Goal: Task Accomplishment & Management: Manage account settings

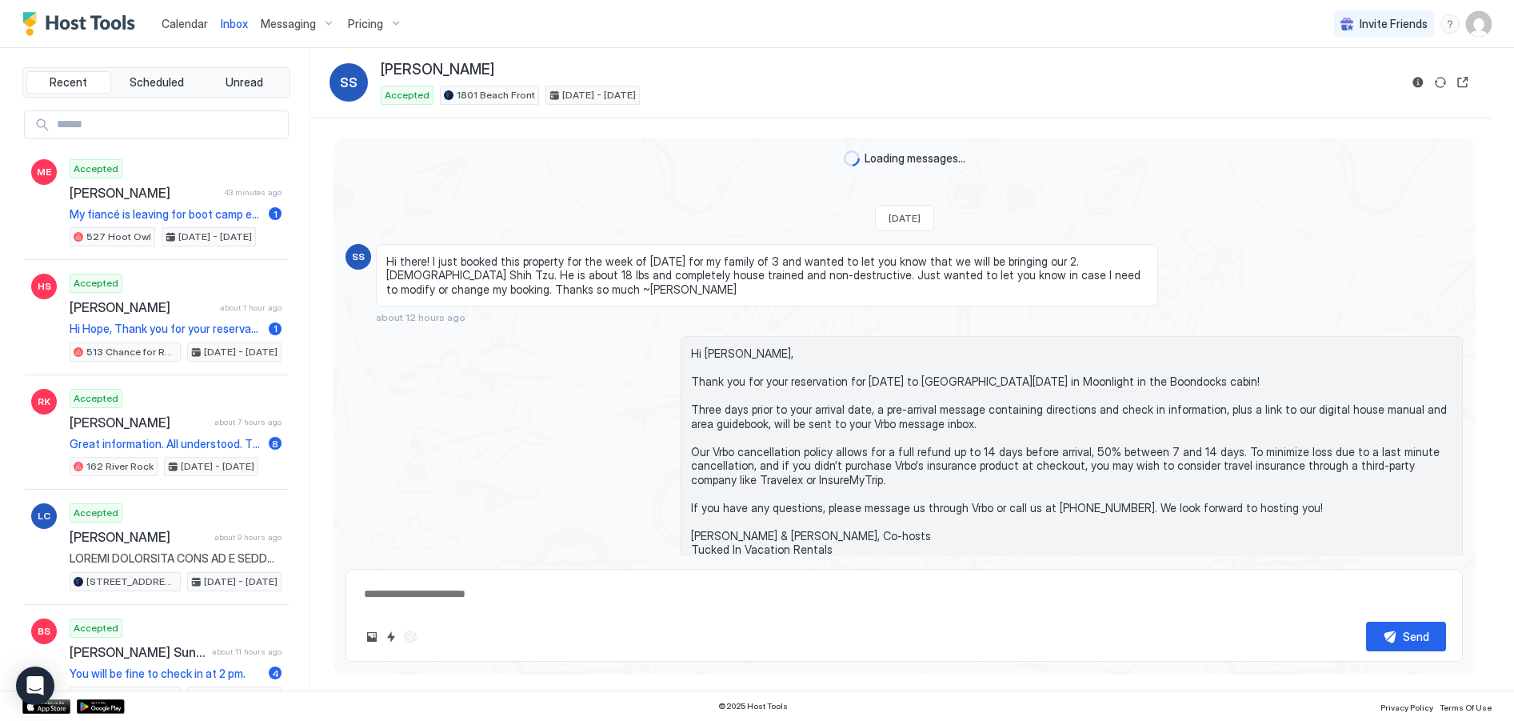
scroll to position [42, 0]
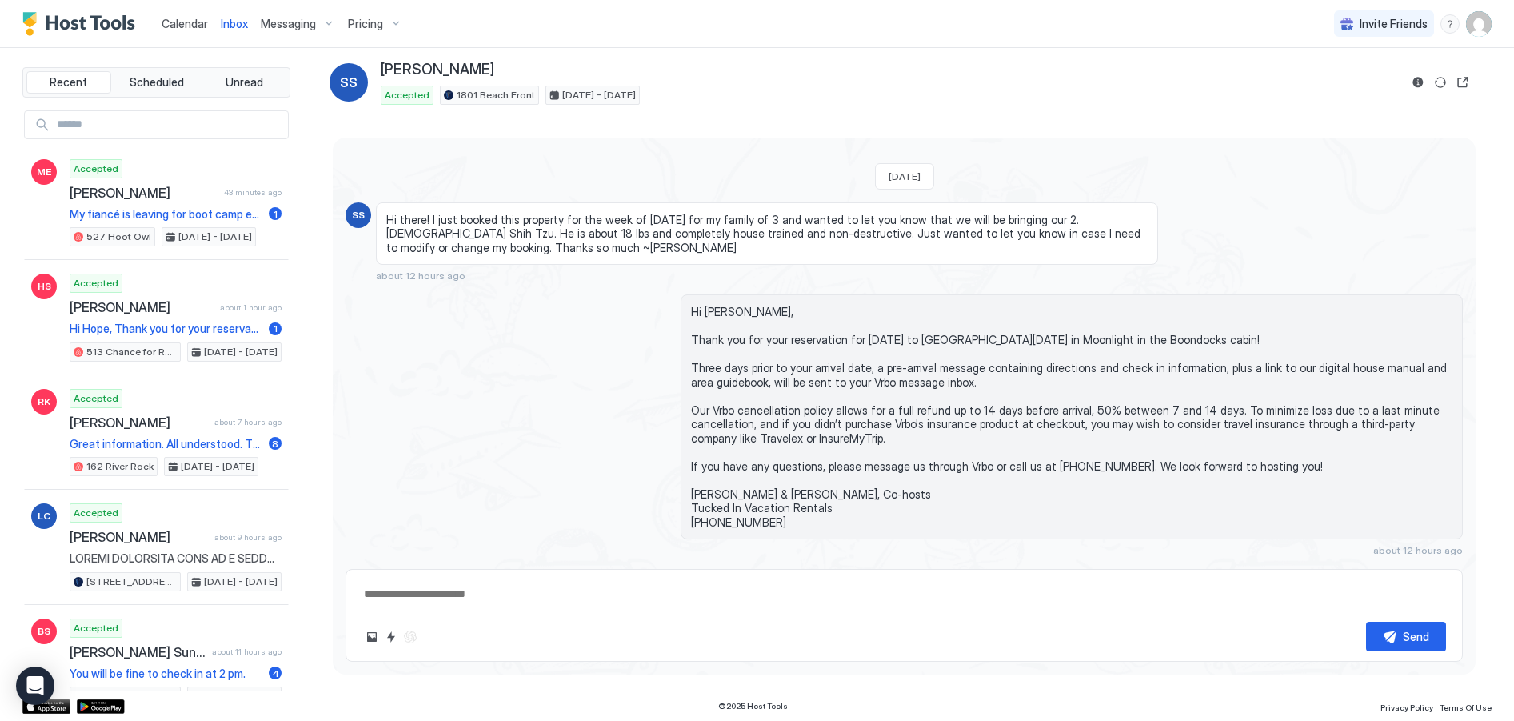
click at [390, 25] on div "Pricing" at bounding box center [375, 23] width 67 height 27
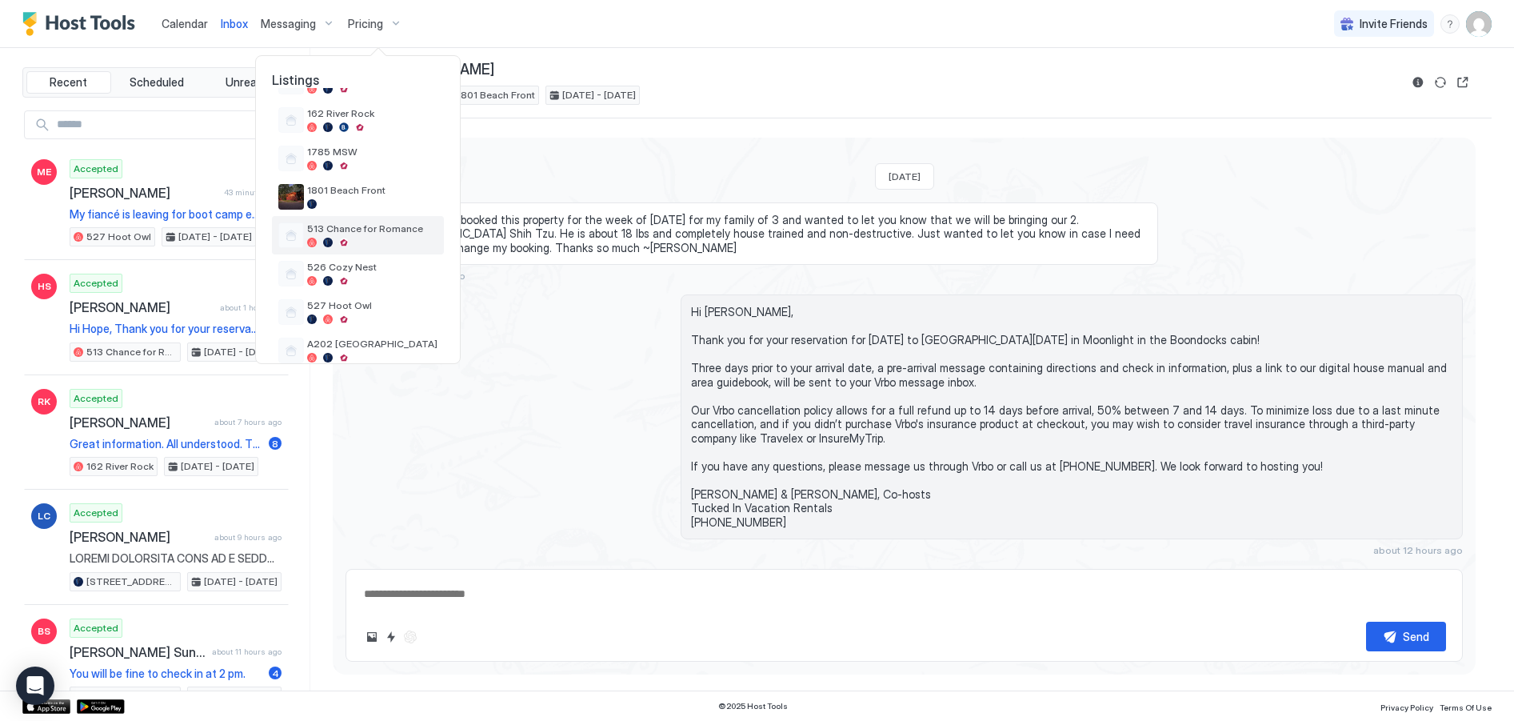
scroll to position [0, 0]
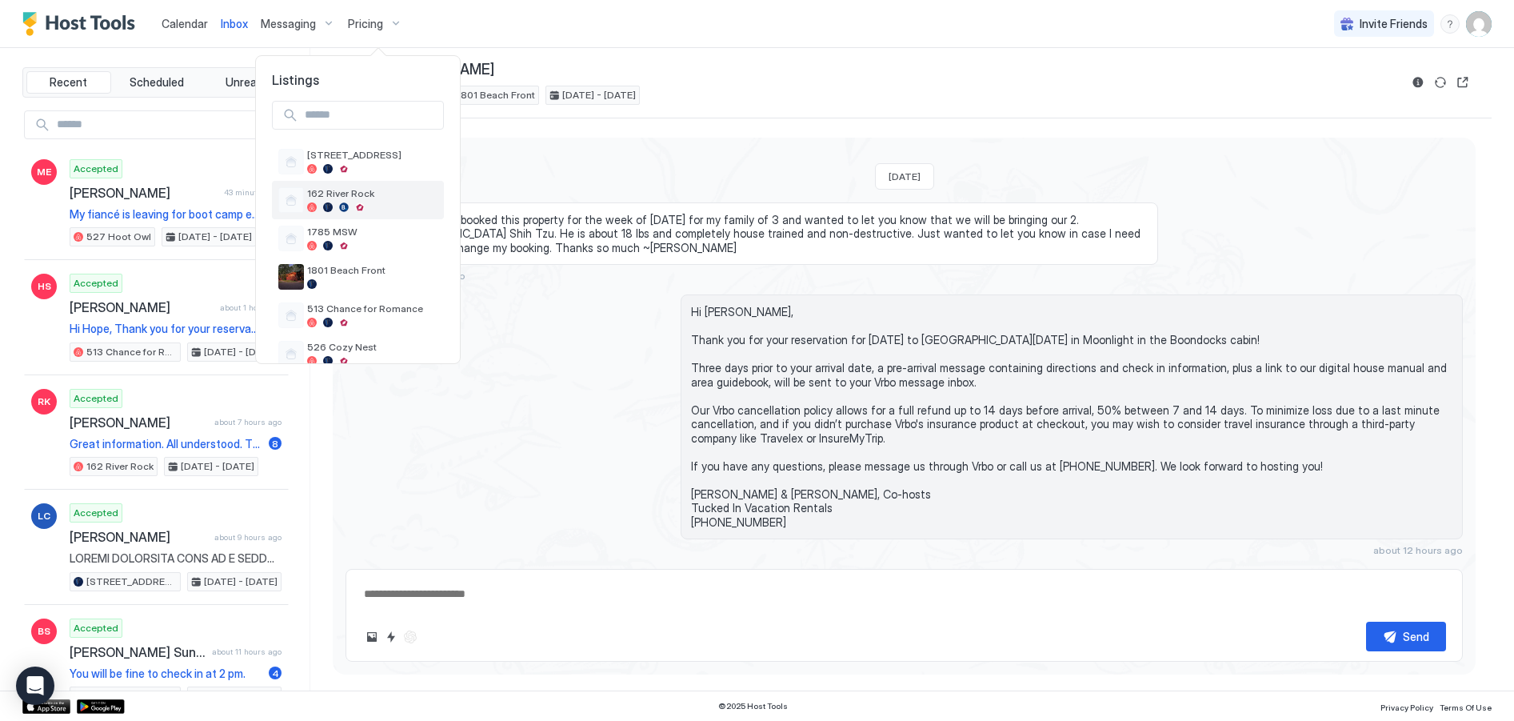
click at [370, 199] on span "162 River Rock" at bounding box center [372, 193] width 130 height 12
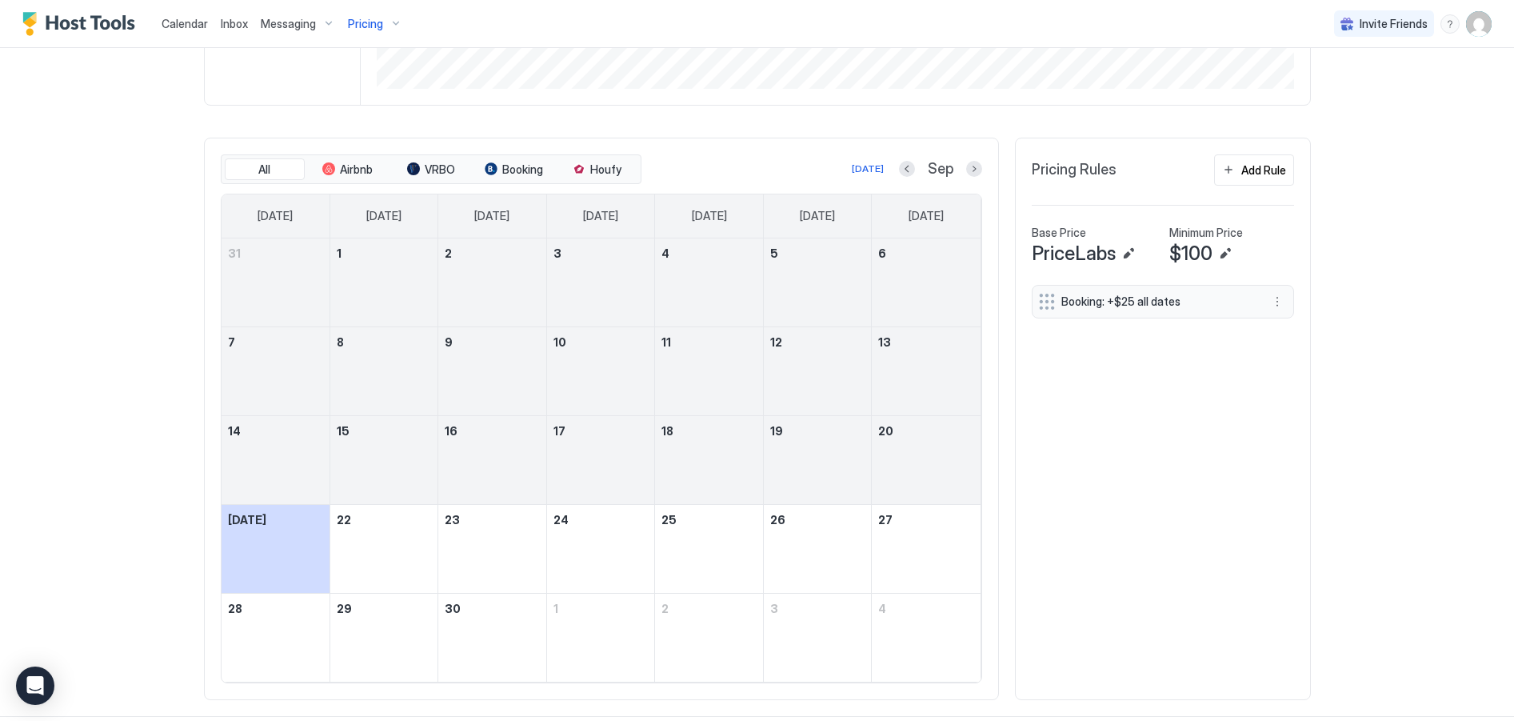
scroll to position [400, 0]
click at [966, 168] on button "Next month" at bounding box center [974, 168] width 16 height 16
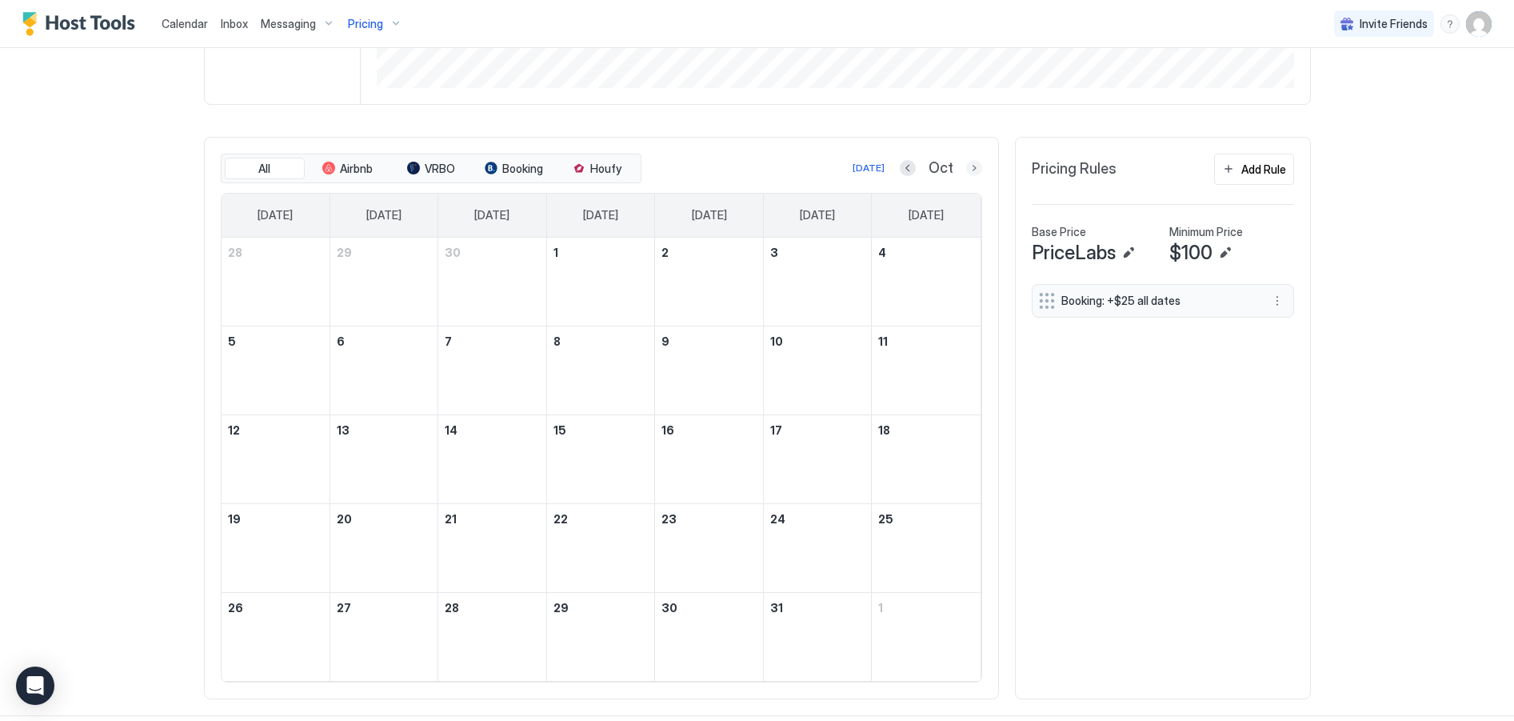
click at [969, 167] on button "Next month" at bounding box center [974, 168] width 16 height 16
click at [968, 167] on button "Next month" at bounding box center [974, 168] width 16 height 16
click at [968, 166] on button "Next month" at bounding box center [974, 168] width 16 height 16
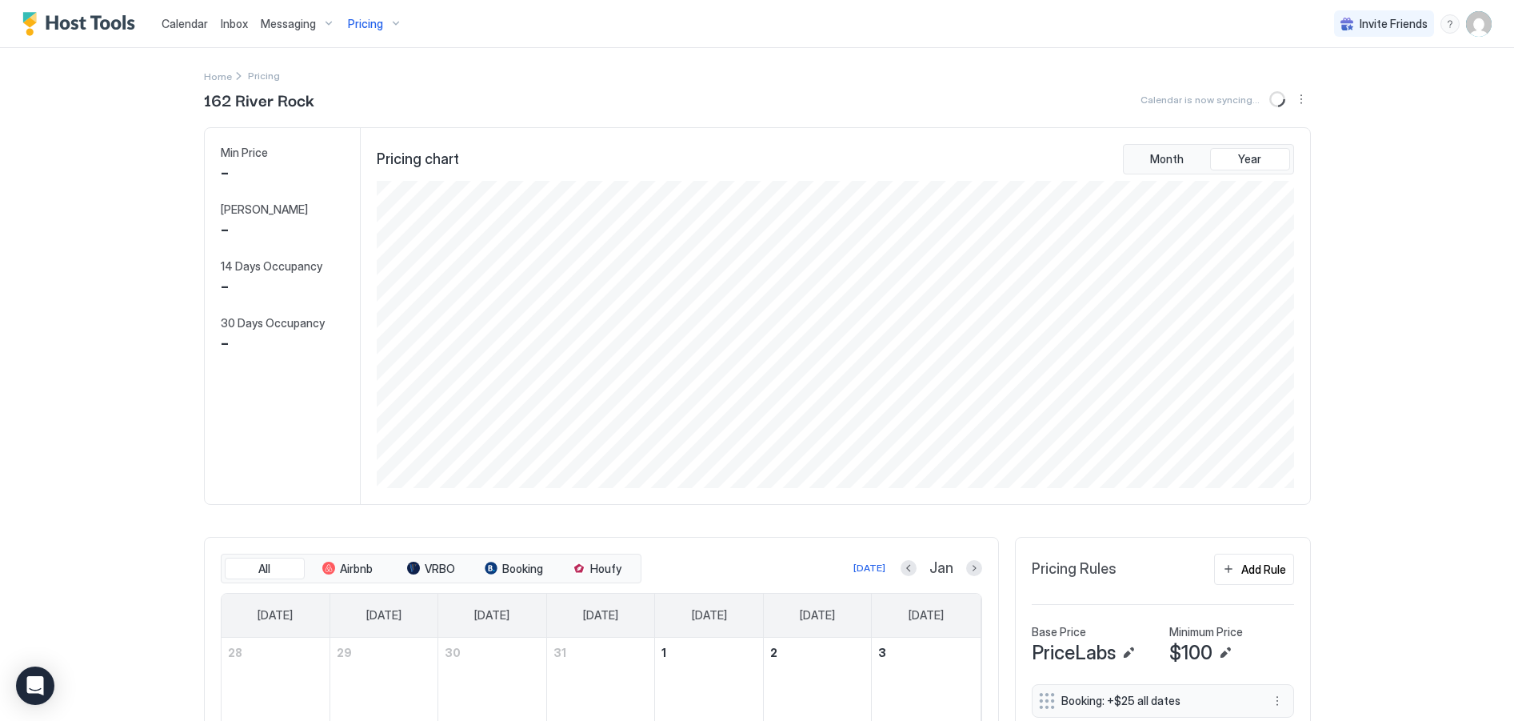
scroll to position [240, 0]
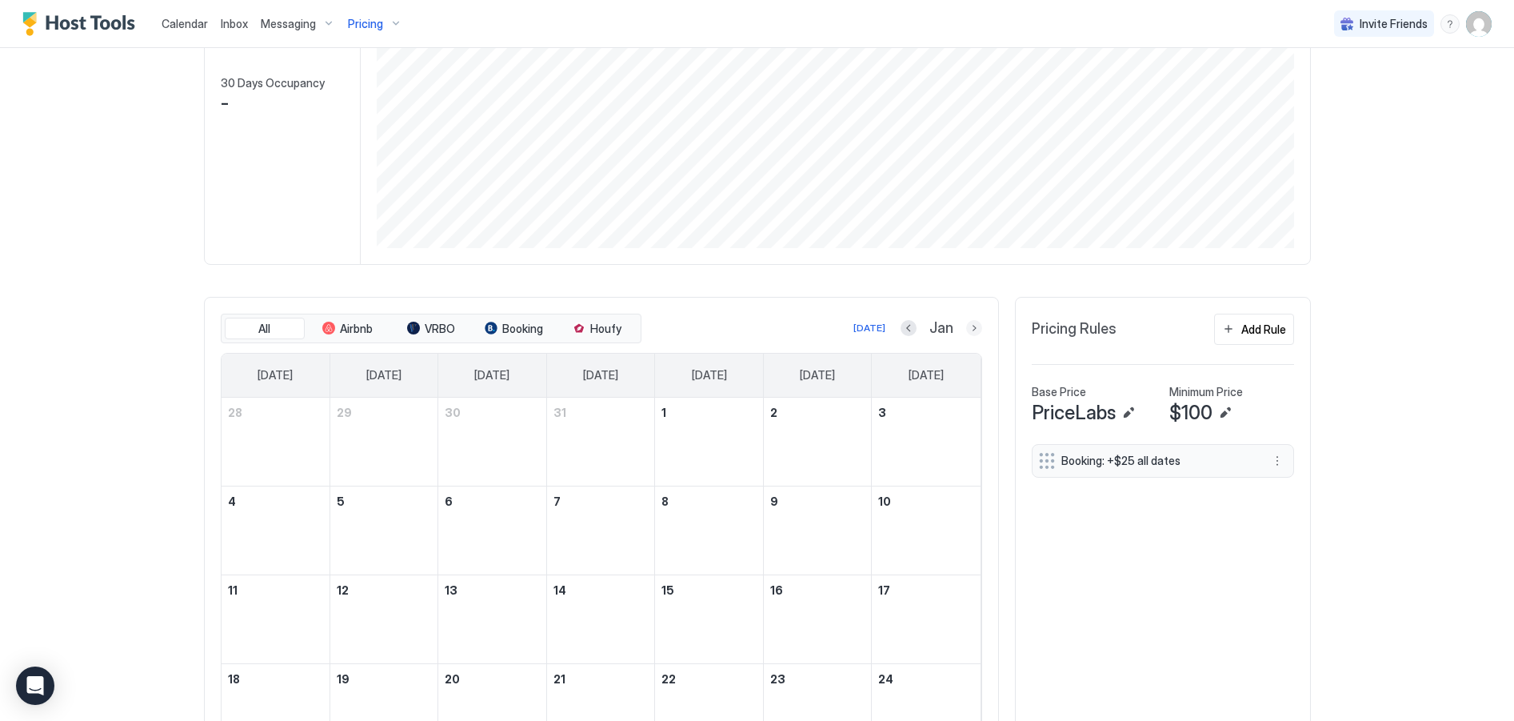
click at [969, 328] on button "Next month" at bounding box center [974, 328] width 16 height 16
click at [970, 328] on button "Next month" at bounding box center [974, 328] width 16 height 16
click at [968, 328] on button "Next month" at bounding box center [974, 328] width 16 height 16
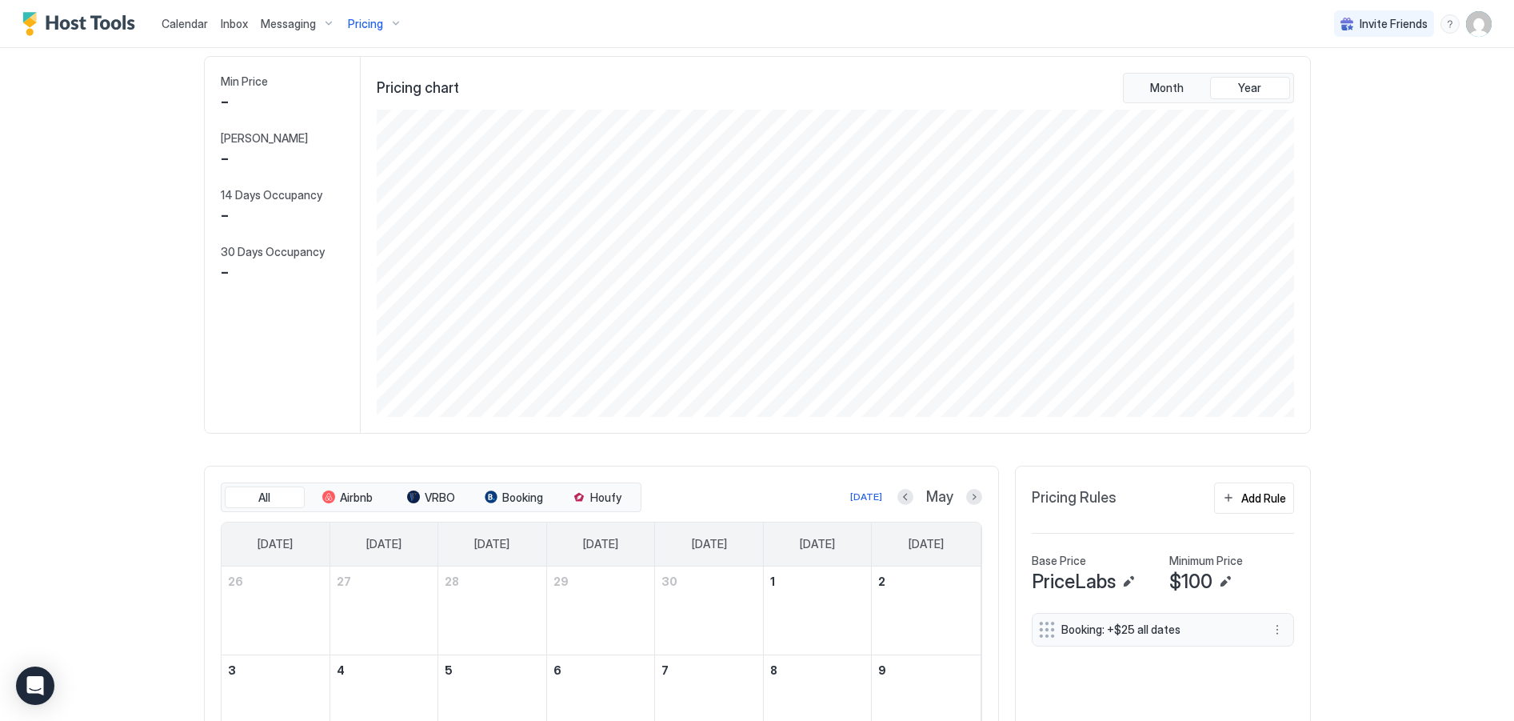
scroll to position [32, 0]
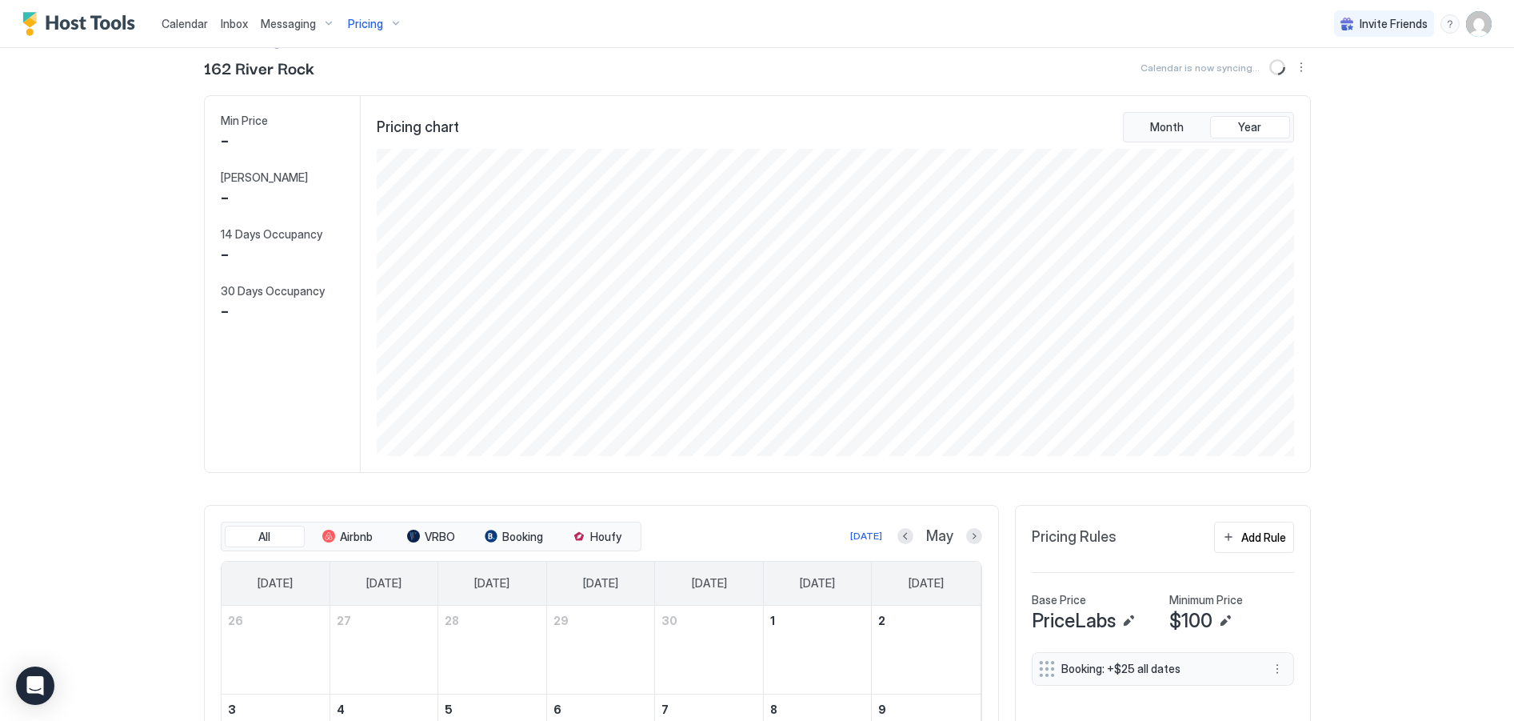
click at [186, 24] on span "Calendar" at bounding box center [185, 24] width 46 height 14
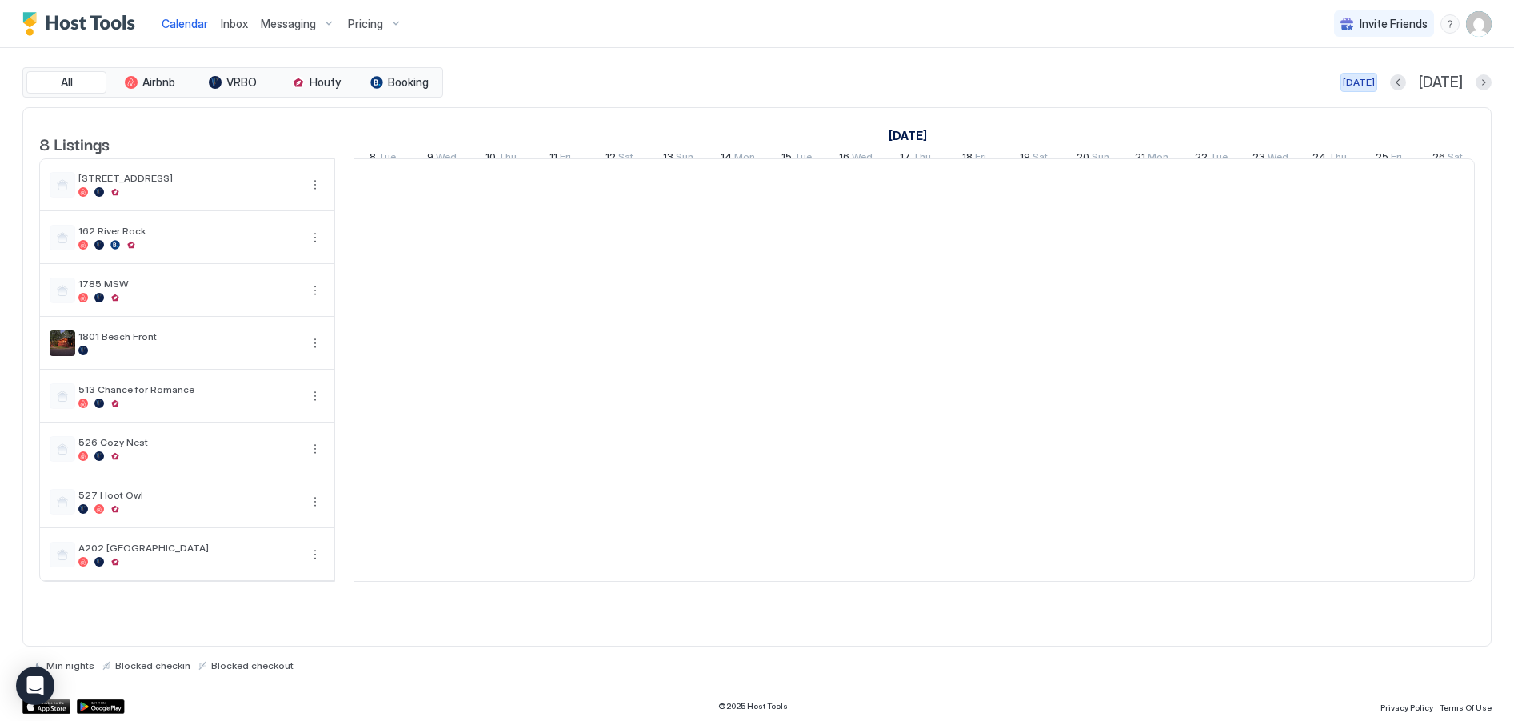
click at [1375, 80] on div "[DATE]" at bounding box center [1359, 82] width 32 height 14
click at [1478, 24] on img "User profile" at bounding box center [1479, 24] width 26 height 26
click at [1345, 114] on span "Logout" at bounding box center [1332, 117] width 36 height 14
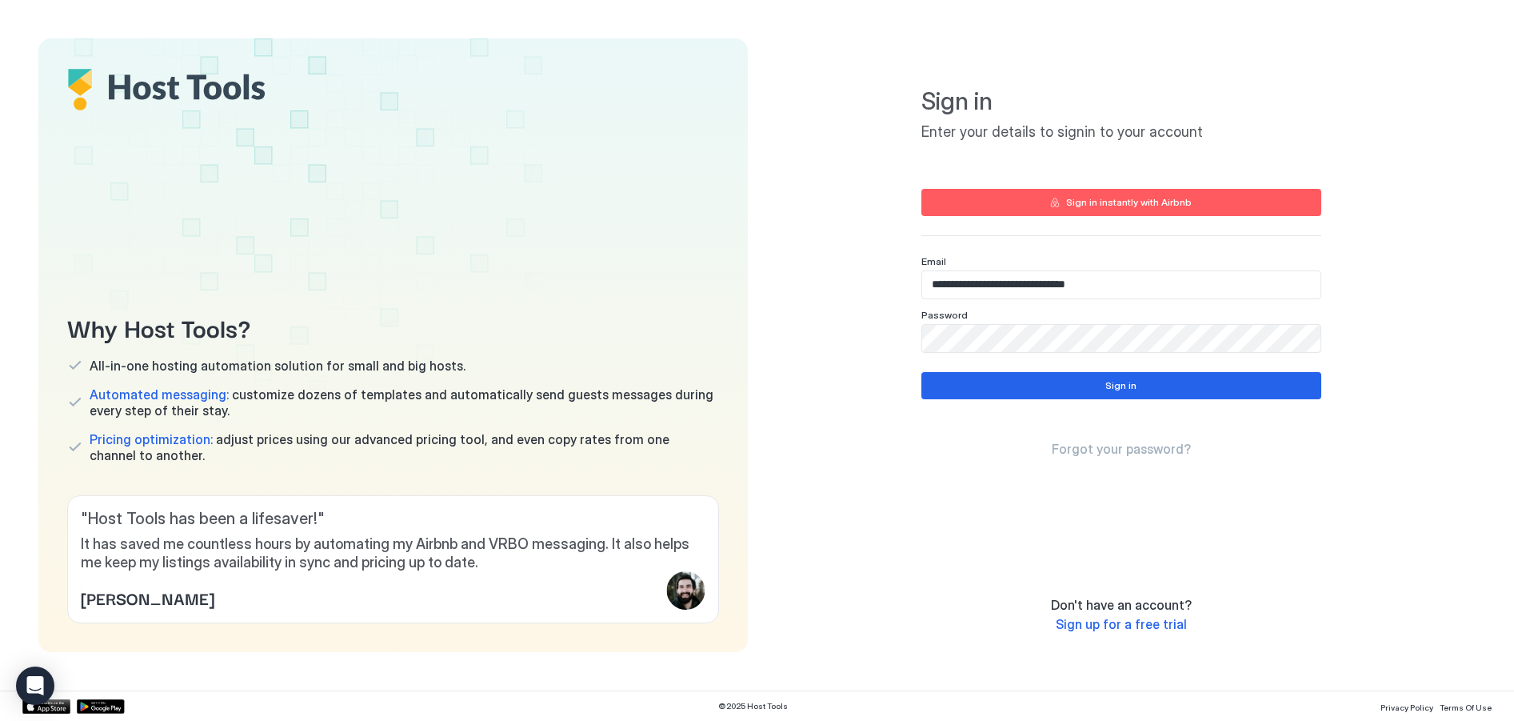
click at [1126, 286] on input "**********" at bounding box center [1121, 284] width 398 height 27
type input "**********"
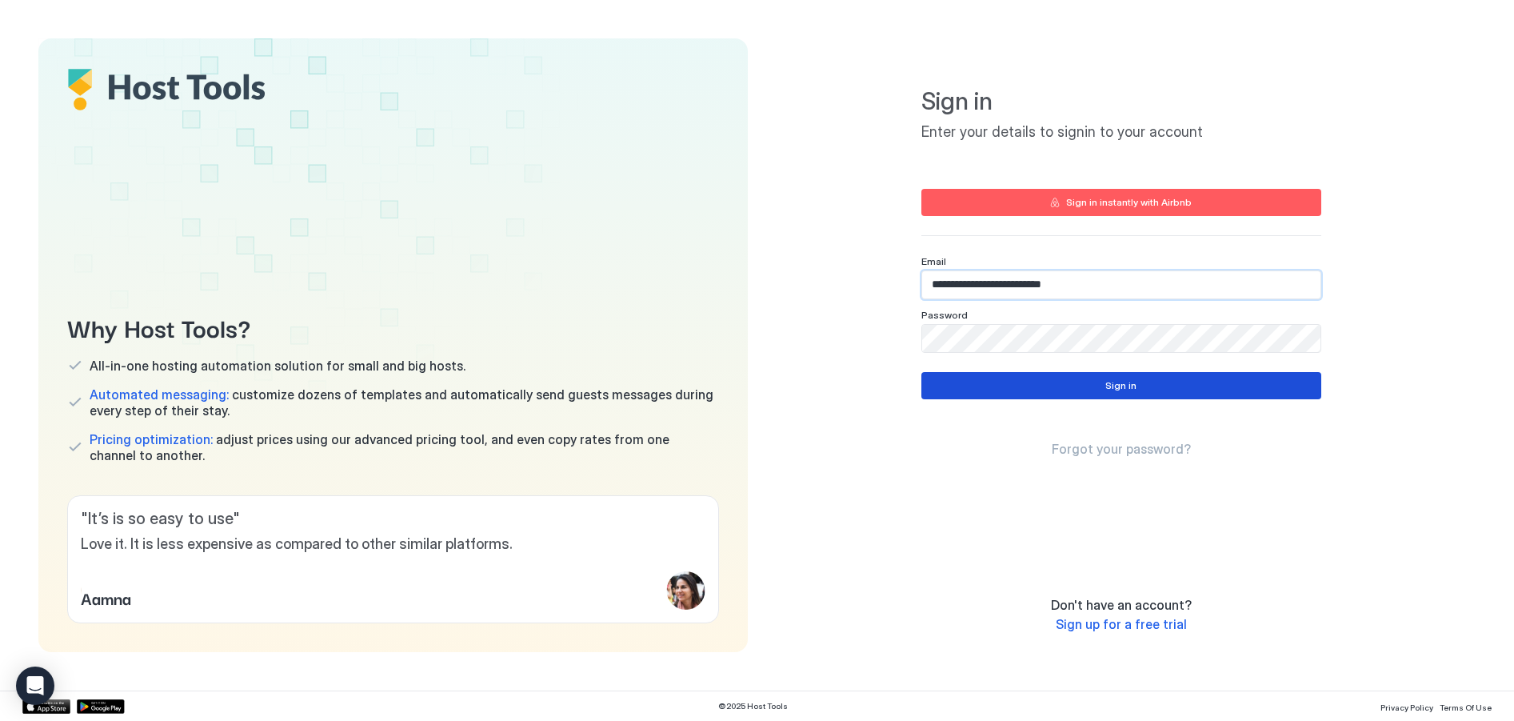
click at [1050, 390] on button "Sign in" at bounding box center [1122, 385] width 400 height 27
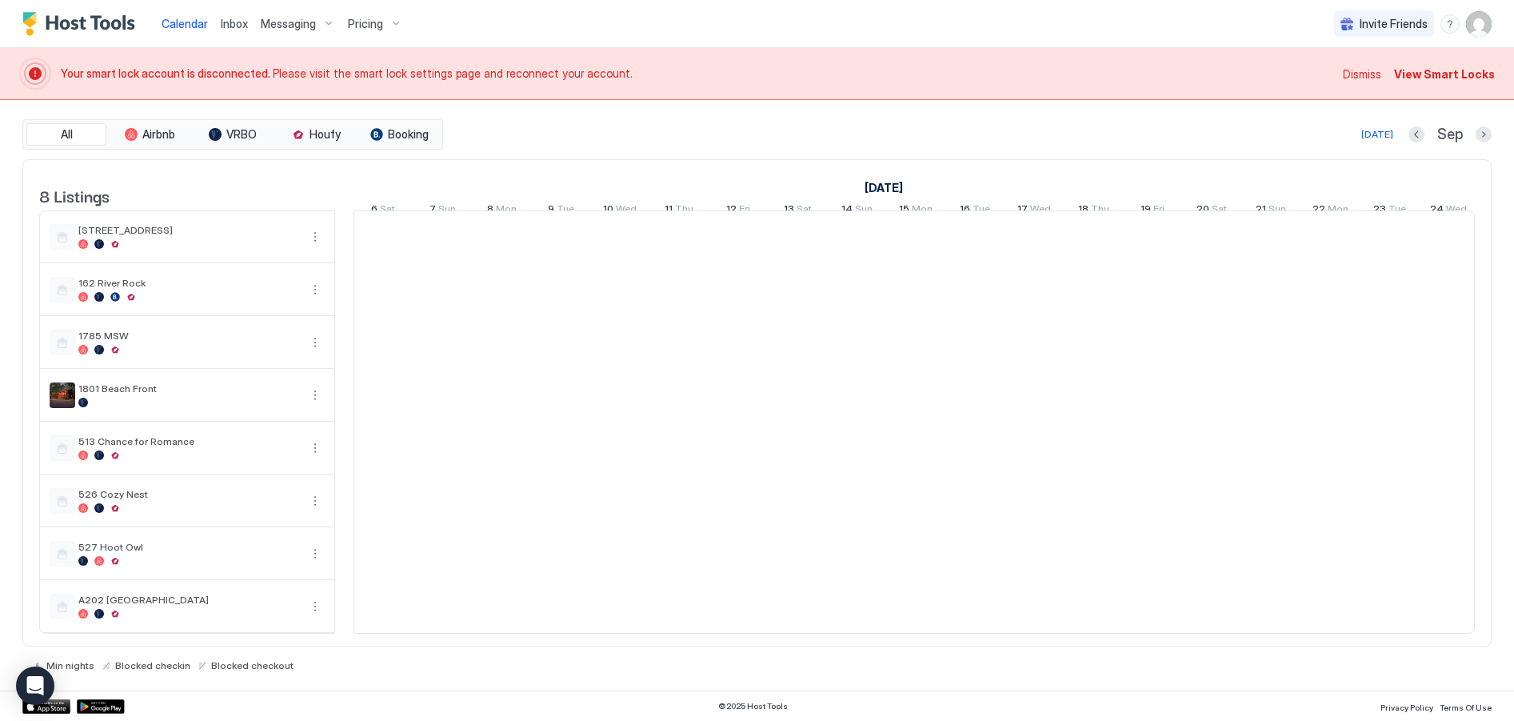
scroll to position [0, 889]
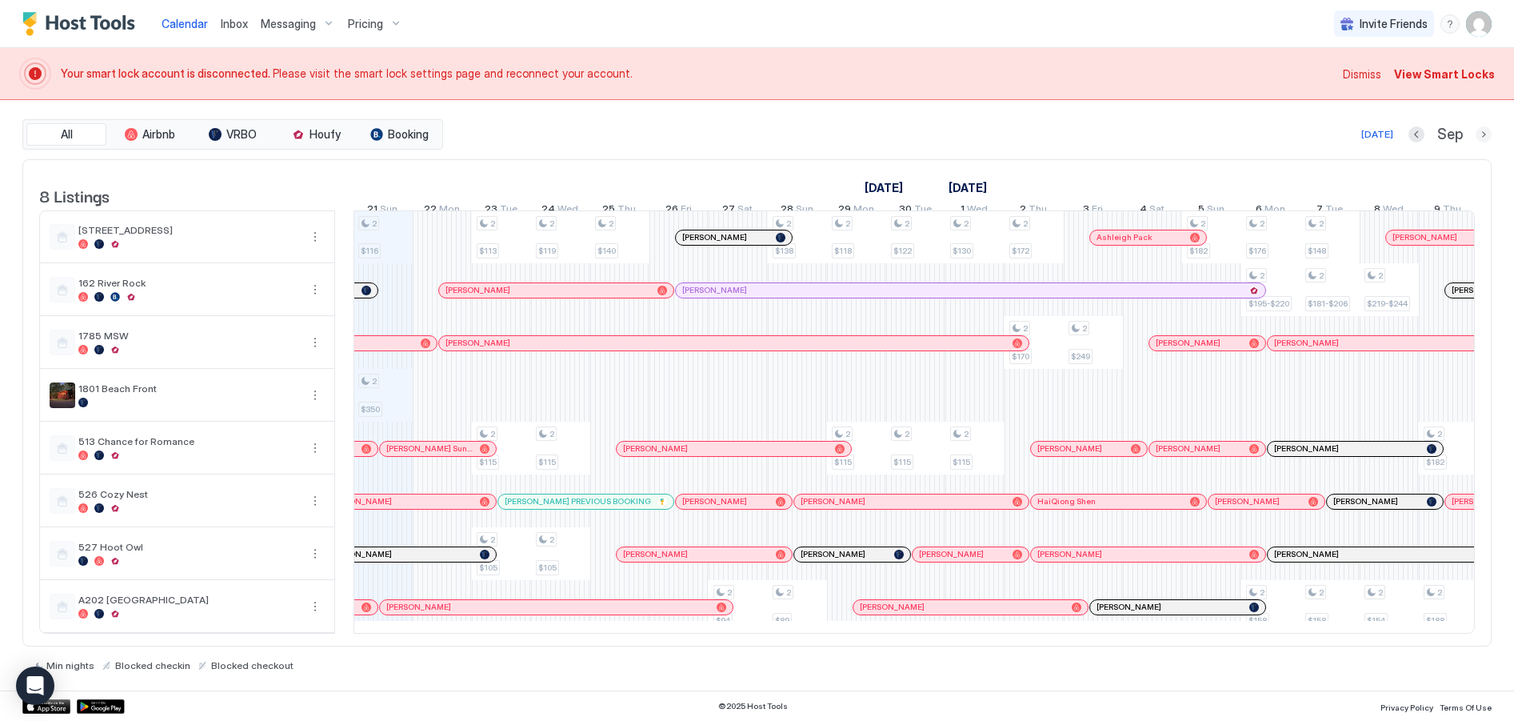
click at [1478, 132] on button "Next month" at bounding box center [1484, 134] width 16 height 16
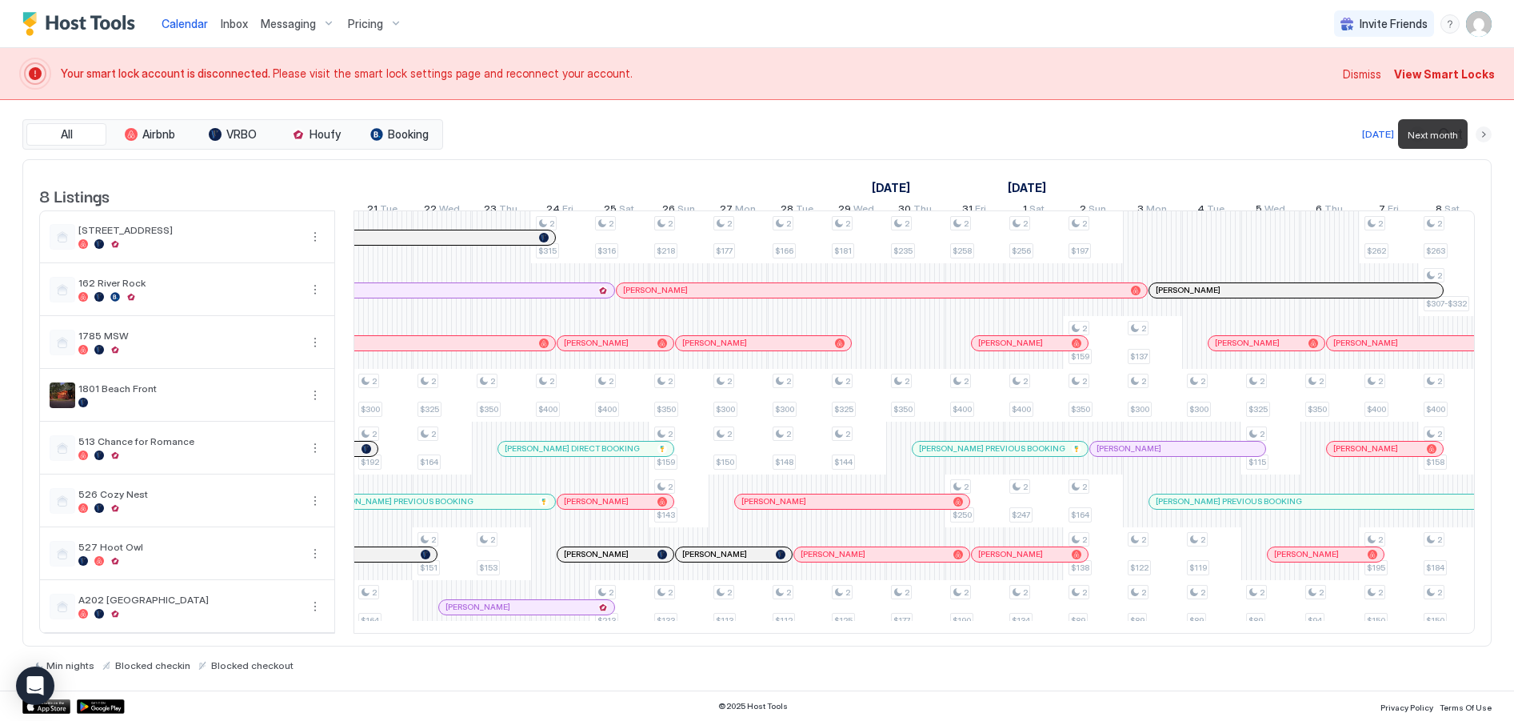
click at [1478, 132] on button "Next month" at bounding box center [1484, 134] width 16 height 16
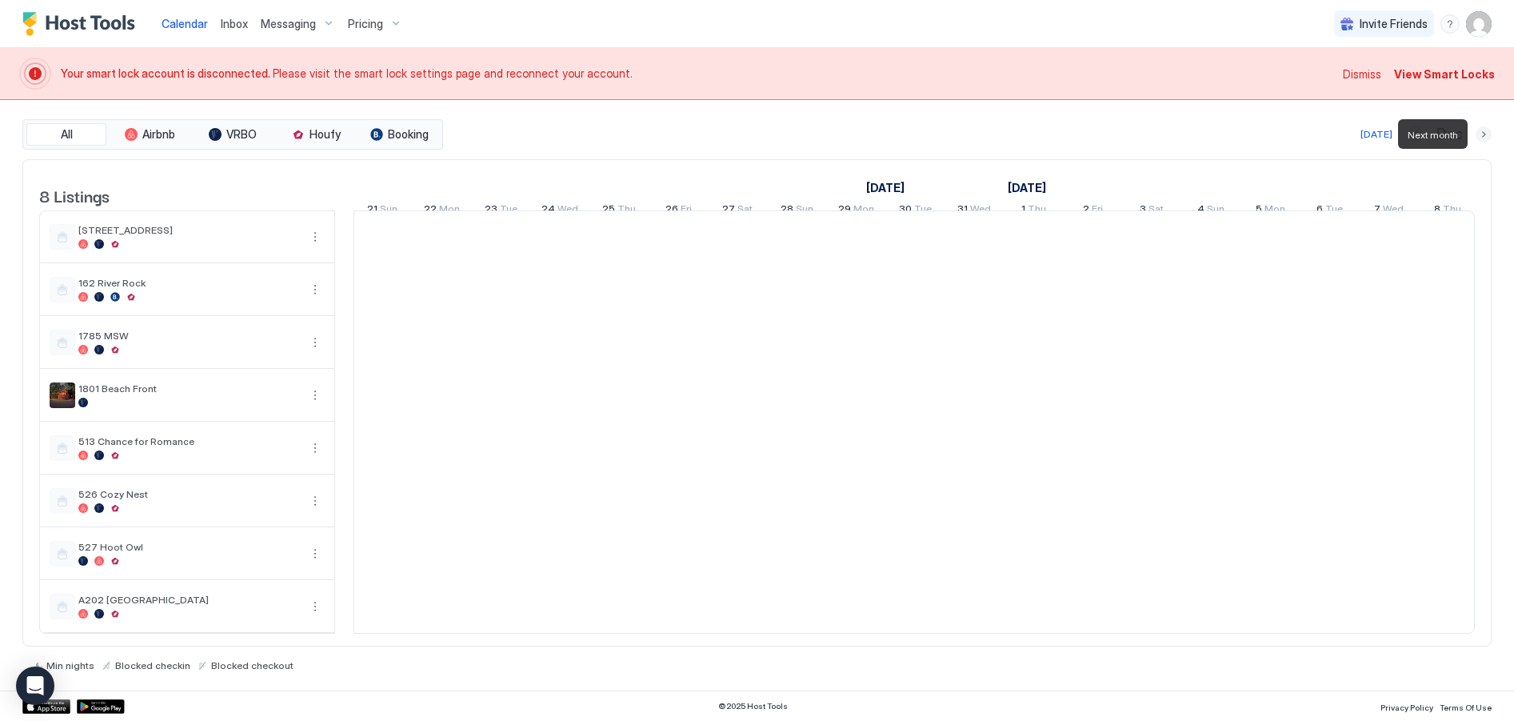
click at [1478, 132] on button "Next month" at bounding box center [1484, 134] width 16 height 16
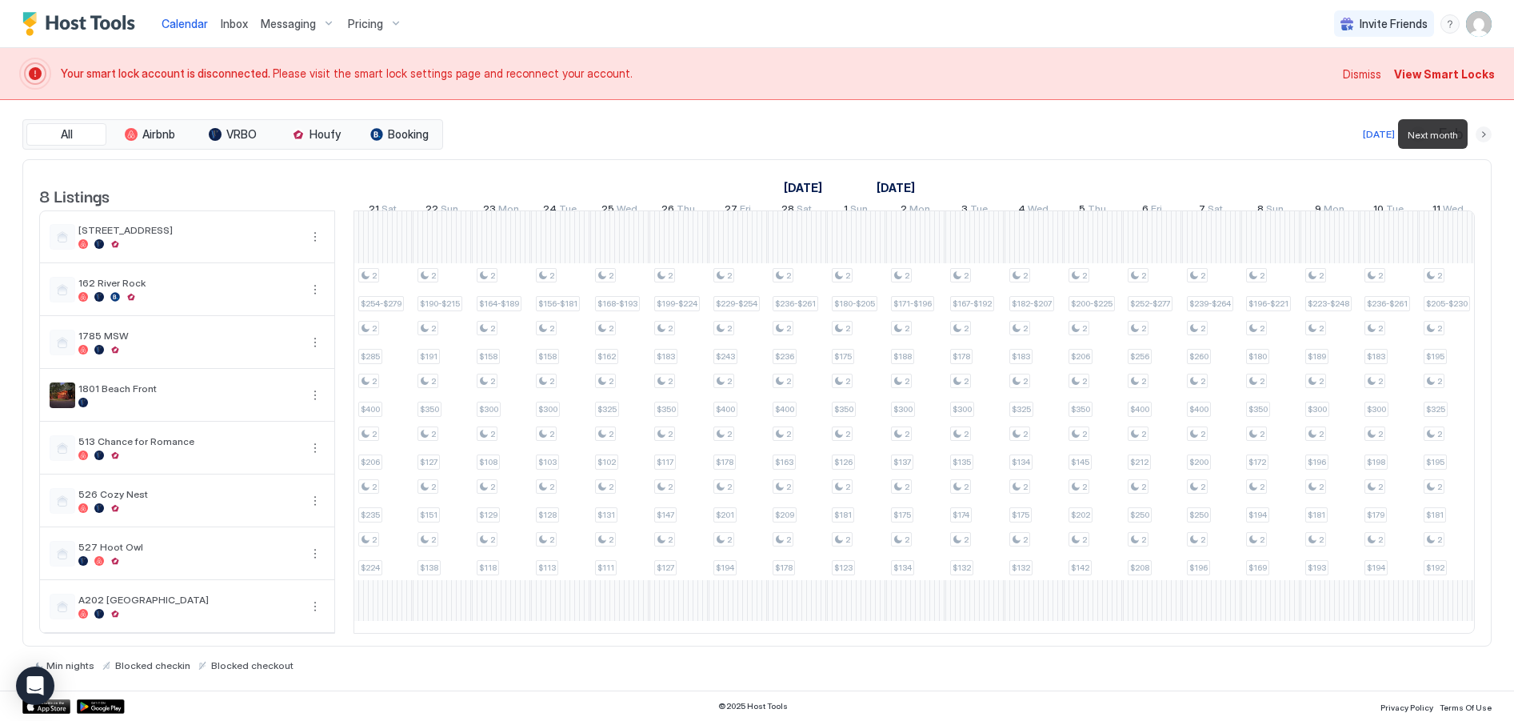
click at [1483, 132] on button "Next month" at bounding box center [1484, 134] width 16 height 16
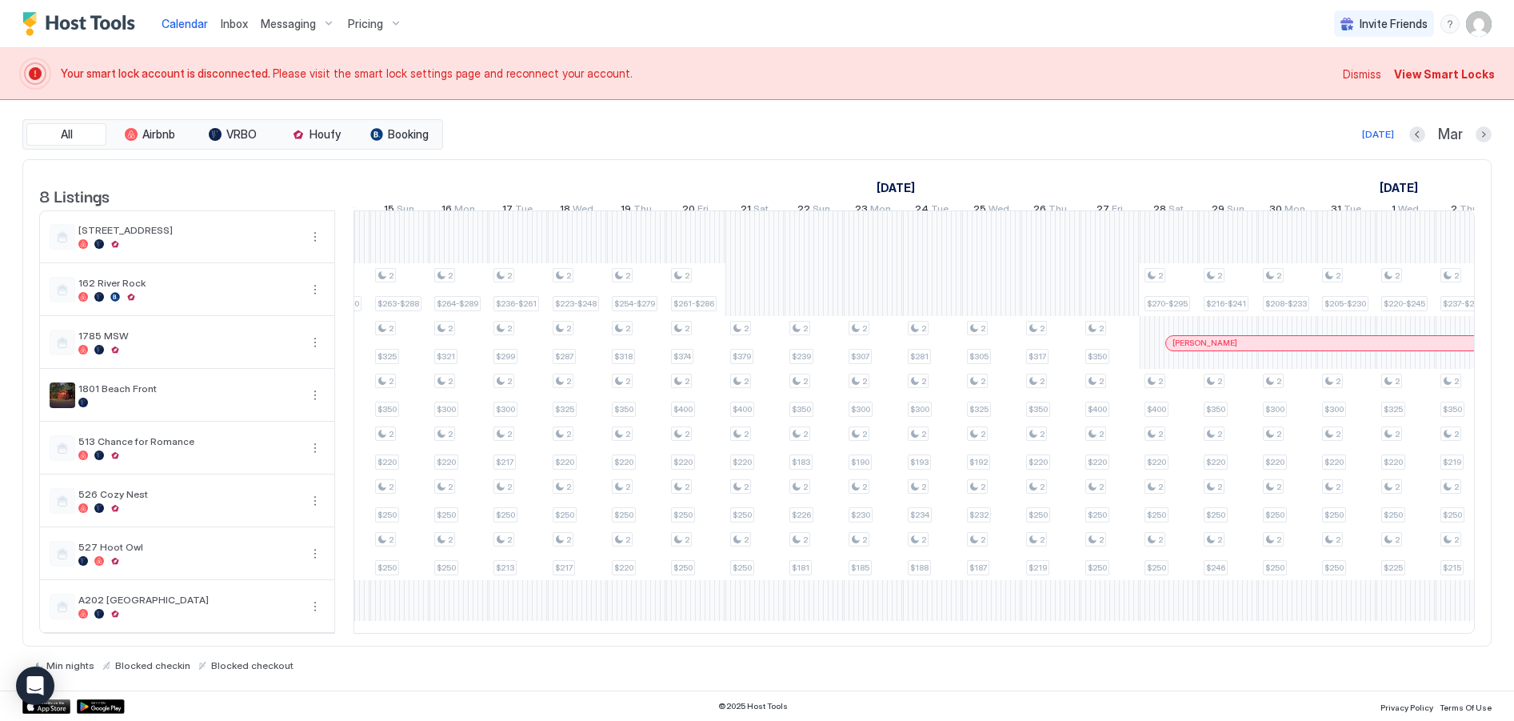
scroll to position [0, 514]
click at [1427, 77] on span "View Smart Locks" at bounding box center [1444, 74] width 101 height 17
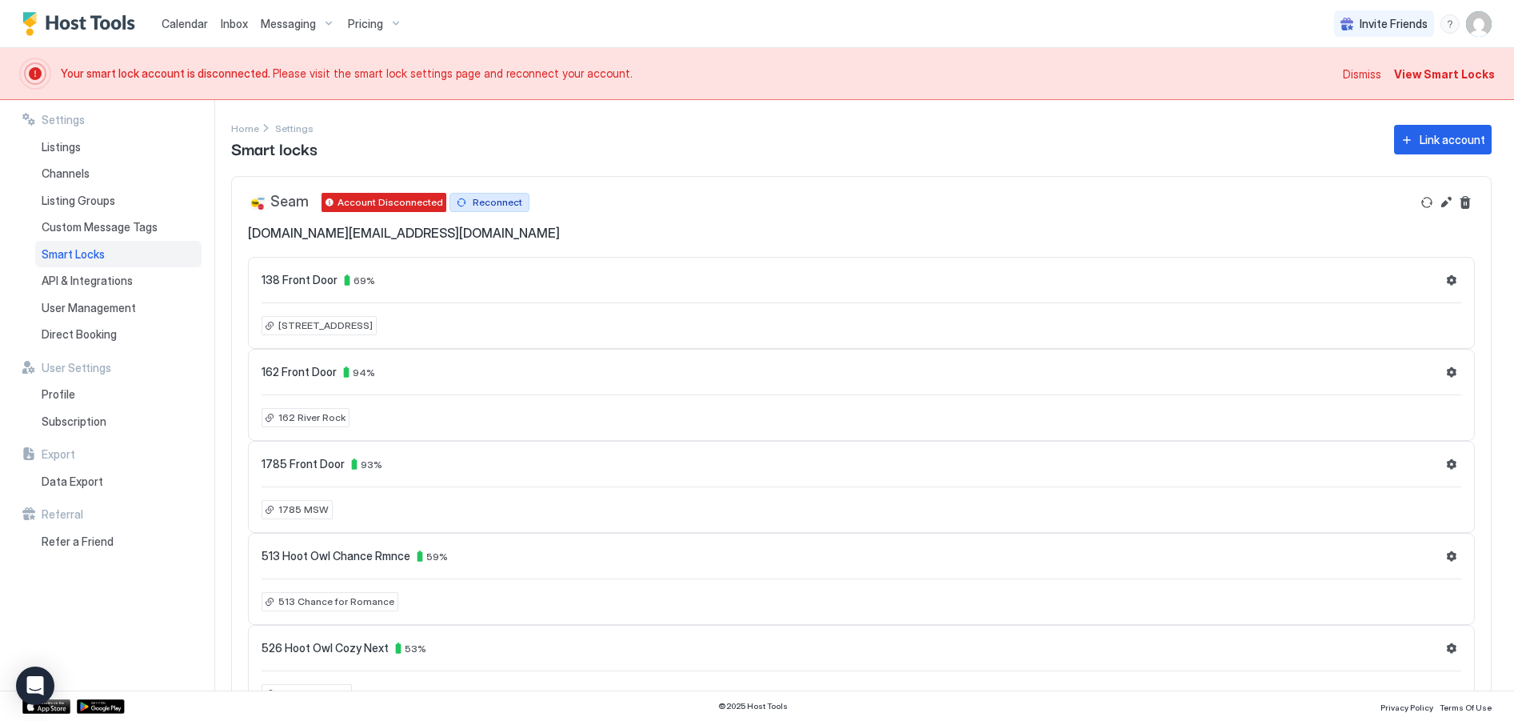
click at [483, 205] on div "Reconnect" at bounding box center [498, 202] width 50 height 14
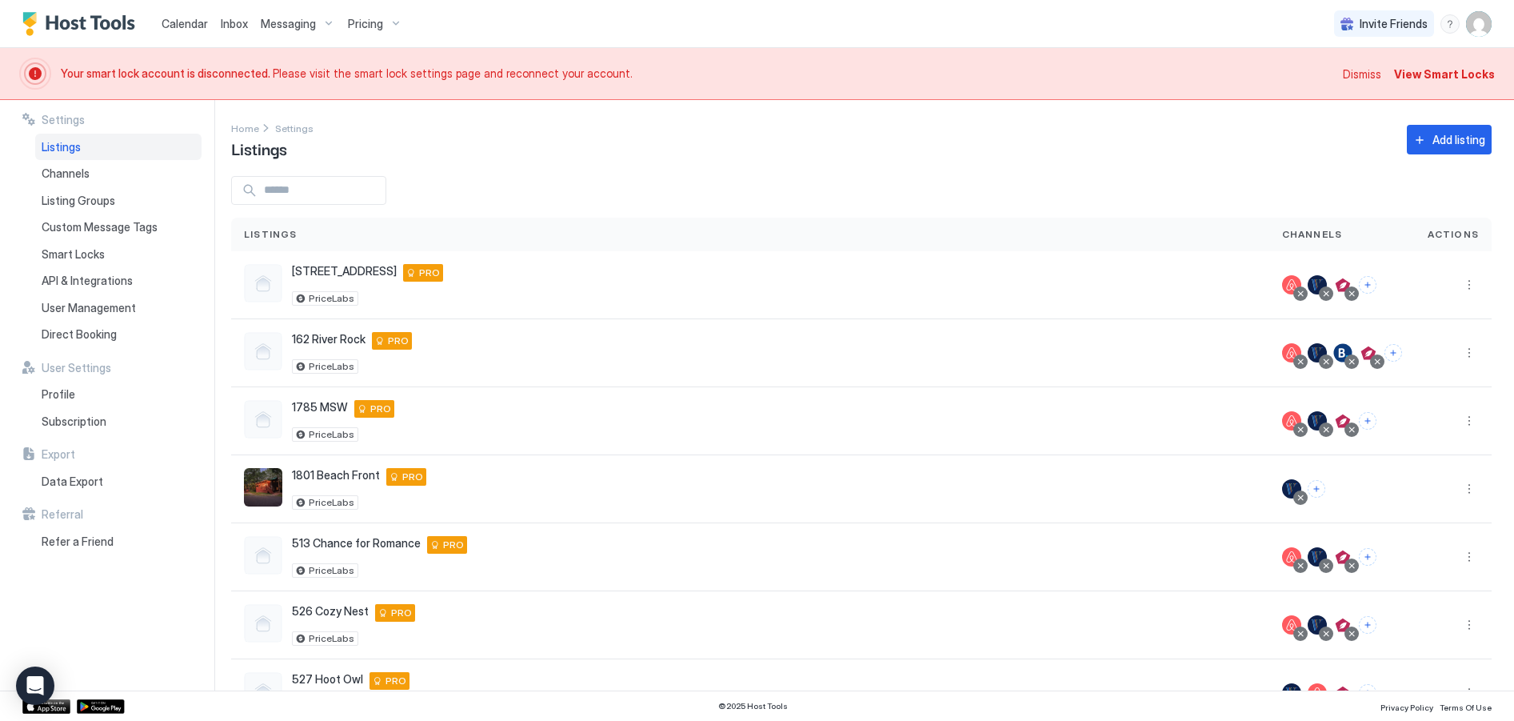
click at [1354, 72] on span "Dismiss" at bounding box center [1362, 74] width 38 height 17
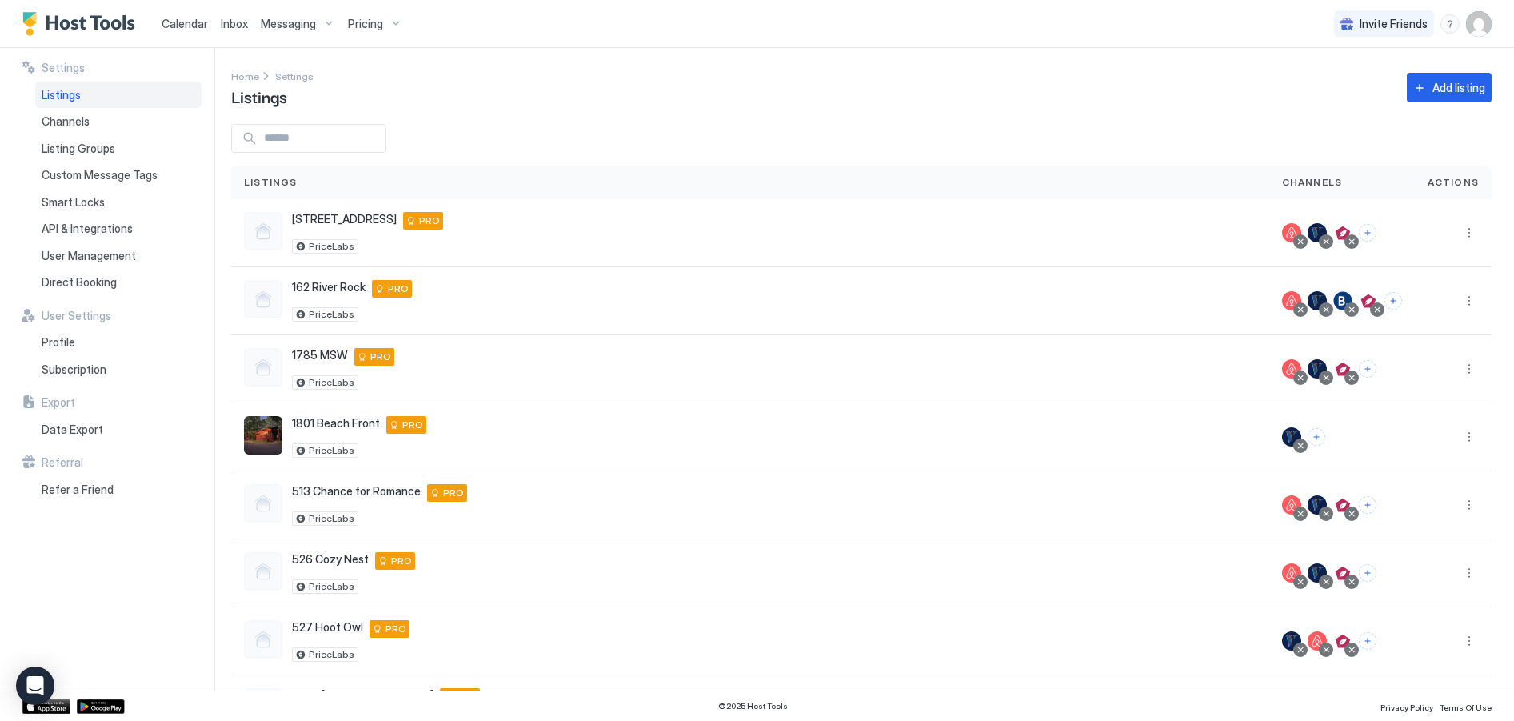
click at [1479, 23] on img "User profile" at bounding box center [1479, 24] width 26 height 26
click at [1340, 90] on span "Settings" at bounding box center [1335, 89] width 43 height 14
click at [1441, 429] on div at bounding box center [1453, 436] width 51 height 19
click at [1460, 434] on button "More options" at bounding box center [1469, 436] width 19 height 19
click at [1422, 514] on span "Listing Settings" at bounding box center [1421, 511] width 71 height 12
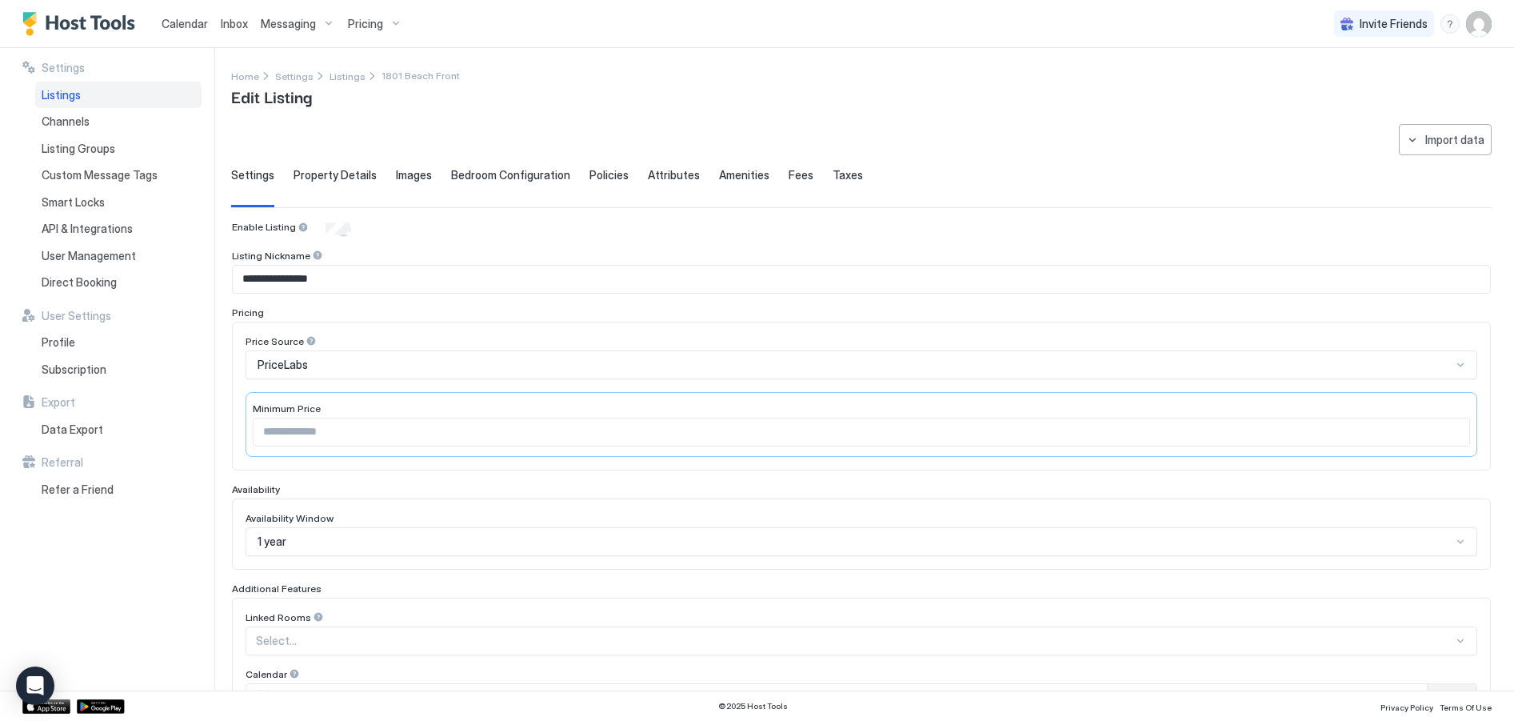
click at [342, 177] on span "Property Details" at bounding box center [335, 175] width 83 height 14
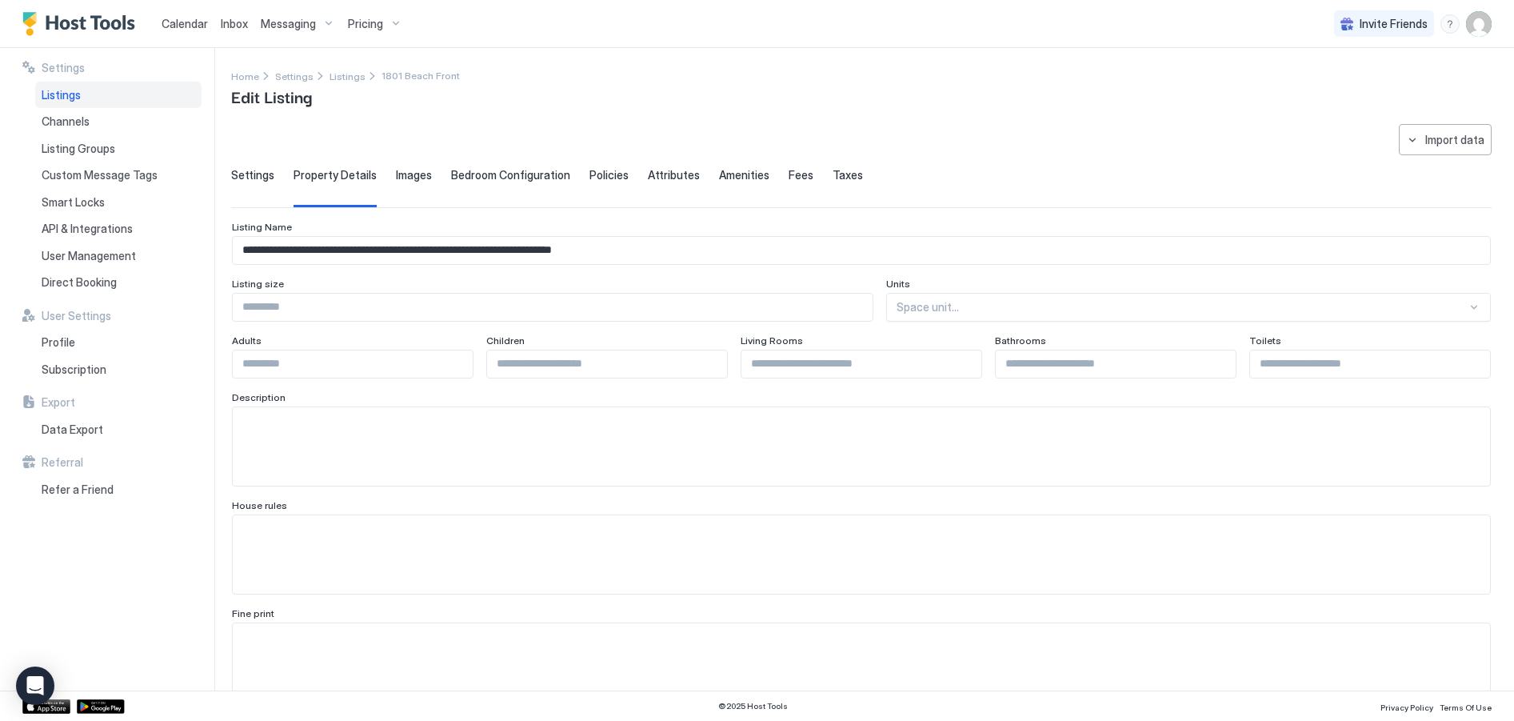
click at [257, 176] on span "Settings" at bounding box center [252, 175] width 43 height 14
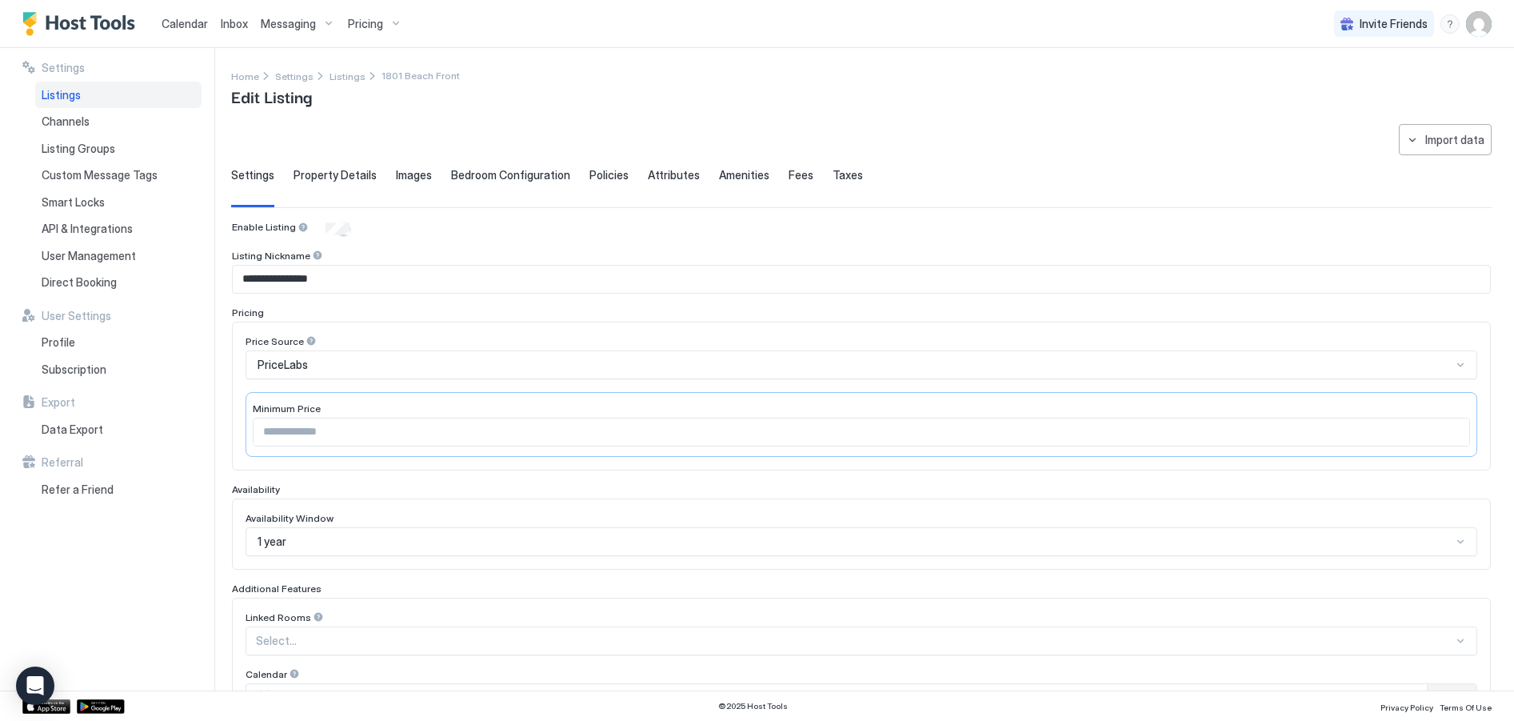
click at [314, 172] on span "Property Details" at bounding box center [335, 175] width 83 height 14
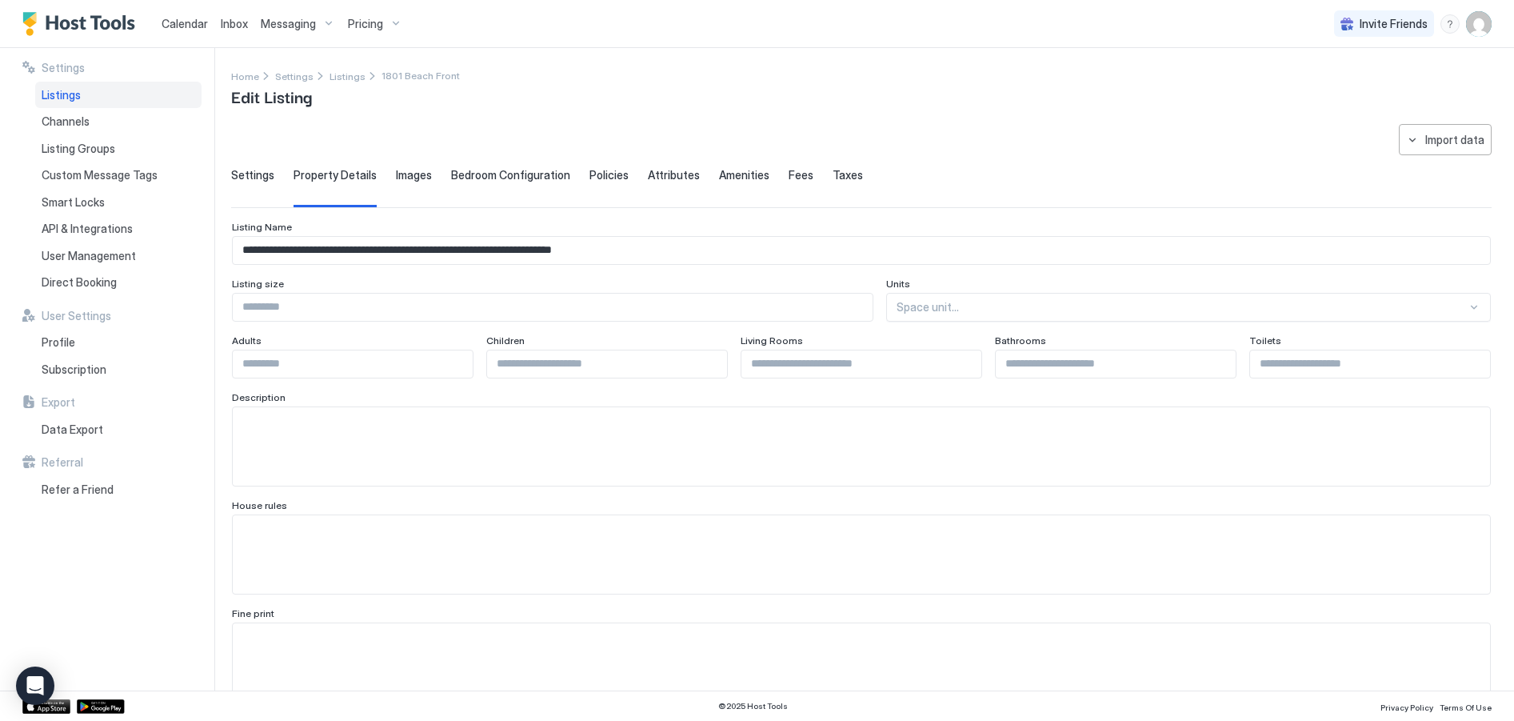
click at [397, 171] on span "Images" at bounding box center [414, 175] width 36 height 14
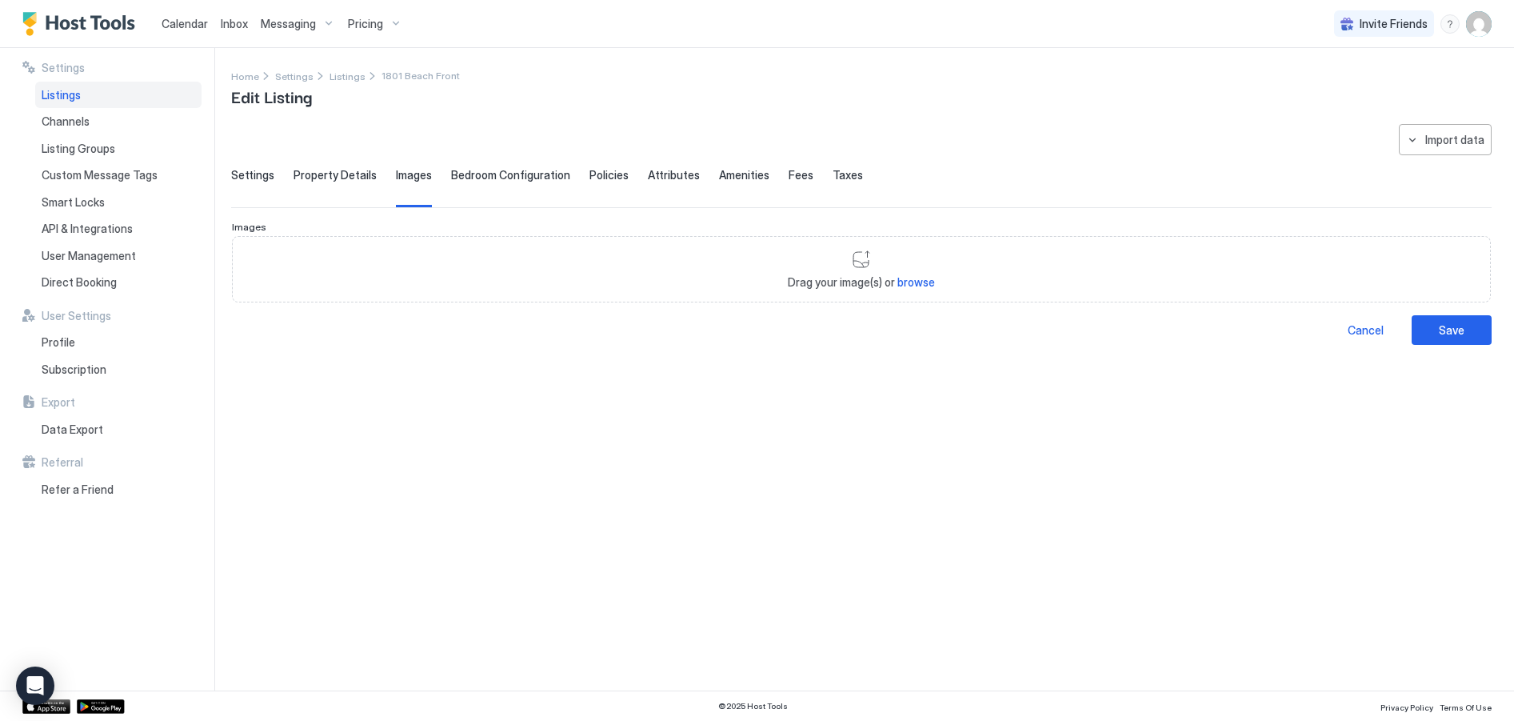
click at [325, 172] on span "Property Details" at bounding box center [335, 175] width 83 height 14
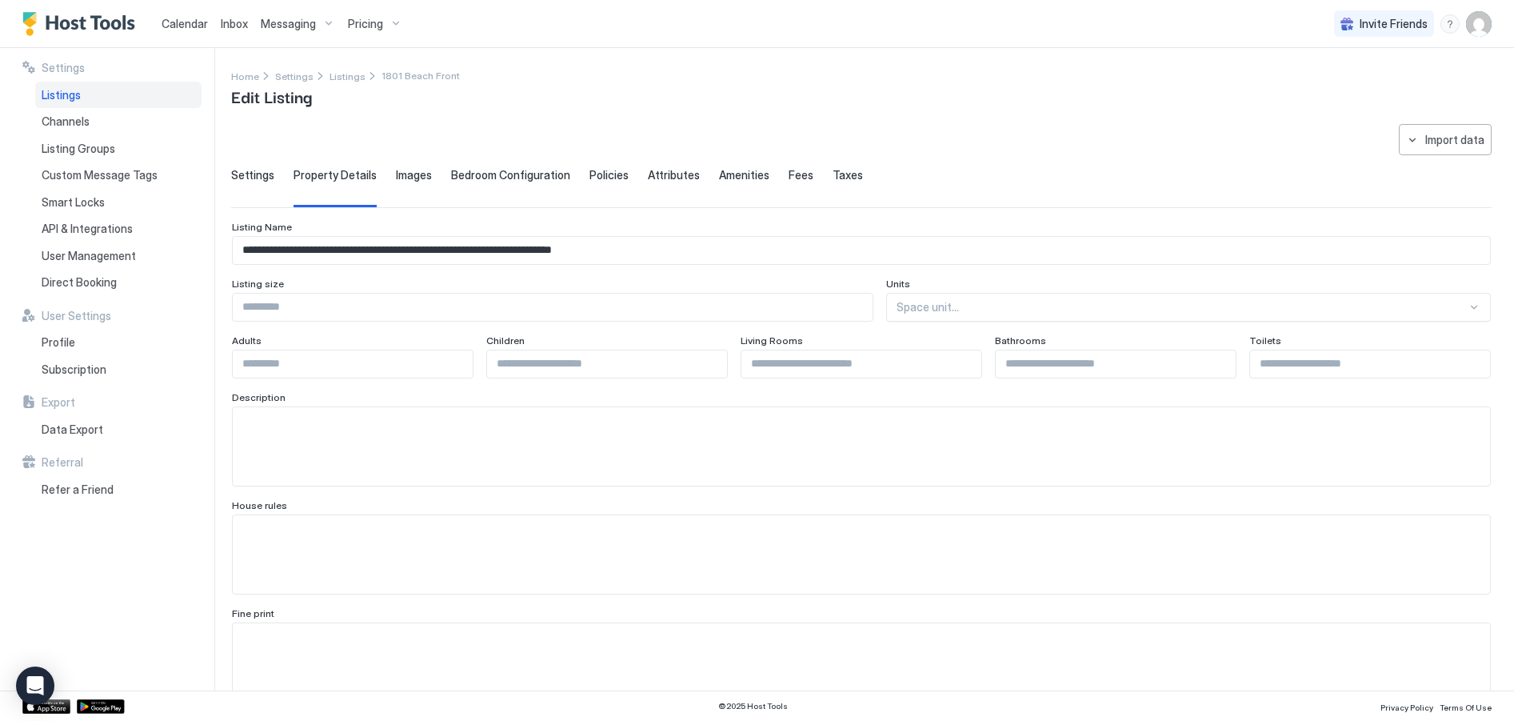
click at [251, 176] on span "Settings" at bounding box center [252, 175] width 43 height 14
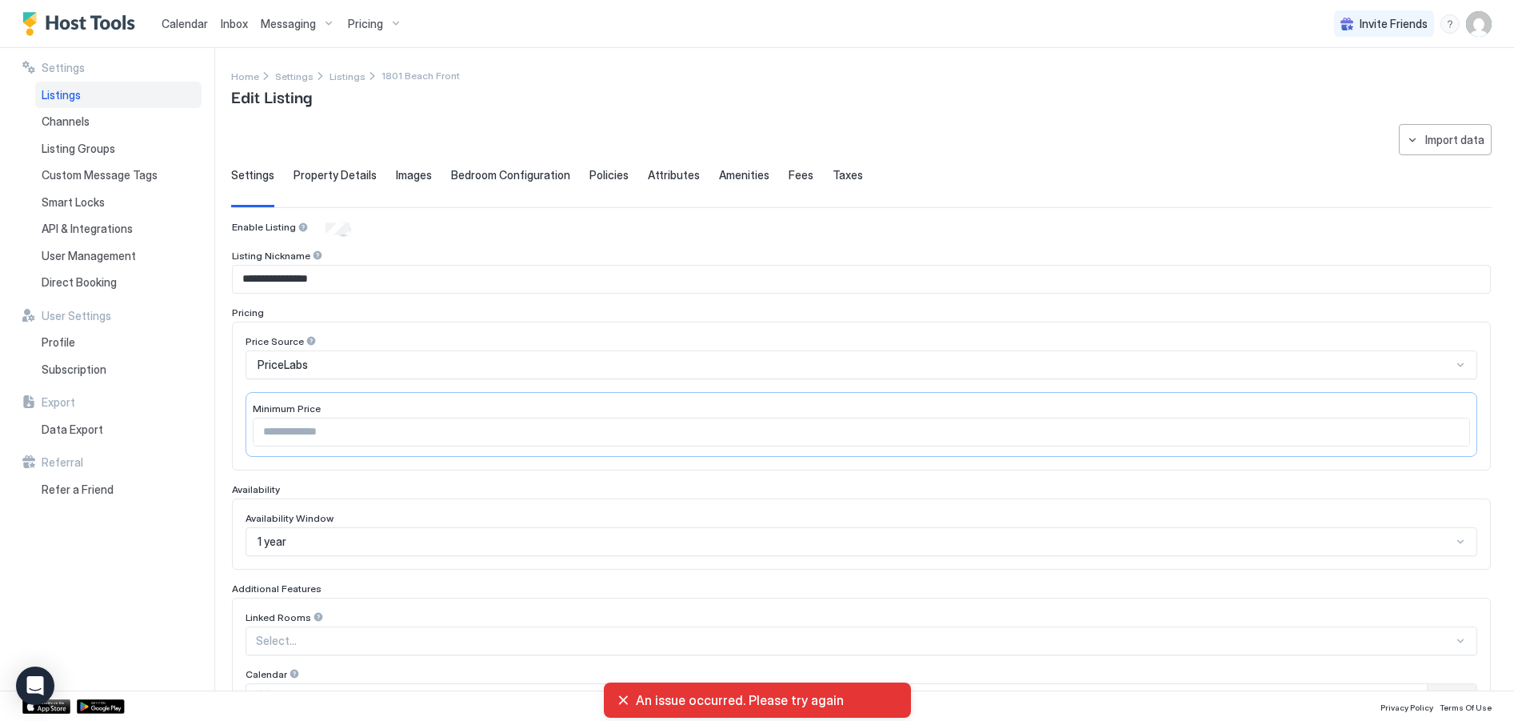
click at [1446, 149] on button "Import data" at bounding box center [1445, 139] width 93 height 31
click at [1445, 163] on div "VRBO" at bounding box center [1449, 169] width 46 height 14
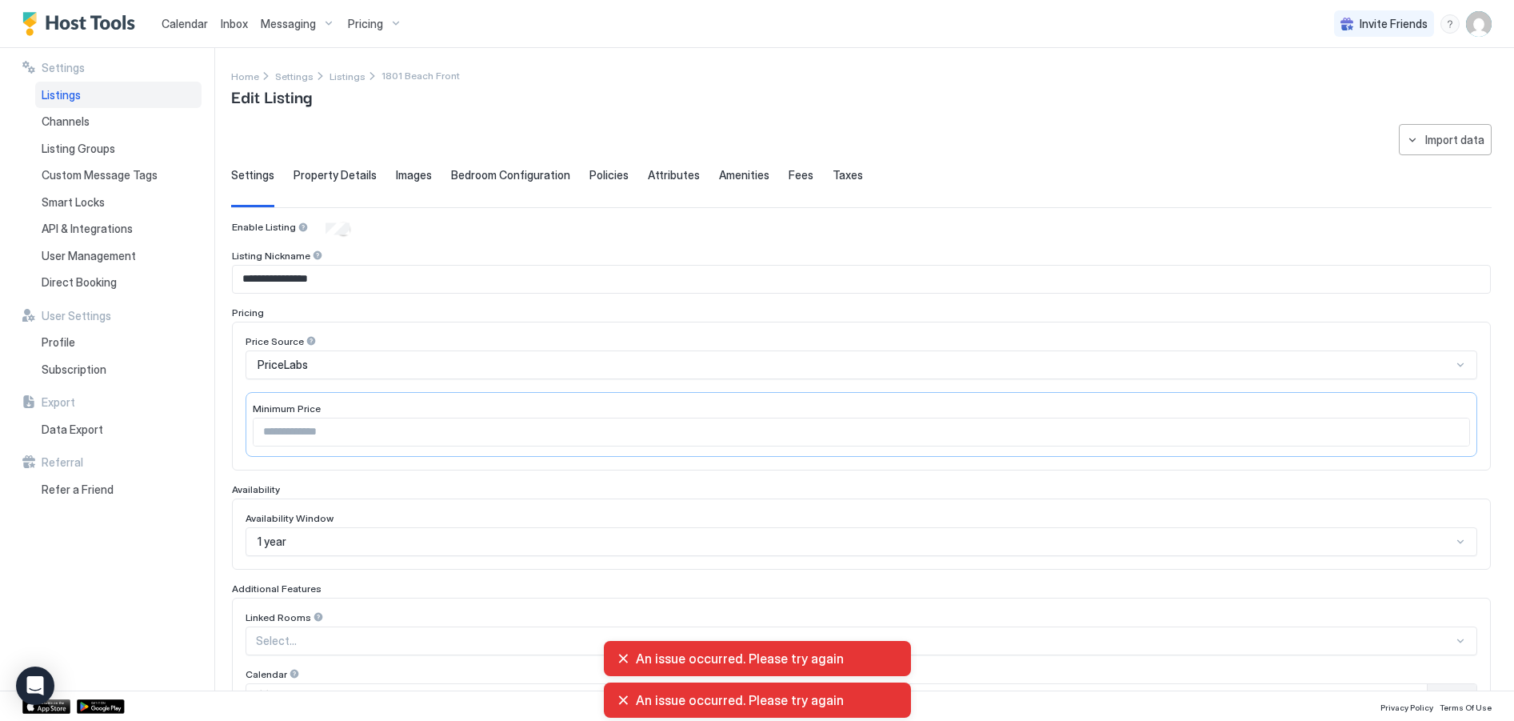
click at [622, 697] on div "An issue occurred. Please try again" at bounding box center [758, 700] width 282 height 16
click at [620, 653] on div "An issue occurred. Please try again" at bounding box center [758, 658] width 282 height 16
click at [621, 654] on div "An issue occurred. Please try again" at bounding box center [758, 658] width 282 height 16
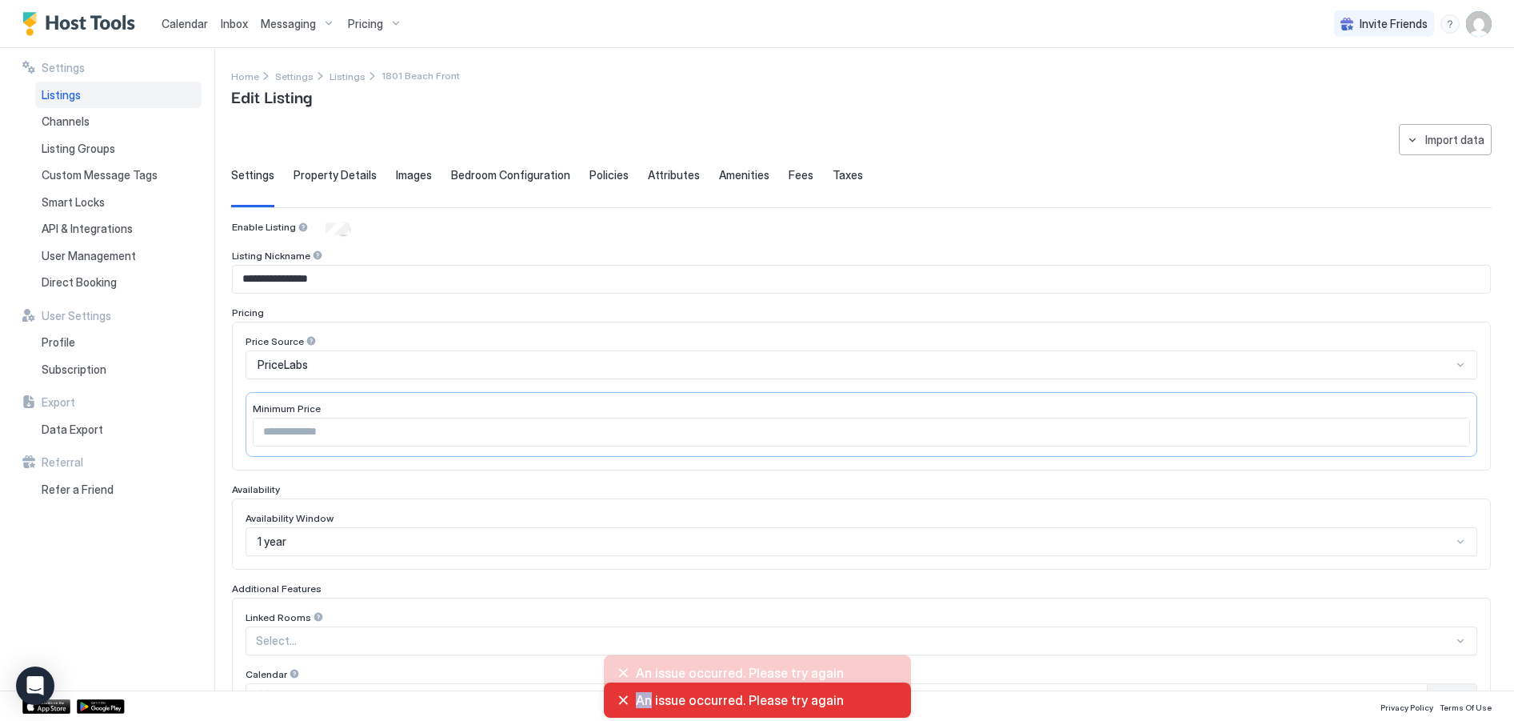
click at [622, 700] on div "An issue occurred. Please try again" at bounding box center [758, 700] width 282 height 16
click at [622, 697] on div "An issue occurred. Please try again" at bounding box center [758, 700] width 282 height 16
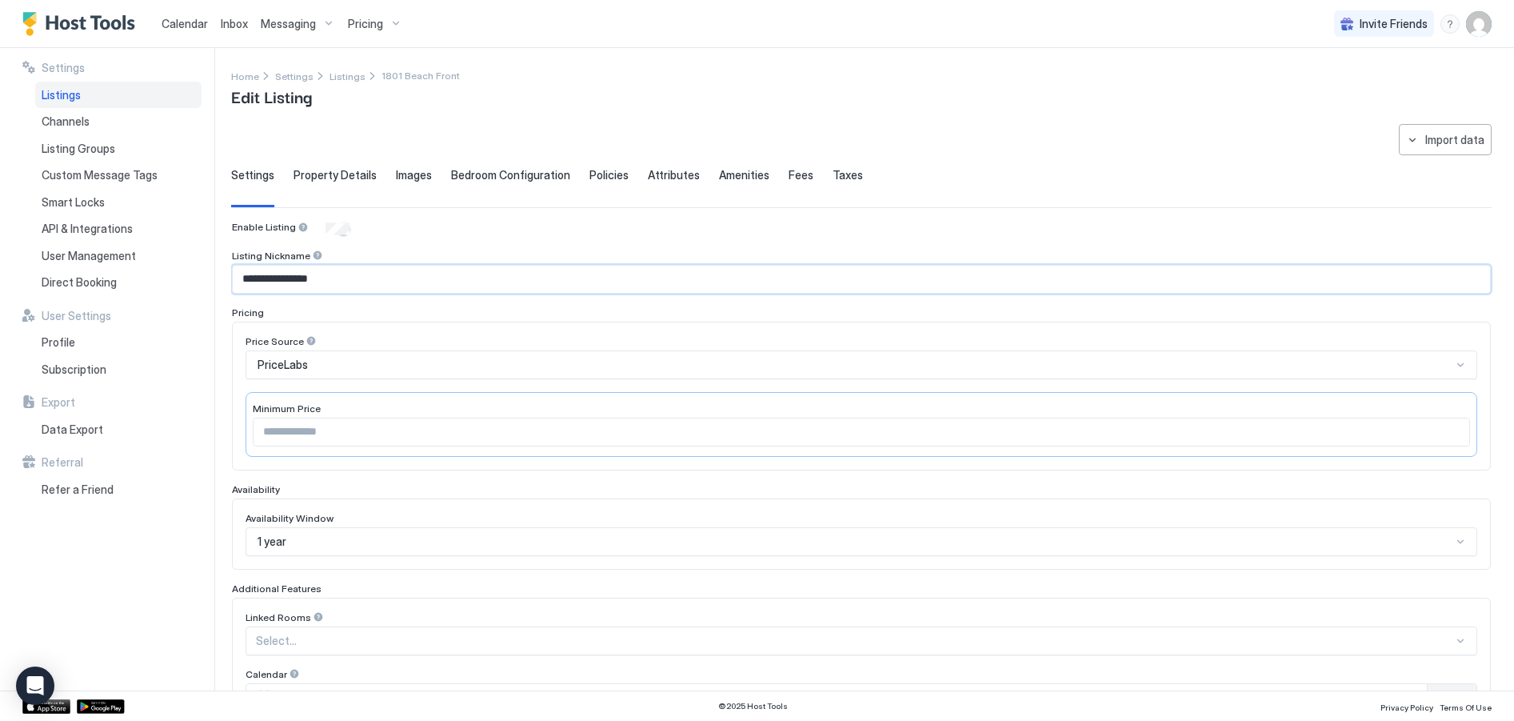
click at [1047, 288] on input "**********" at bounding box center [862, 279] width 1258 height 27
click at [1449, 136] on div "Import data" at bounding box center [1455, 139] width 59 height 17
click at [1450, 169] on div "VRBO" at bounding box center [1449, 169] width 46 height 14
click at [410, 176] on span "Images" at bounding box center [414, 175] width 36 height 14
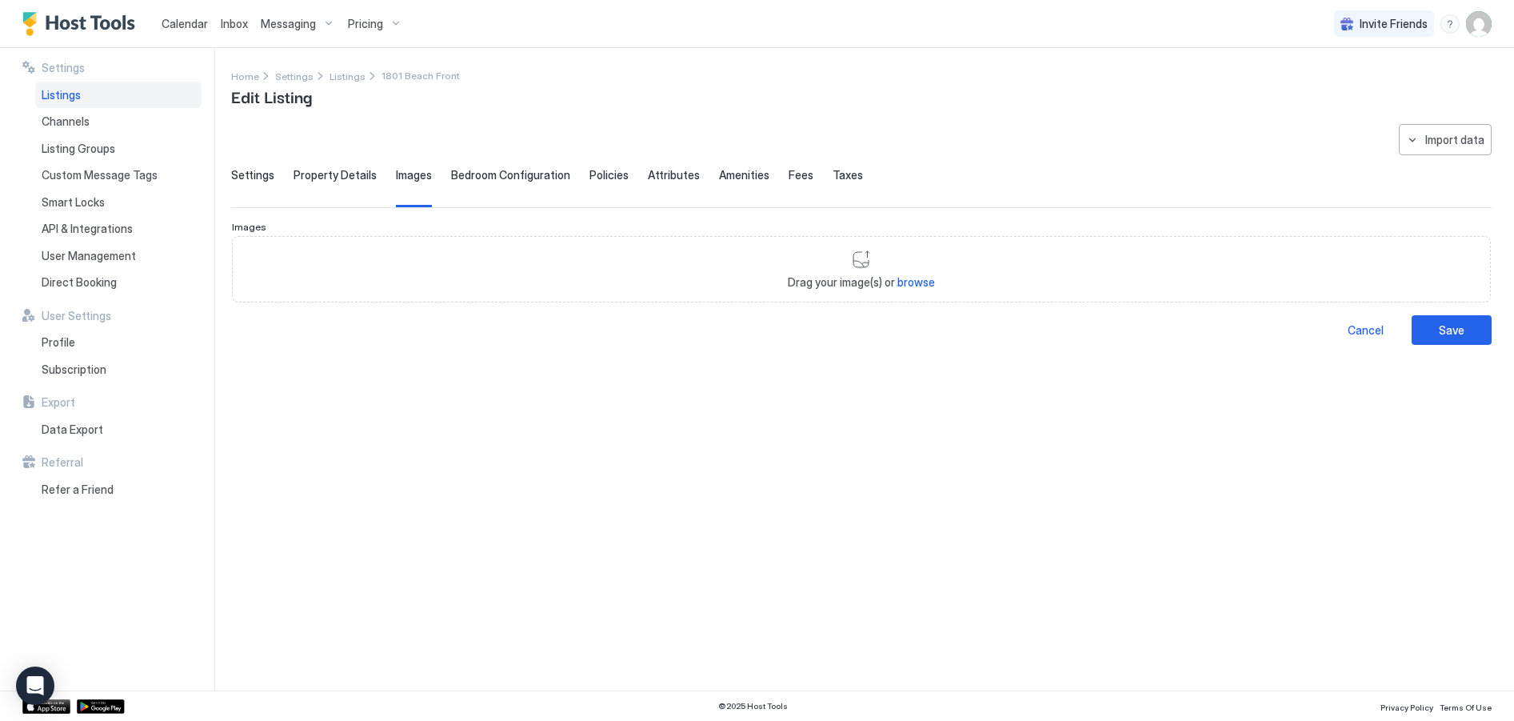
click at [346, 178] on span "Property Details" at bounding box center [335, 175] width 83 height 14
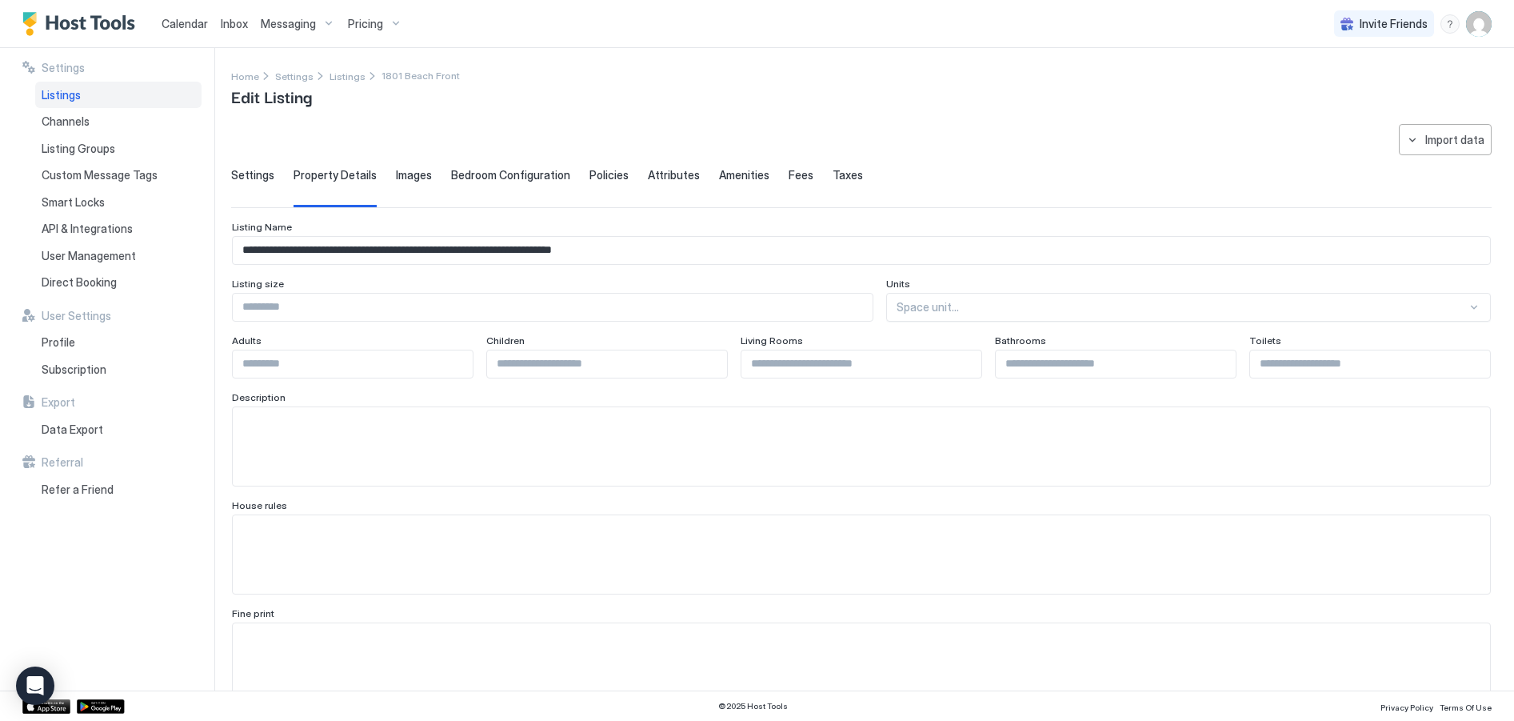
click at [405, 175] on span "Images" at bounding box center [414, 175] width 36 height 14
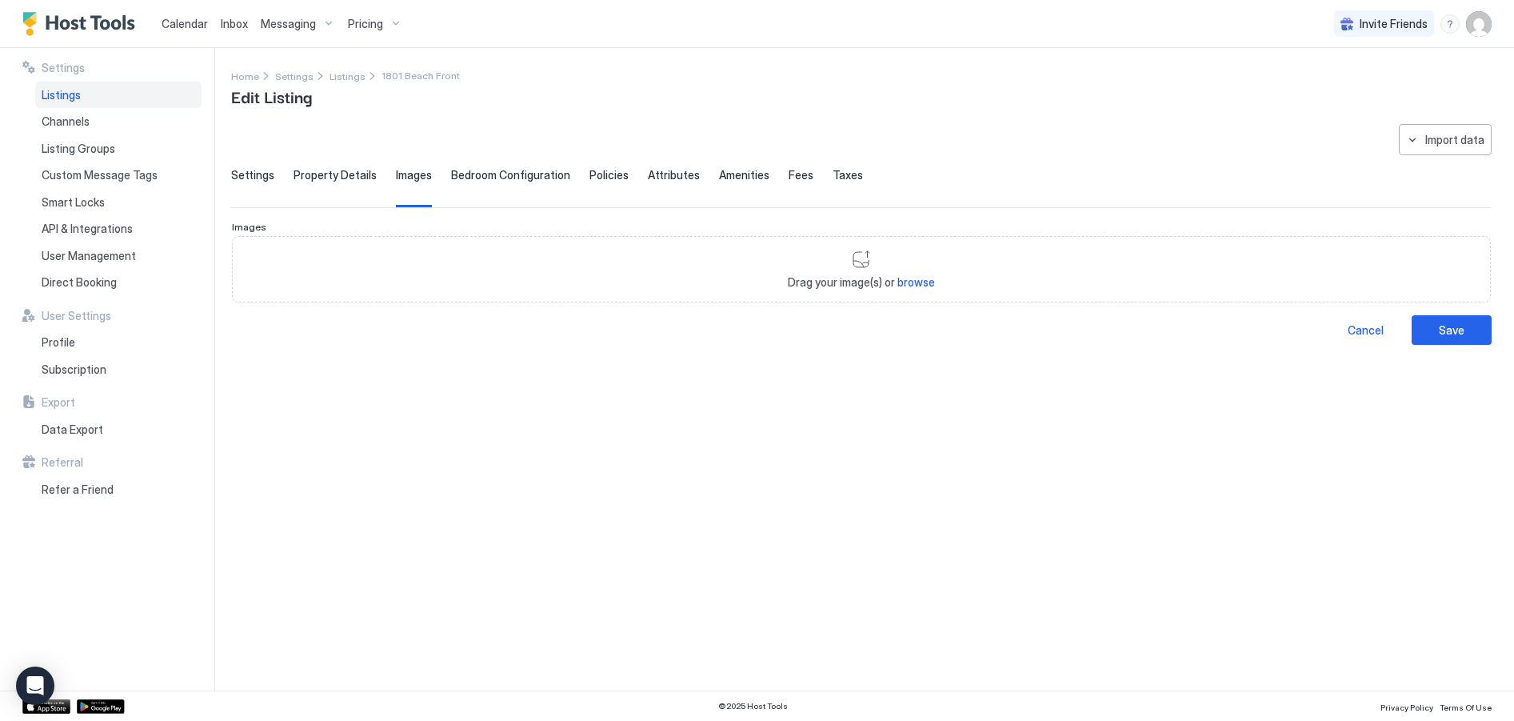
click at [477, 179] on span "Bedroom Configuration" at bounding box center [510, 175] width 119 height 14
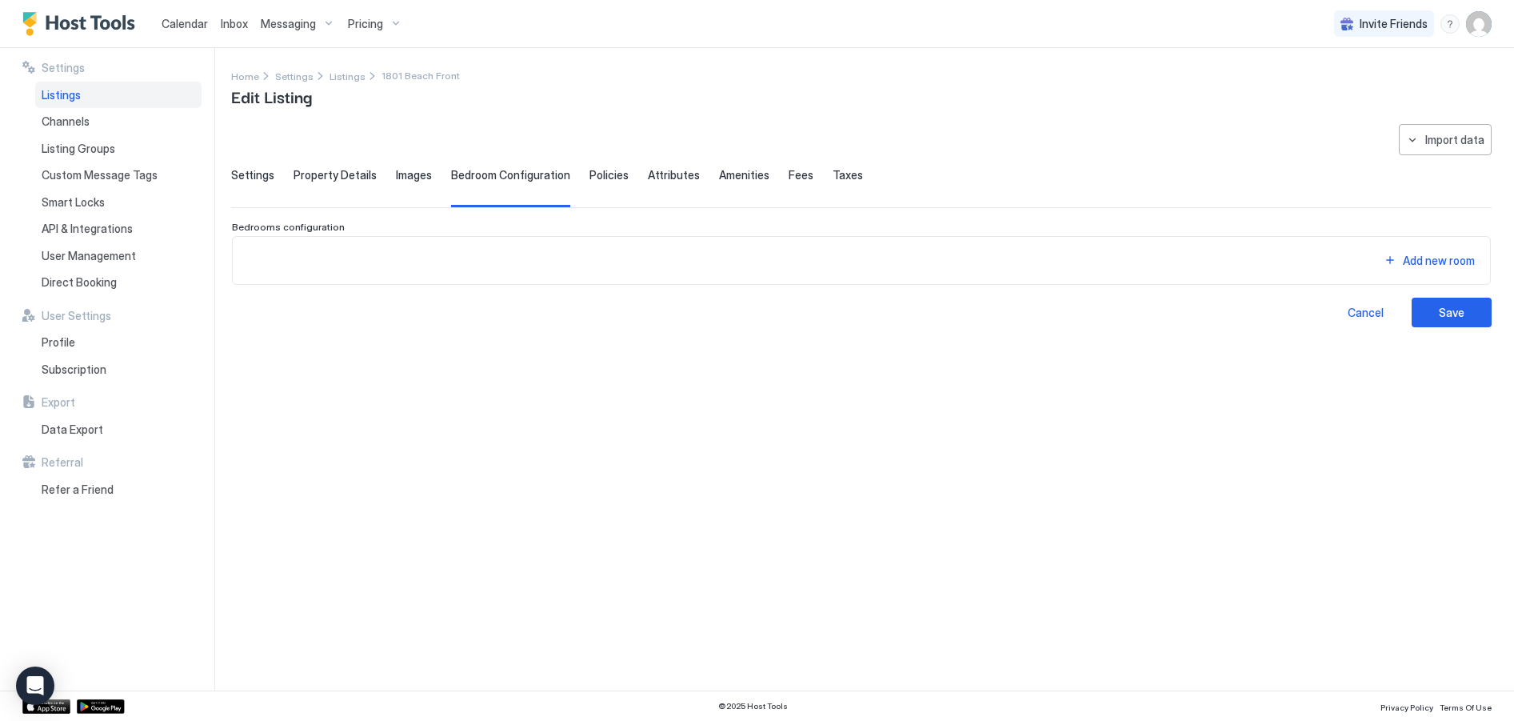
click at [597, 182] on div "Policies" at bounding box center [609, 187] width 39 height 39
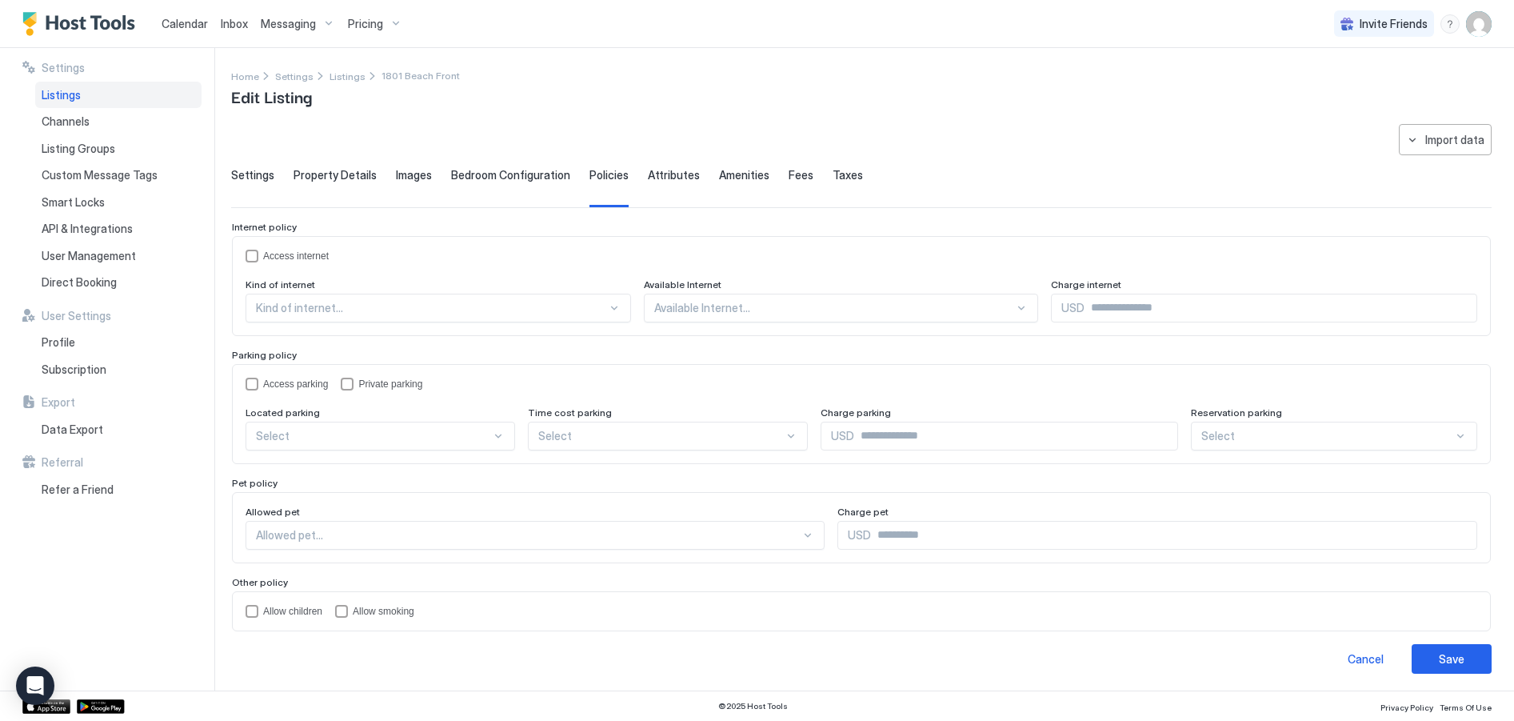
click at [654, 179] on span "Attributes" at bounding box center [674, 175] width 52 height 14
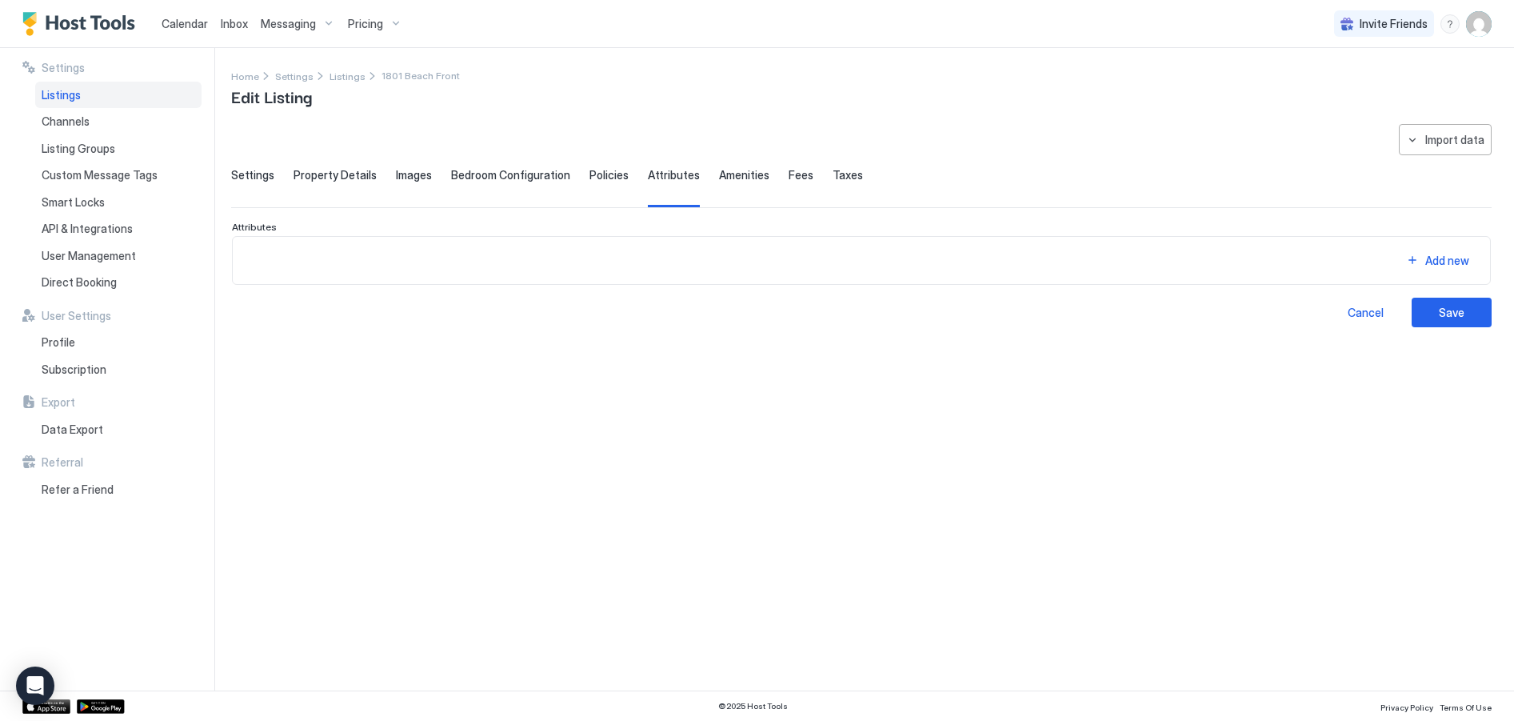
click at [726, 178] on span "Amenities" at bounding box center [744, 175] width 50 height 14
click at [249, 166] on div "**********" at bounding box center [861, 225] width 1261 height 203
click at [247, 179] on span "Settings" at bounding box center [252, 175] width 43 height 14
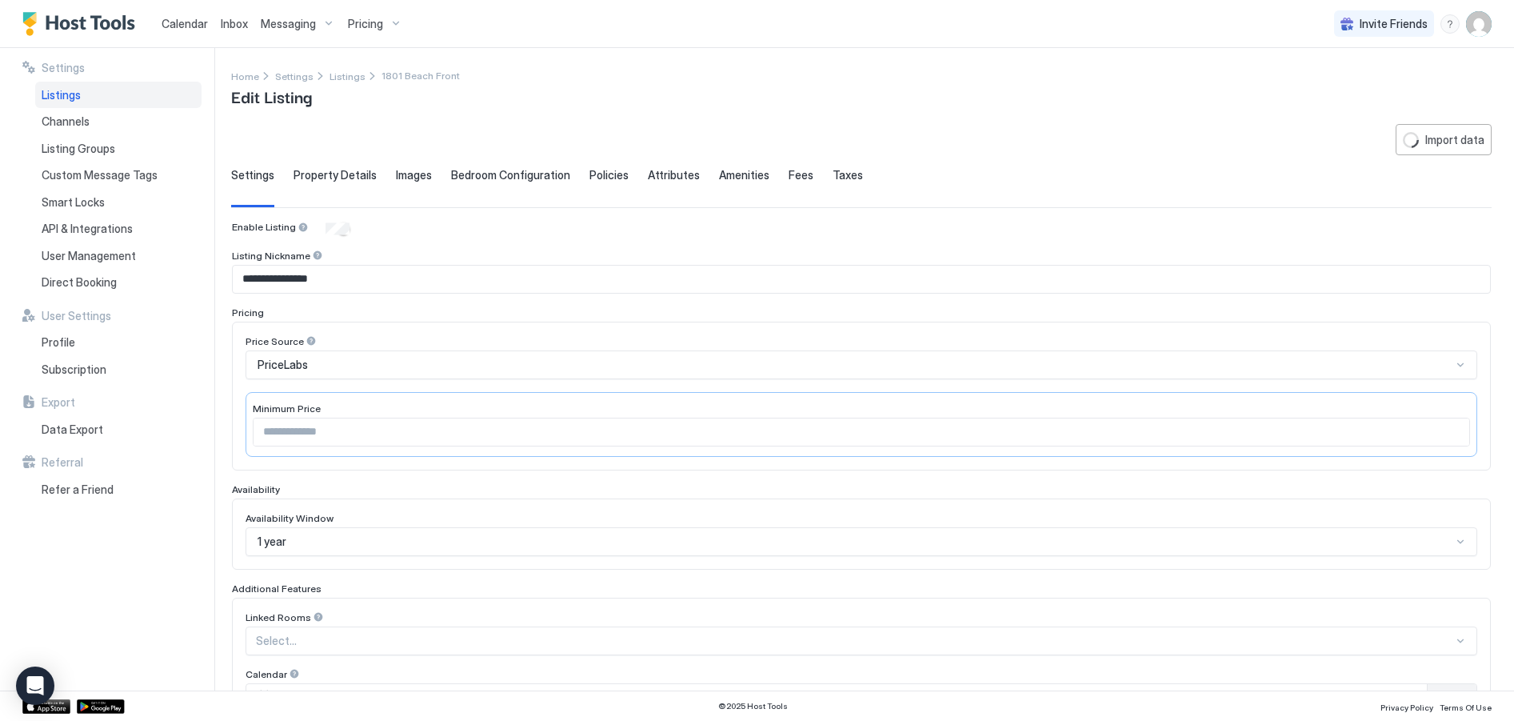
click at [339, 178] on span "Property Details" at bounding box center [335, 175] width 83 height 14
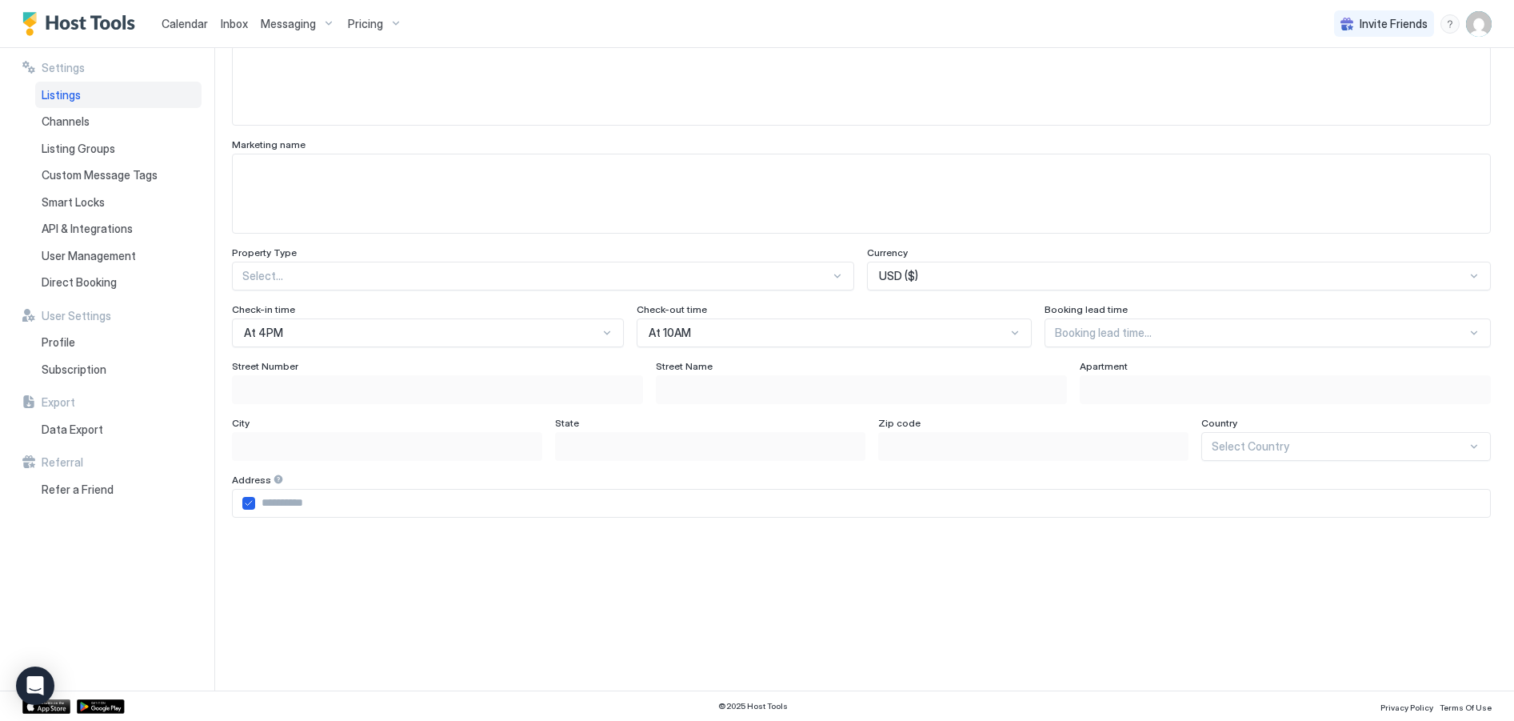
scroll to position [800, 0]
type input "*"
type input "****"
type input "**********"
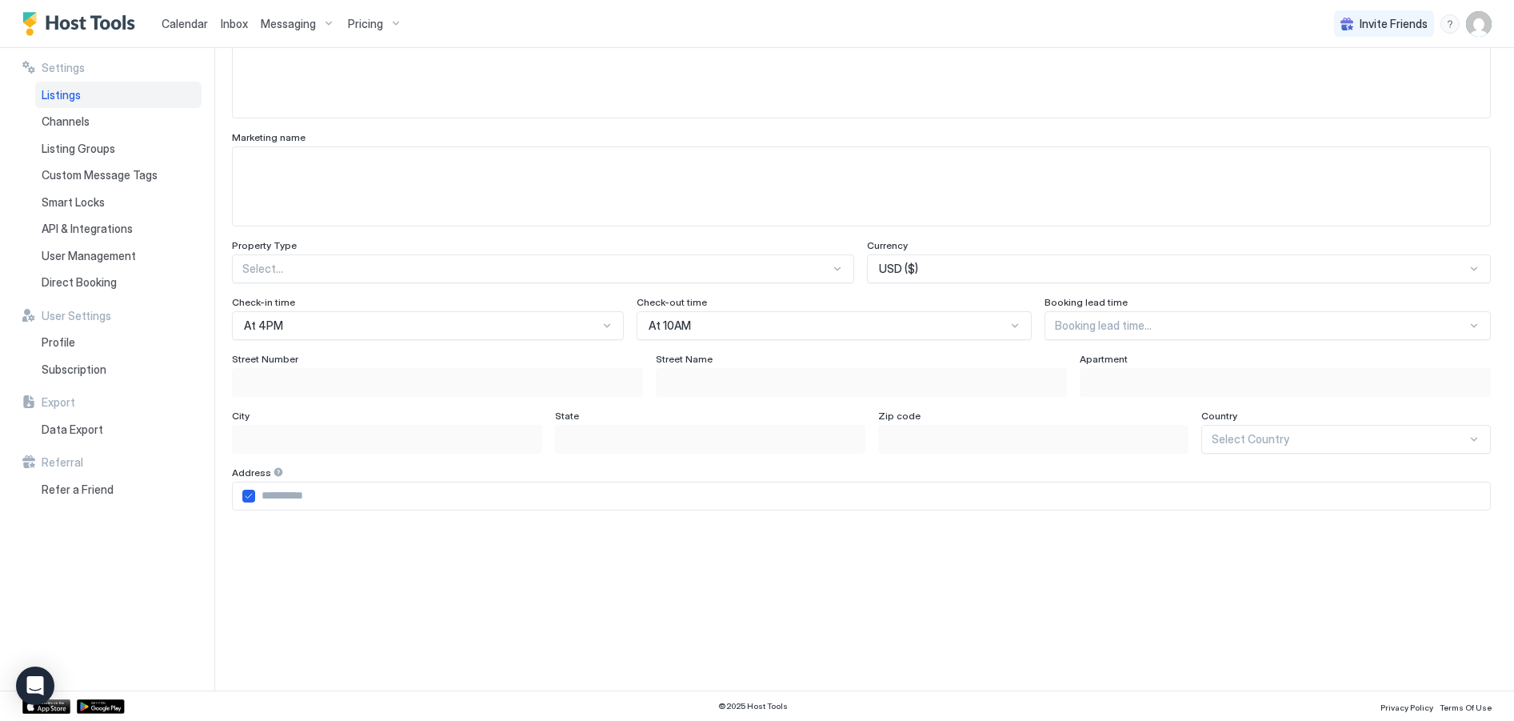
type input "**********"
type input "*********"
type input "*****"
type input "**********"
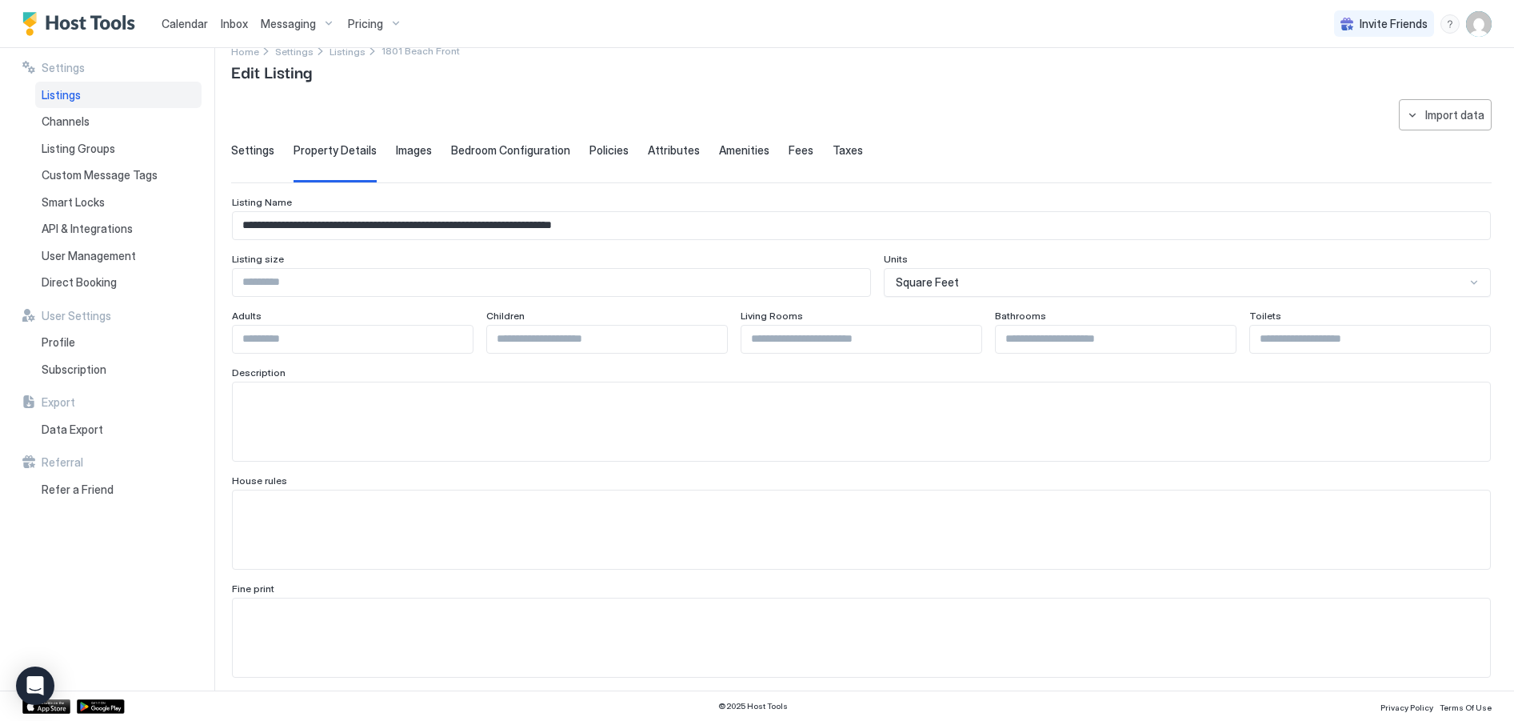
scroll to position [0, 0]
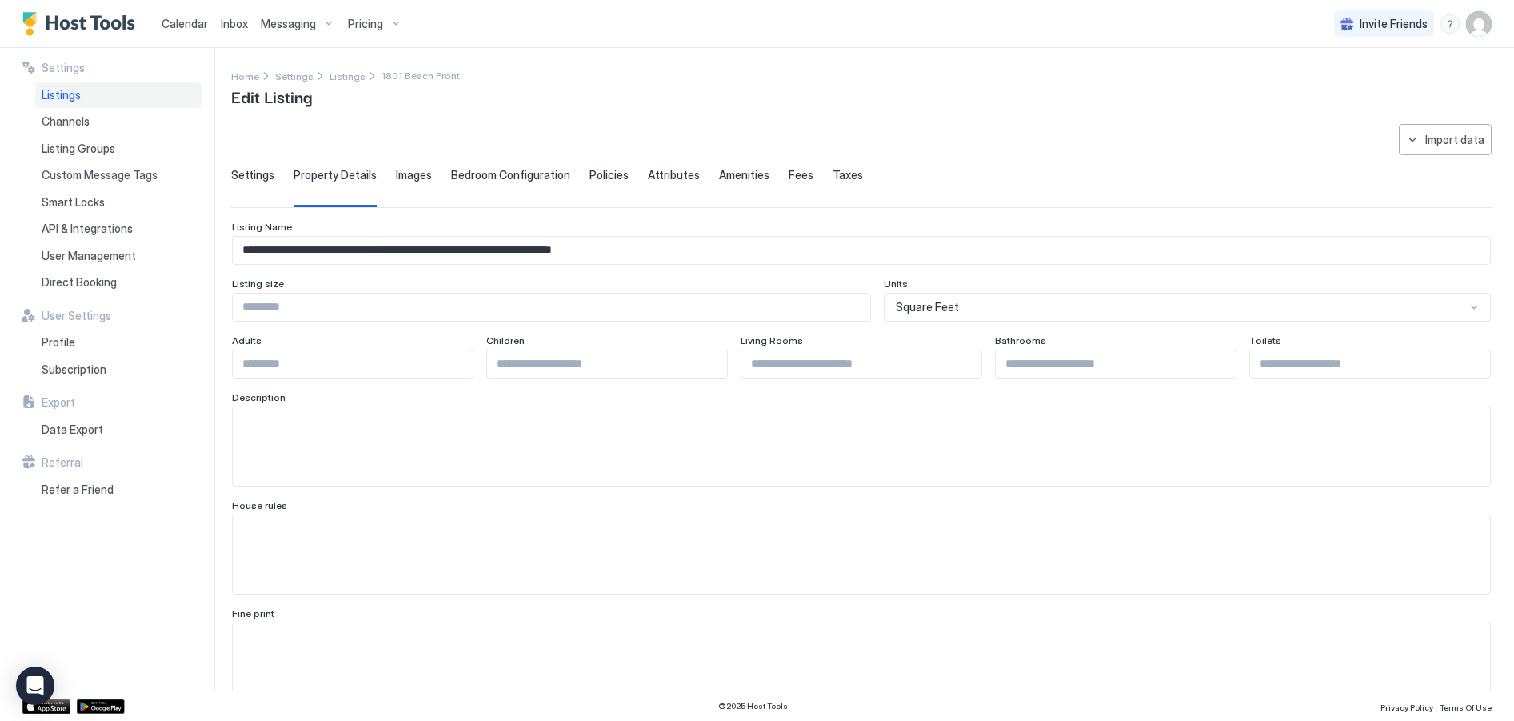
click at [406, 177] on span "Images" at bounding box center [414, 175] width 36 height 14
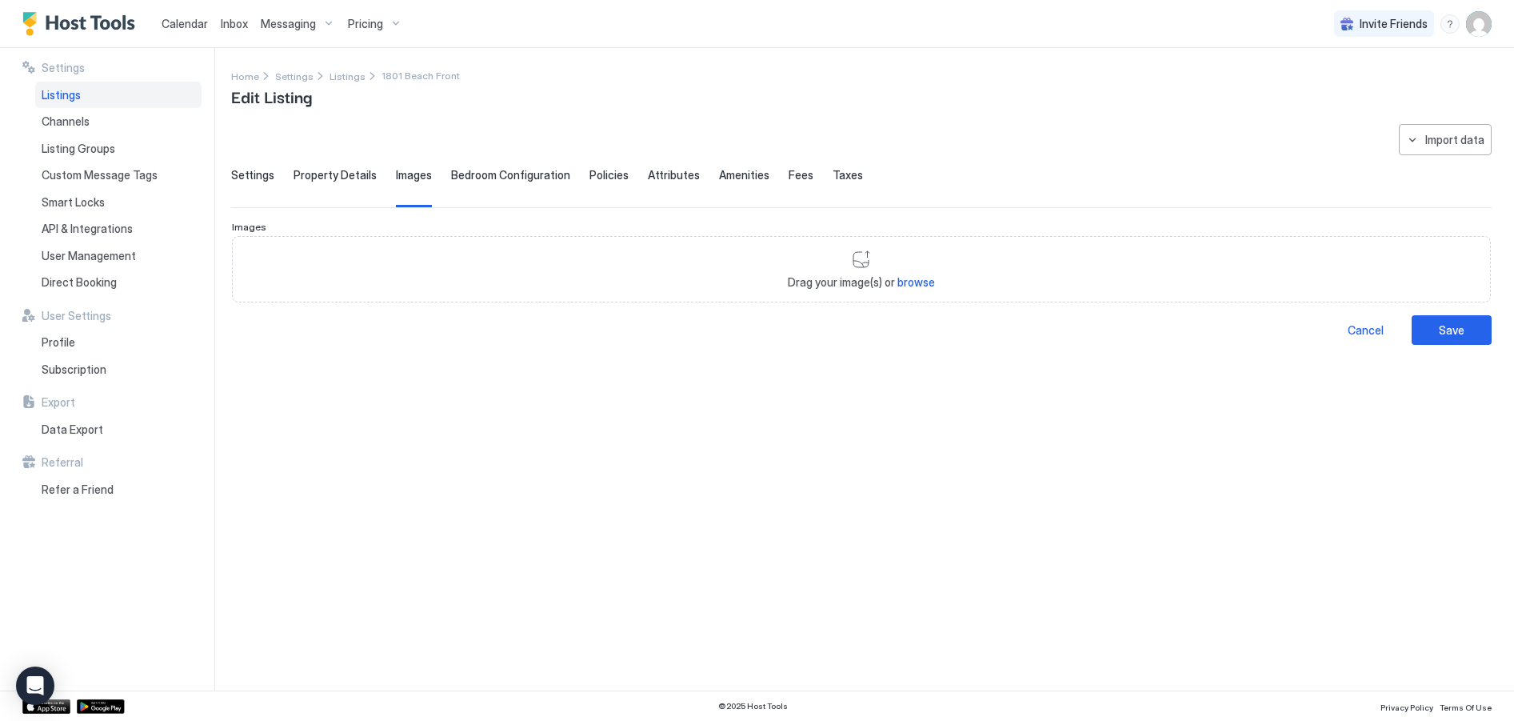
click at [474, 178] on span "Bedroom Configuration" at bounding box center [510, 175] width 119 height 14
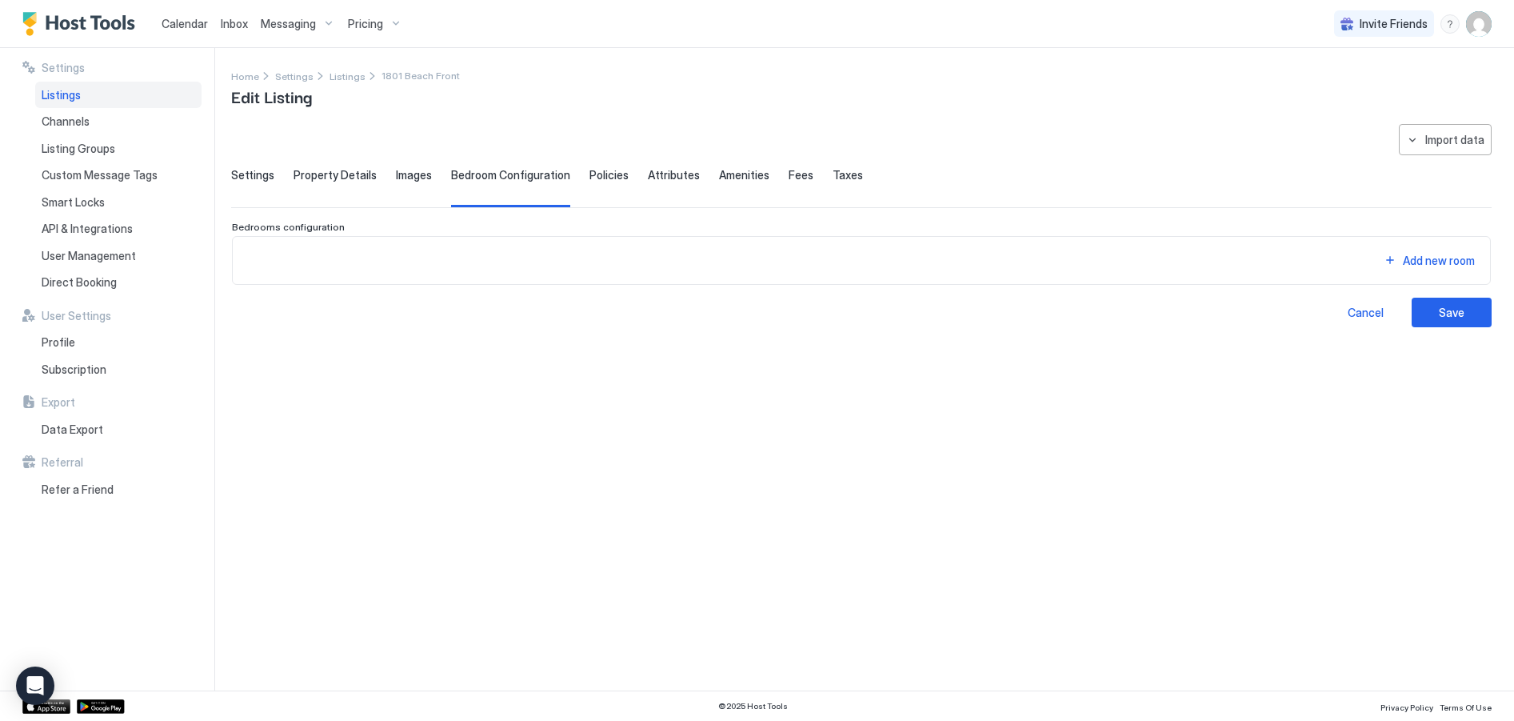
click at [599, 177] on span "Policies" at bounding box center [609, 175] width 39 height 14
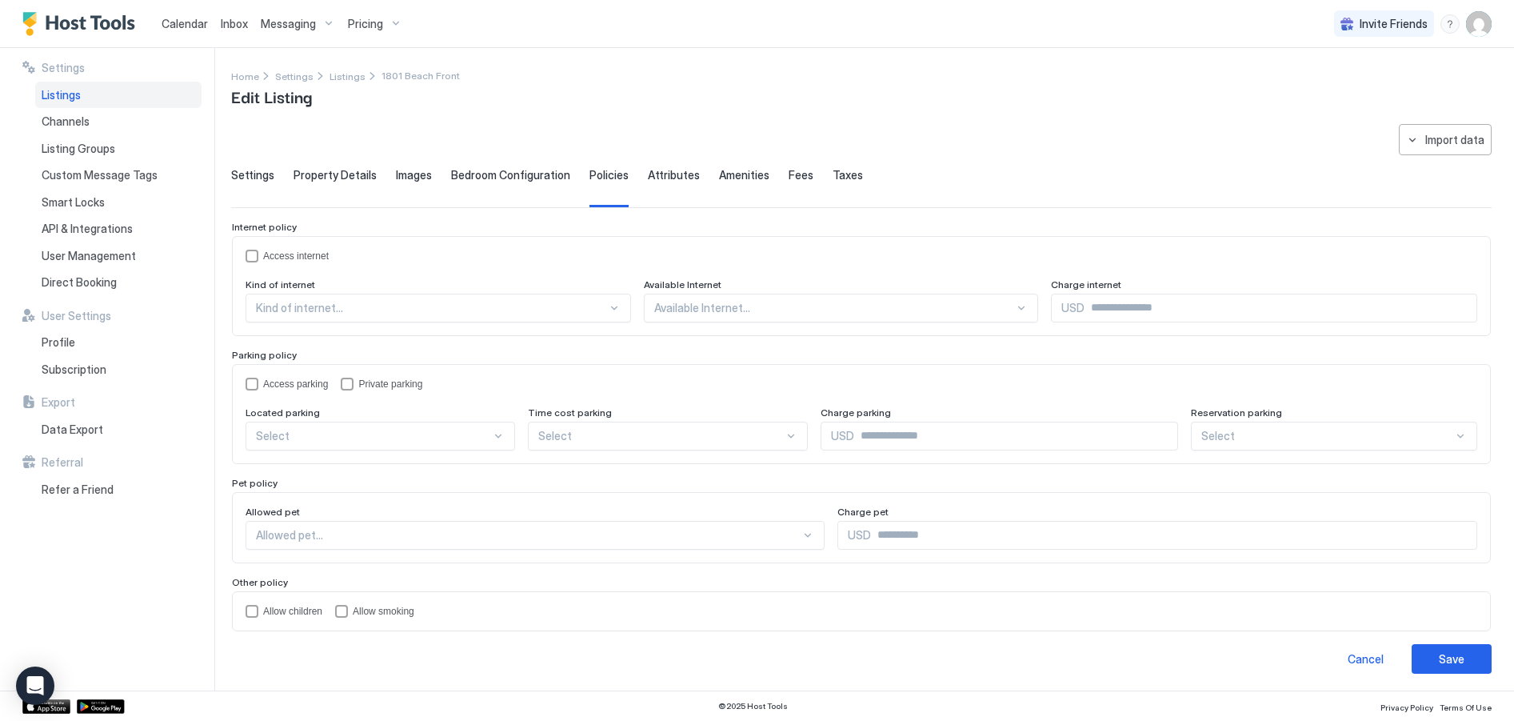
click at [665, 178] on span "Attributes" at bounding box center [674, 175] width 52 height 14
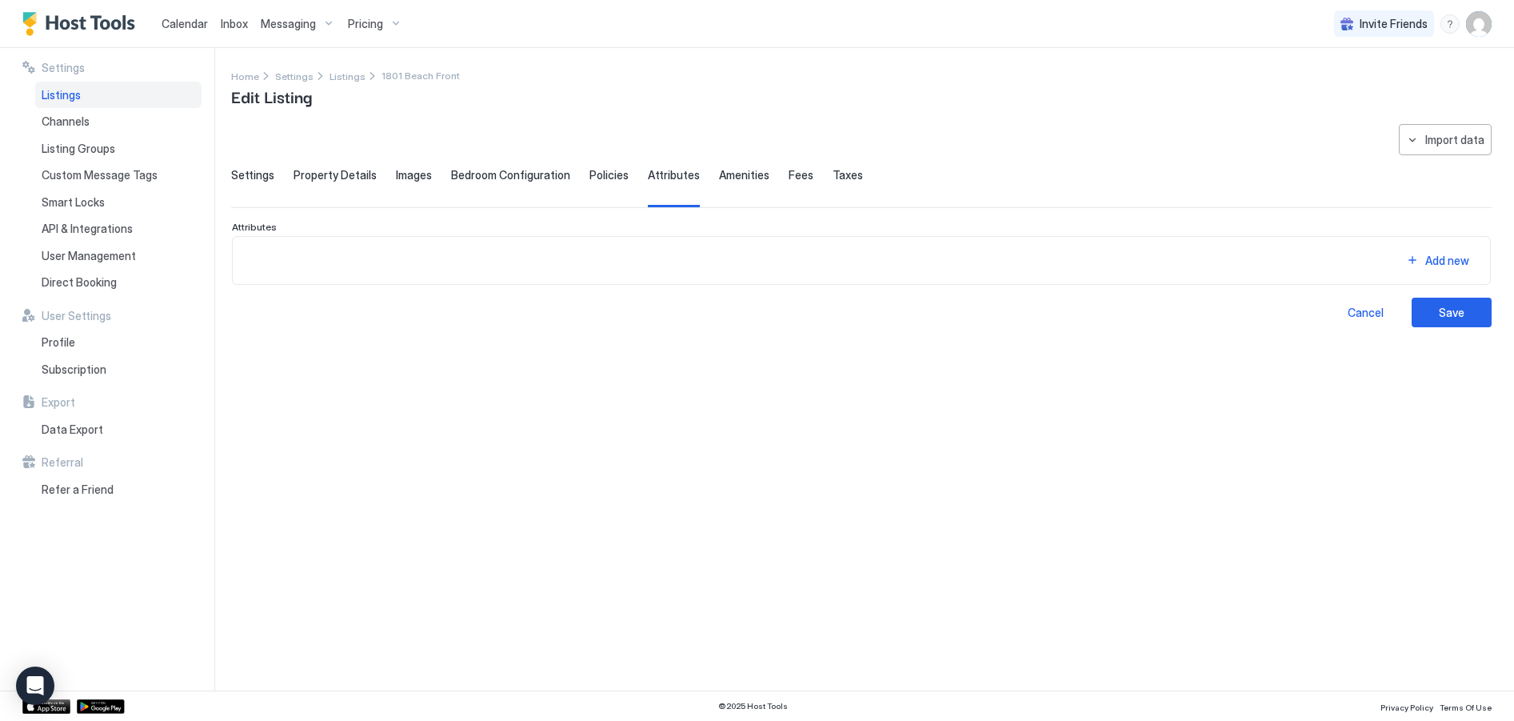
click at [719, 179] on span "Amenities" at bounding box center [744, 175] width 50 height 14
drag, startPoint x: 790, startPoint y: 177, endPoint x: 799, endPoint y: 178, distance: 8.9
click at [790, 177] on span "Fees" at bounding box center [801, 175] width 25 height 14
click at [833, 173] on span "Taxes" at bounding box center [848, 175] width 30 height 14
click at [246, 172] on span "Settings" at bounding box center [252, 175] width 43 height 14
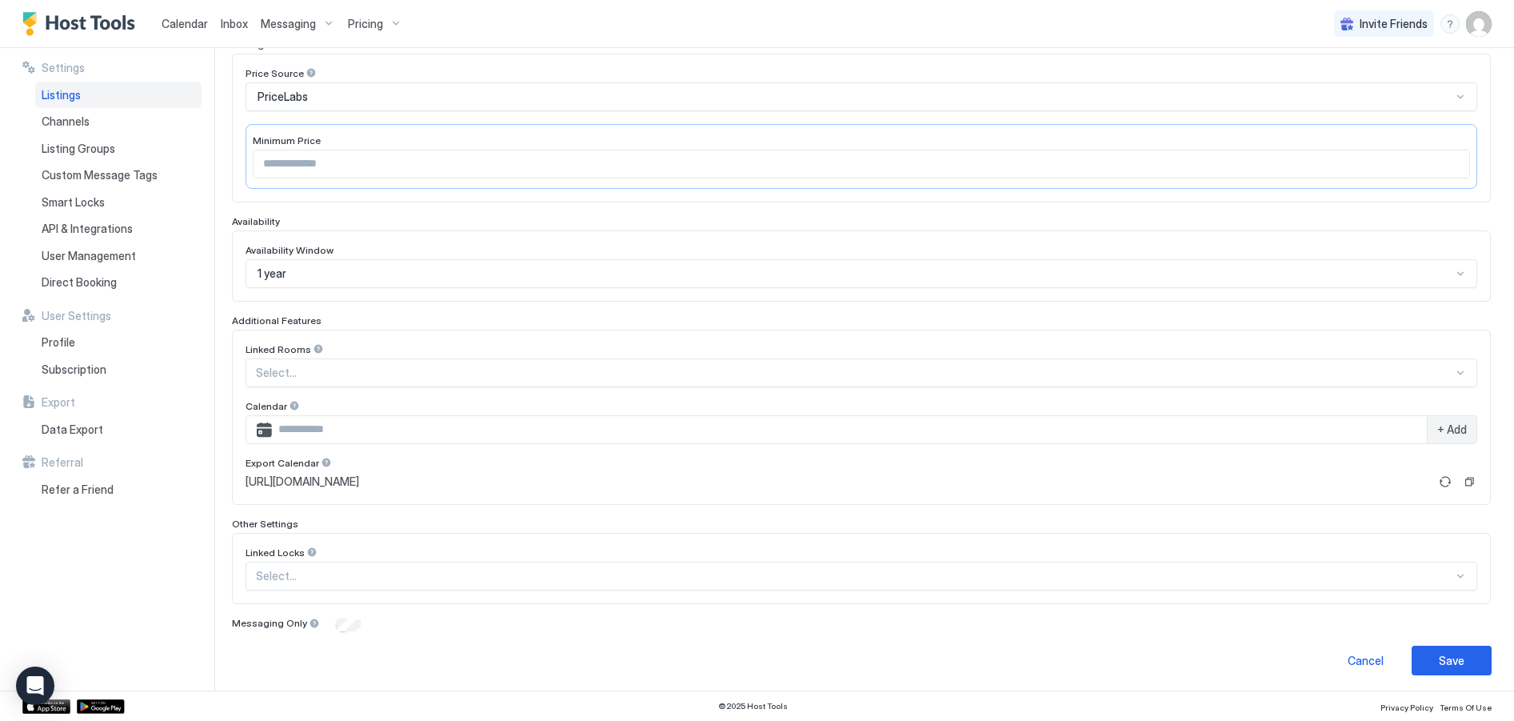
scroll to position [272, 0]
click at [325, 368] on div at bounding box center [855, 369] width 1198 height 14
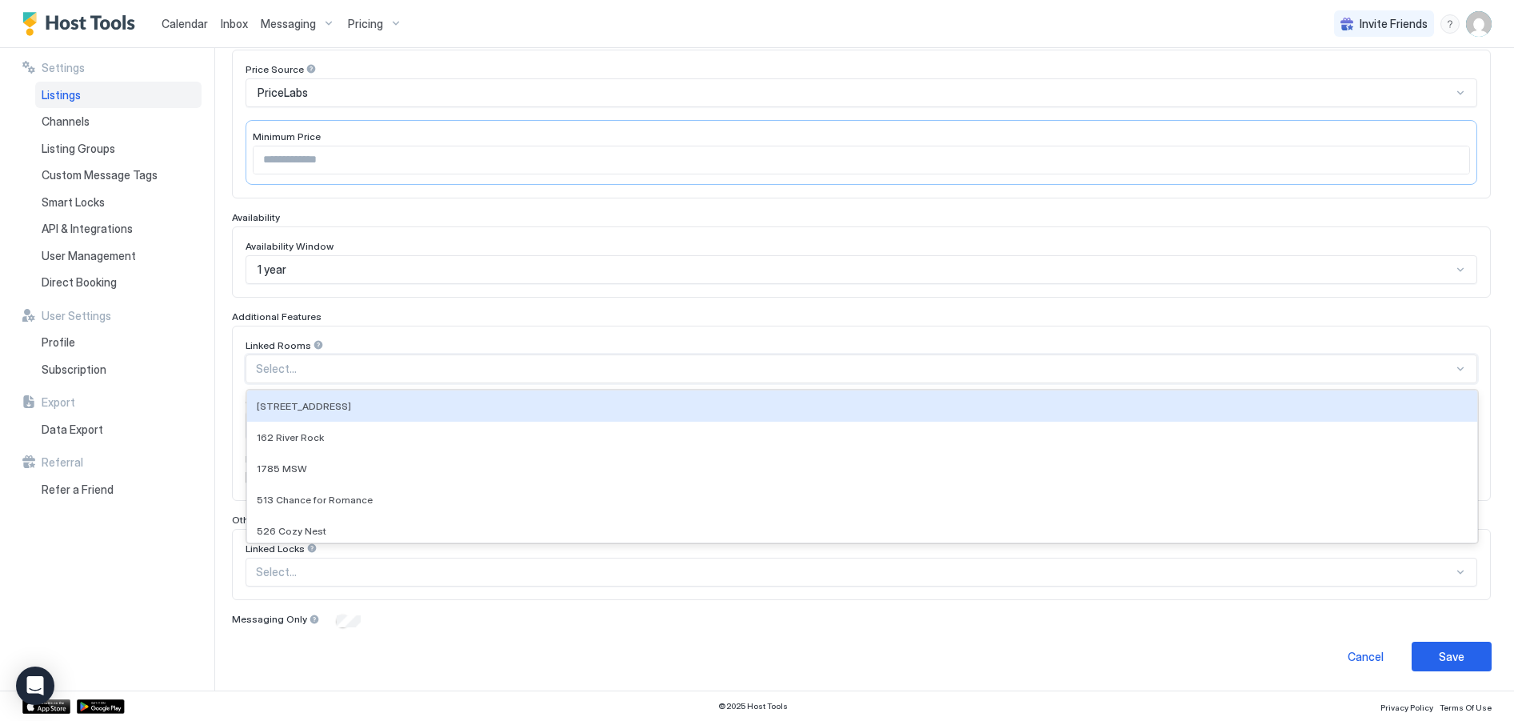
click at [367, 339] on div "Linked Rooms" at bounding box center [862, 346] width 1232 height 15
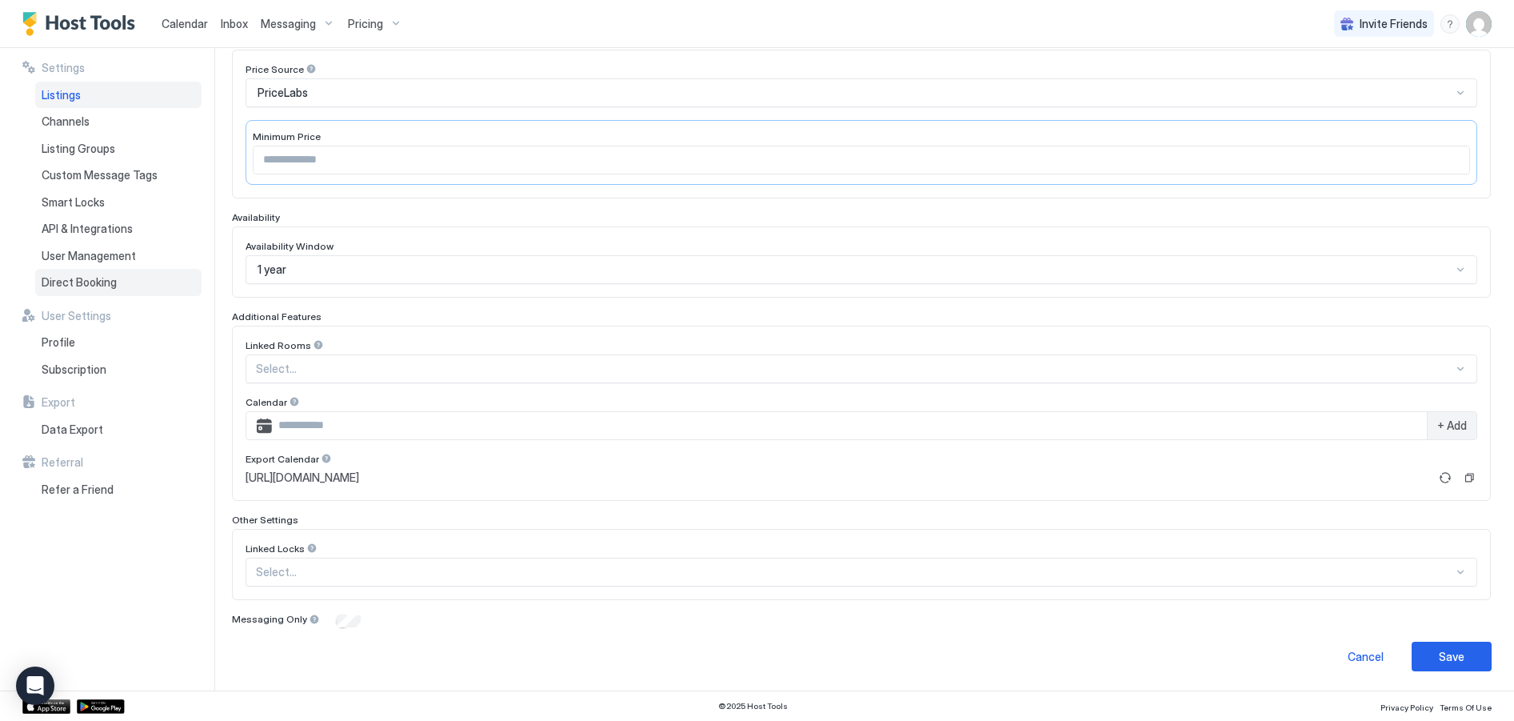
click at [114, 280] on span "Direct Booking" at bounding box center [79, 282] width 75 height 14
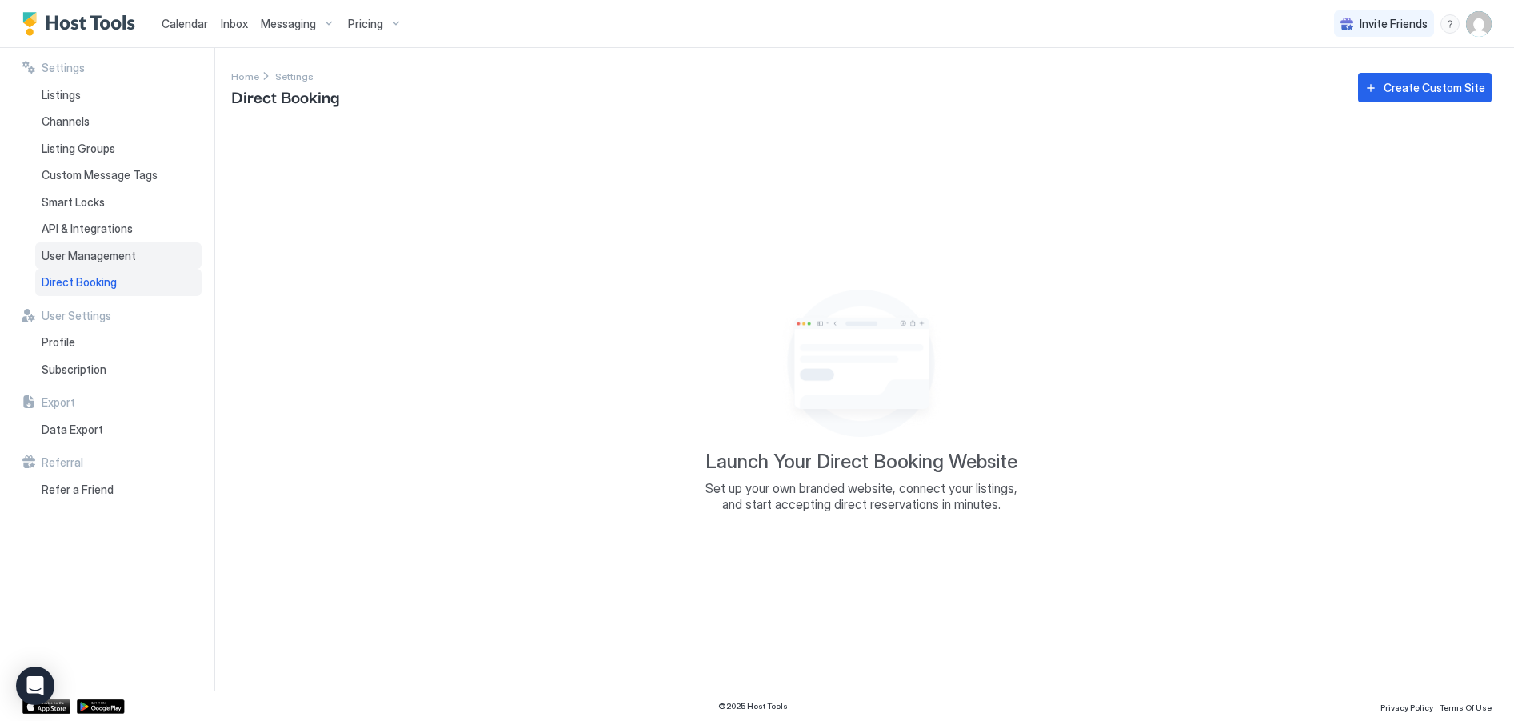
click at [109, 254] on span "User Management" at bounding box center [89, 256] width 94 height 14
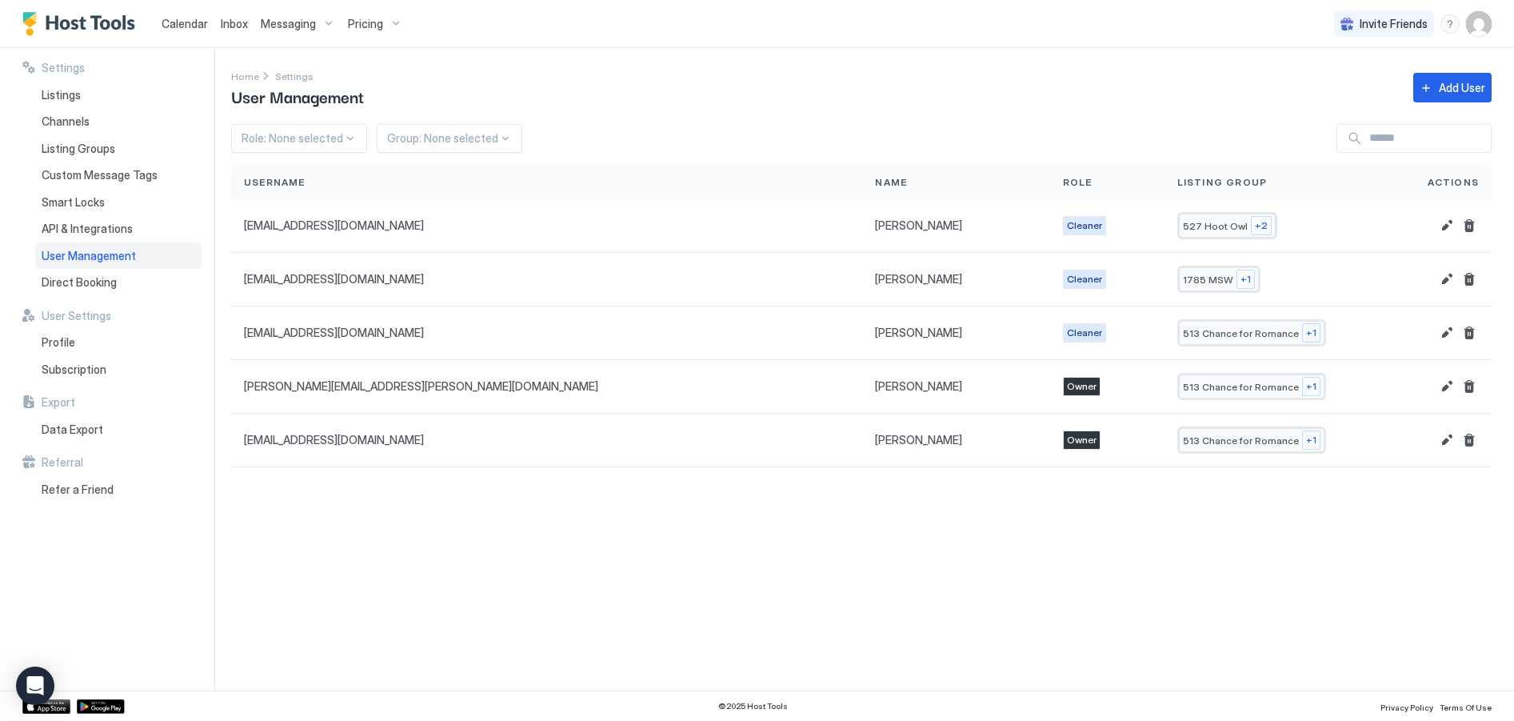
click at [825, 86] on div "Home Settings User Management Add User" at bounding box center [861, 87] width 1261 height 41
click at [180, 25] on span "Calendar" at bounding box center [185, 24] width 46 height 14
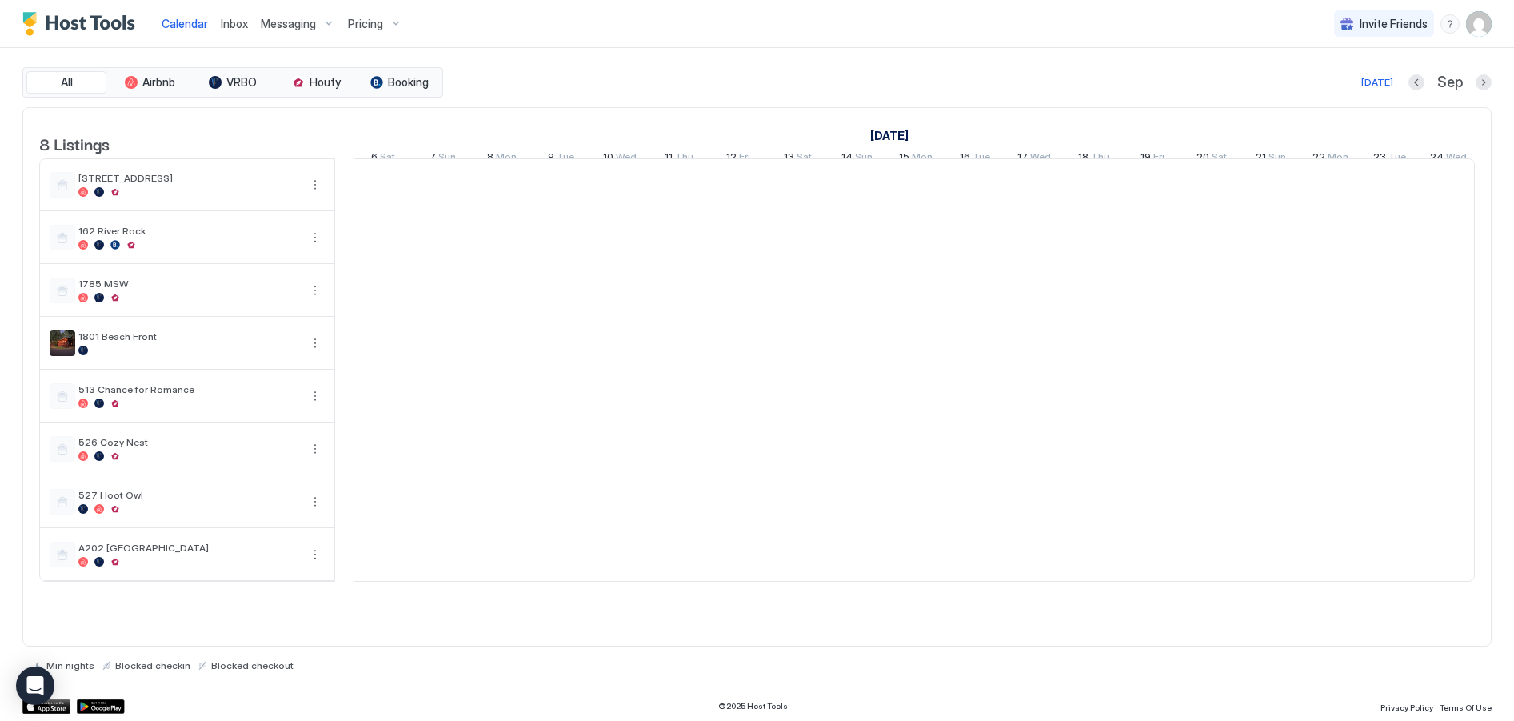
scroll to position [0, 889]
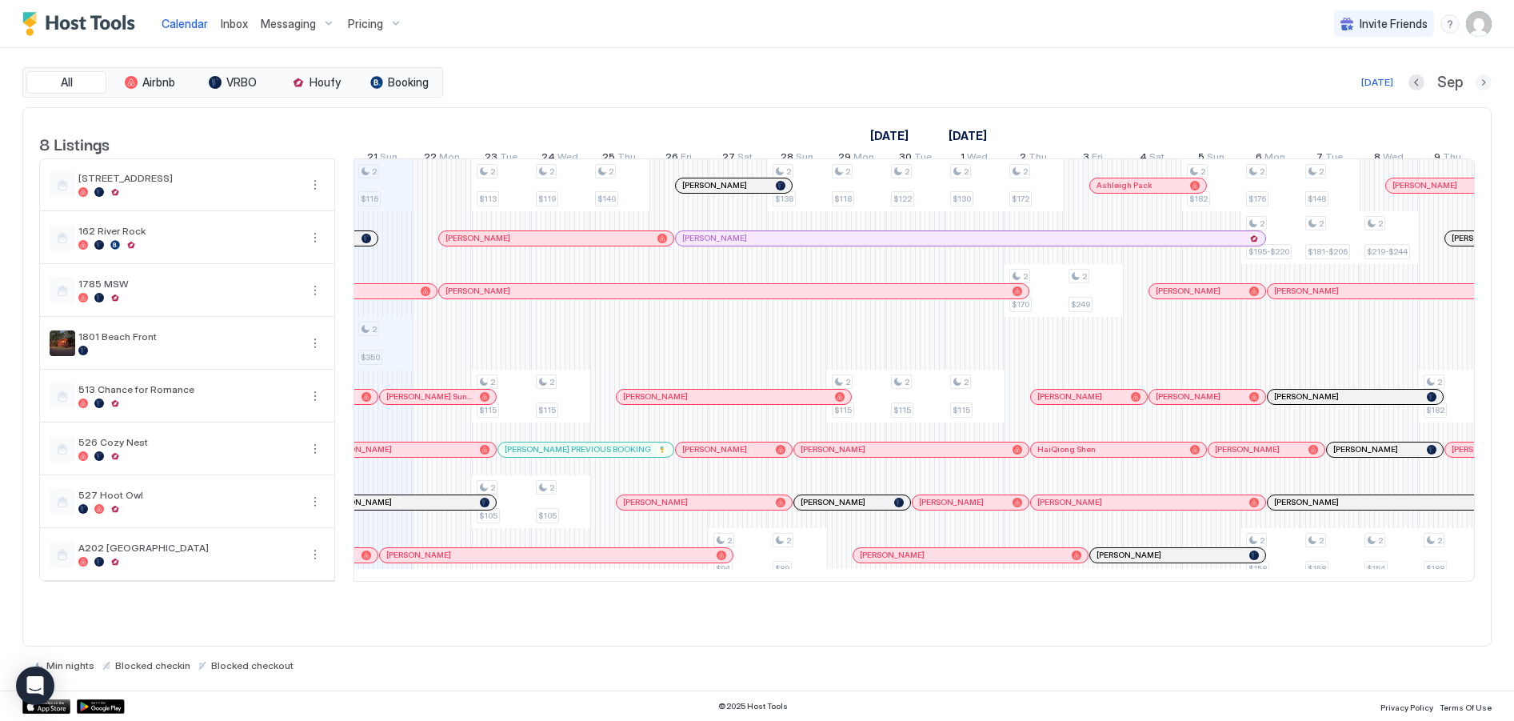
click at [1489, 86] on button "Next month" at bounding box center [1484, 82] width 16 height 16
click at [1488, 86] on button "Next month" at bounding box center [1484, 82] width 16 height 16
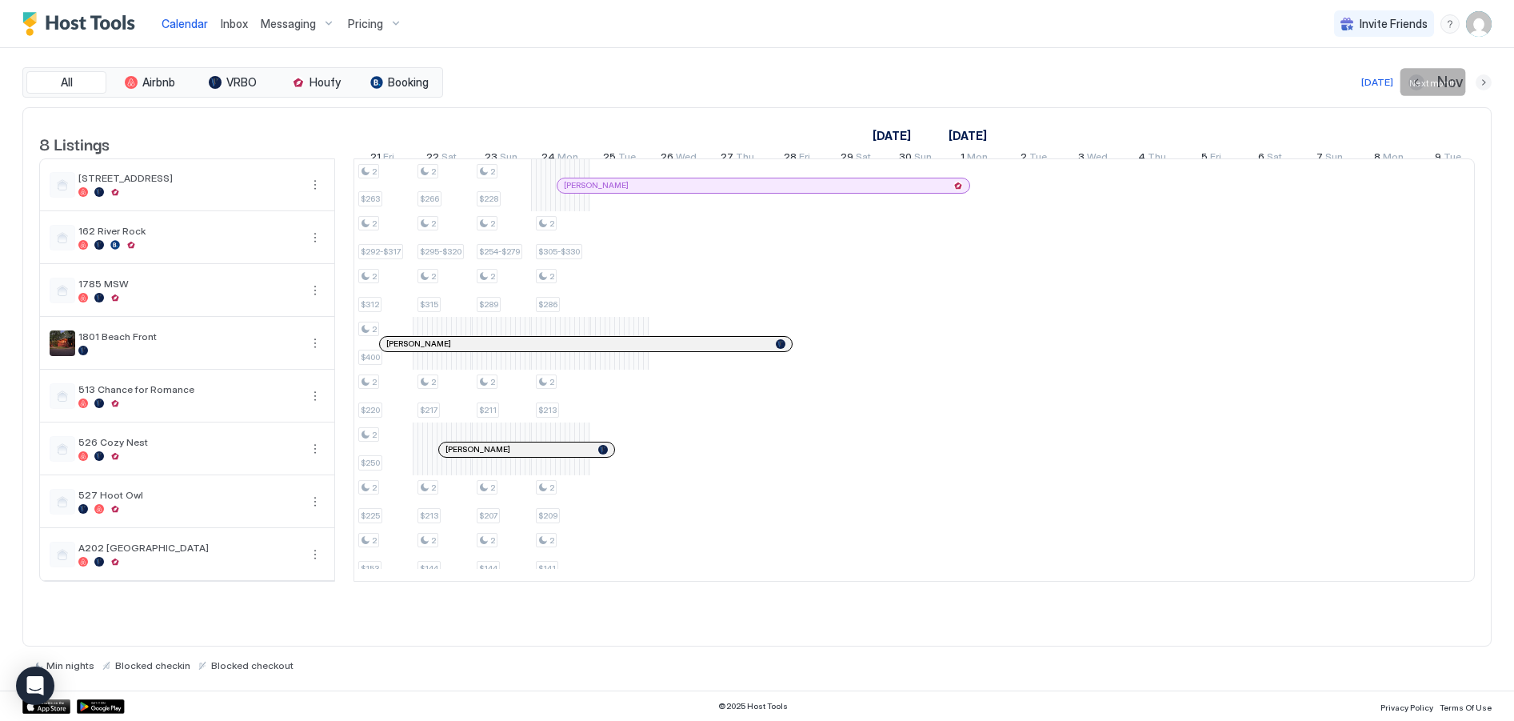
click at [1486, 86] on button "Next month" at bounding box center [1484, 82] width 16 height 16
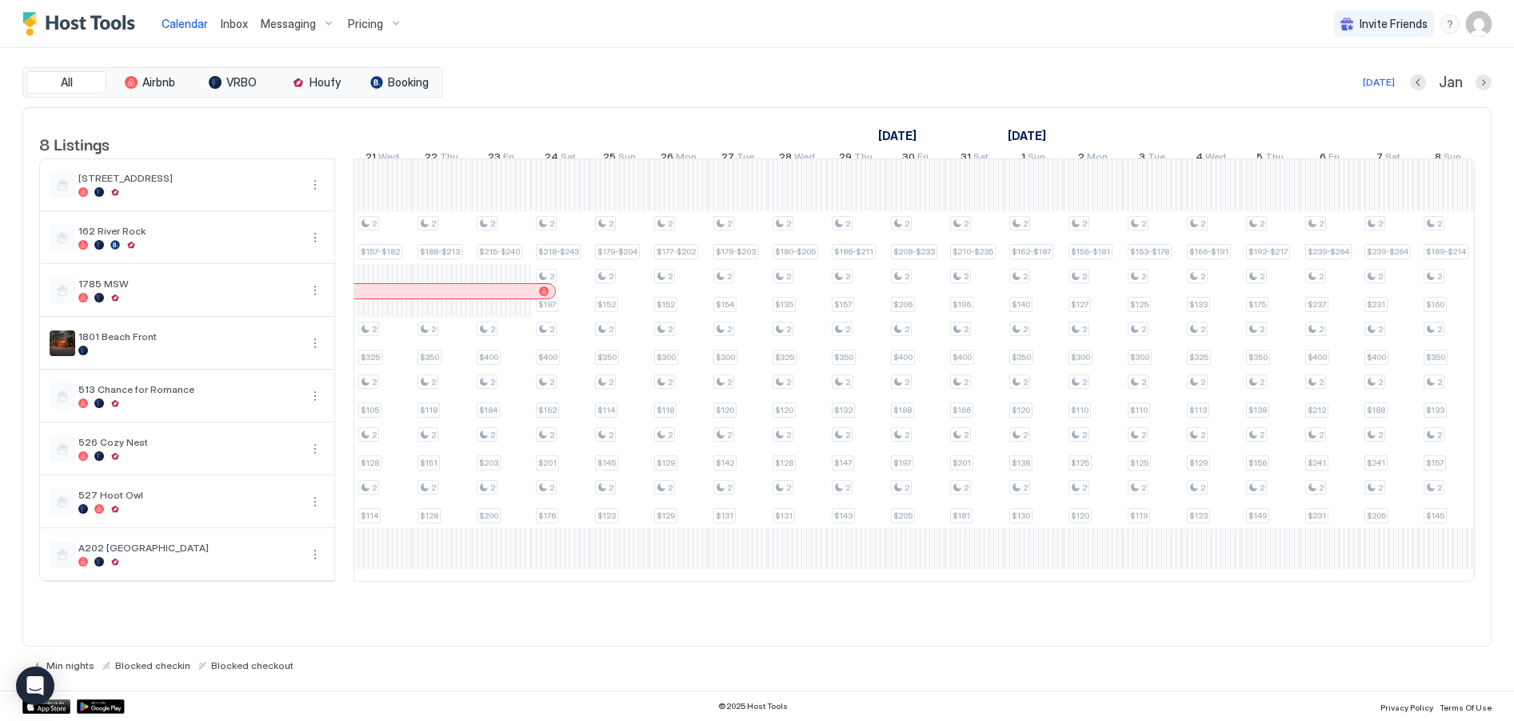
click at [400, 26] on div "Pricing" at bounding box center [375, 23] width 67 height 27
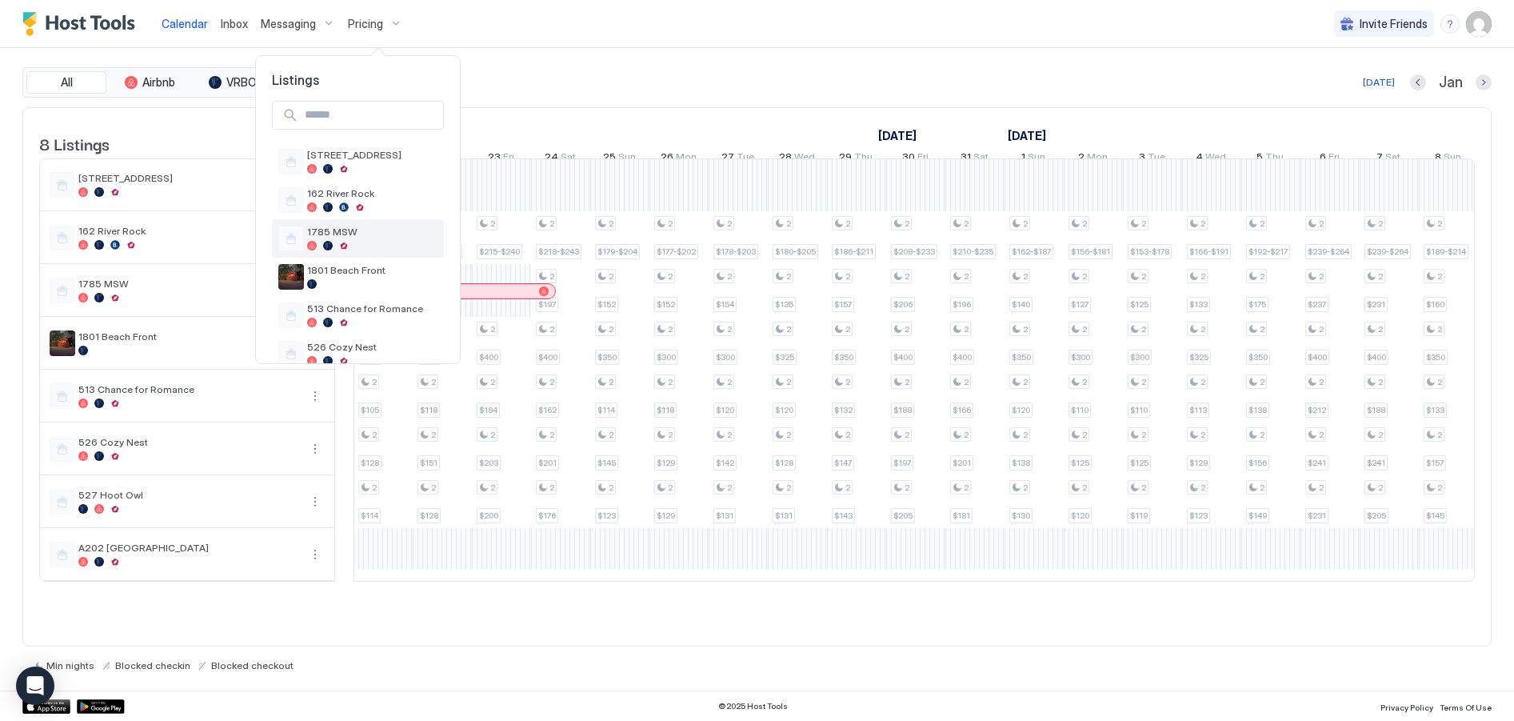
scroll to position [80, 0]
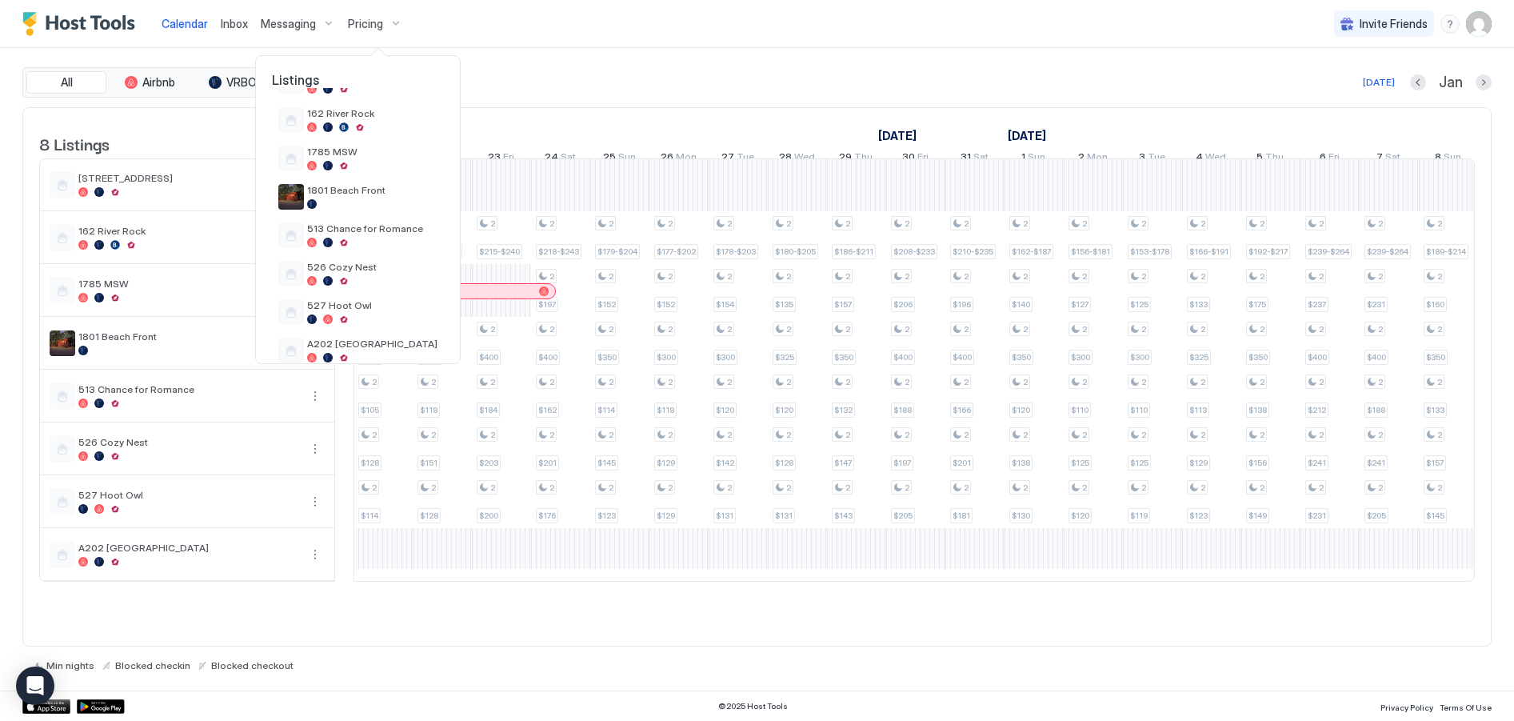
drag, startPoint x: 939, startPoint y: 596, endPoint x: 901, endPoint y: 601, distance: 38.7
click at [901, 601] on div at bounding box center [757, 360] width 1514 height 721
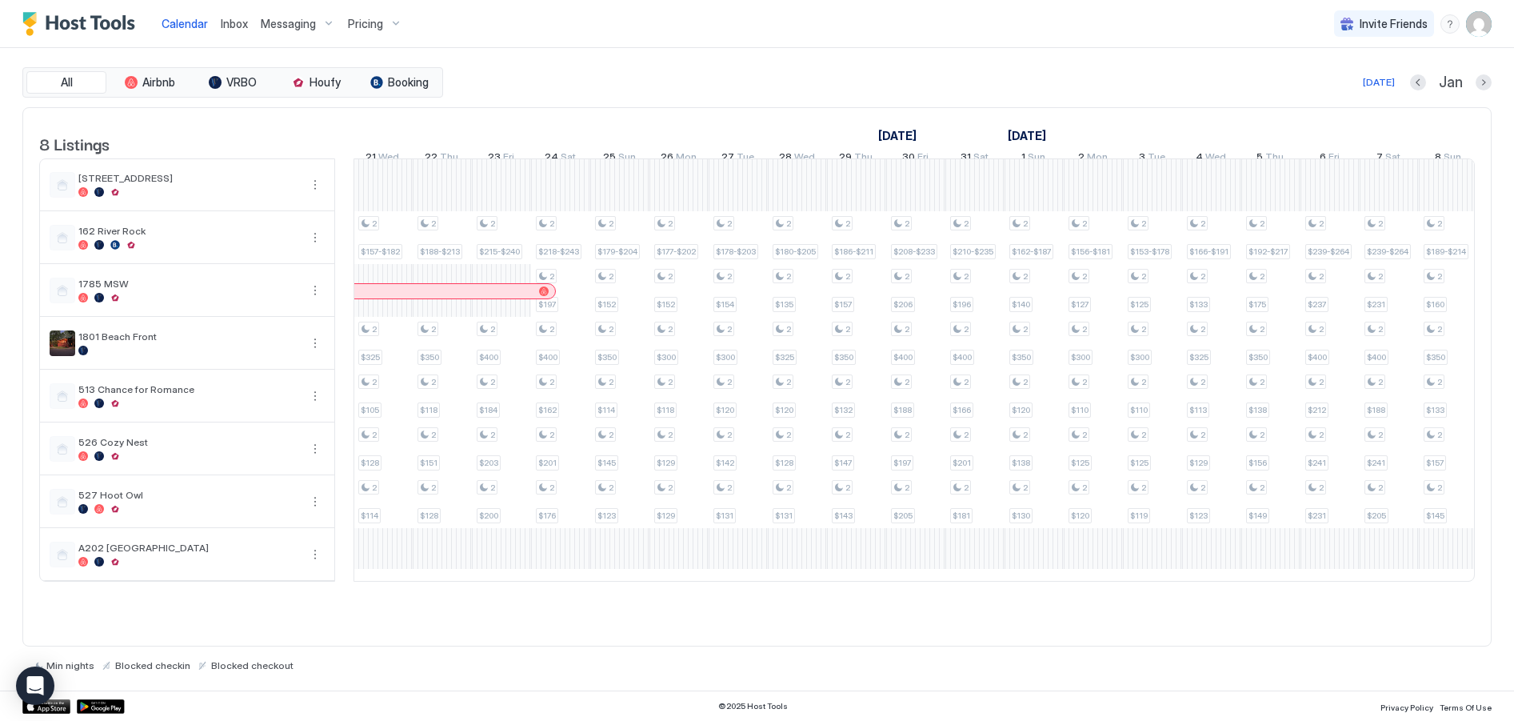
click at [385, 31] on div "Pricing" at bounding box center [375, 23] width 67 height 27
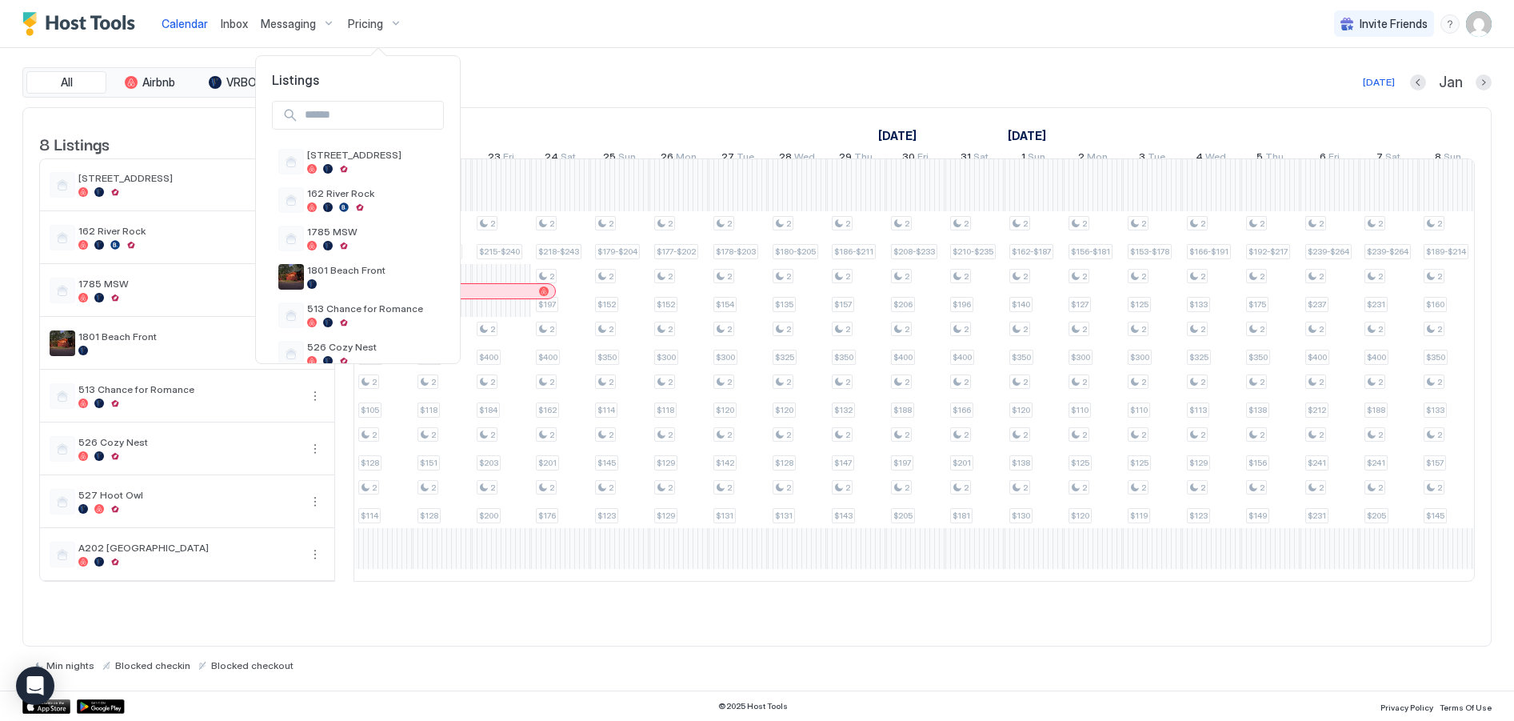
click at [543, 80] on div at bounding box center [757, 360] width 1514 height 721
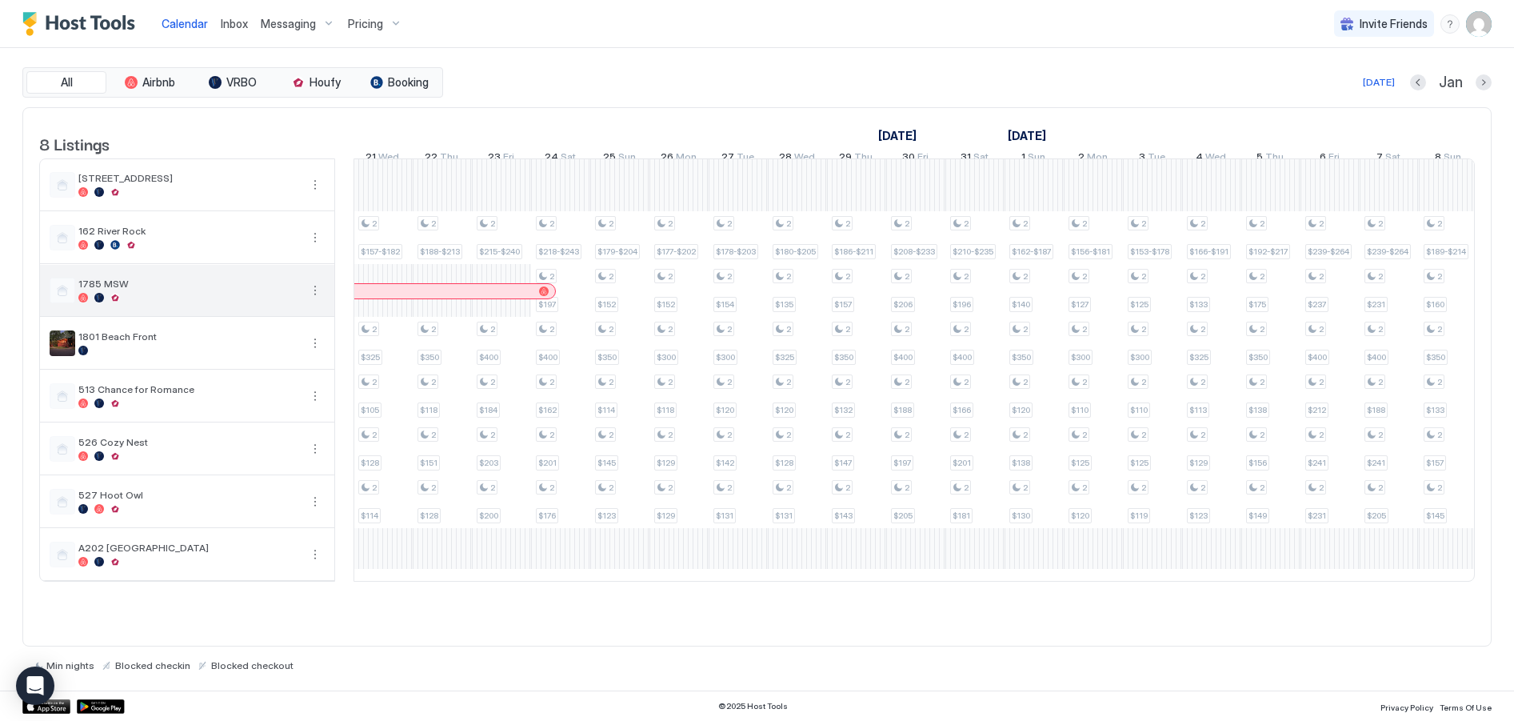
click at [122, 302] on div "1785 MSW" at bounding box center [188, 290] width 221 height 25
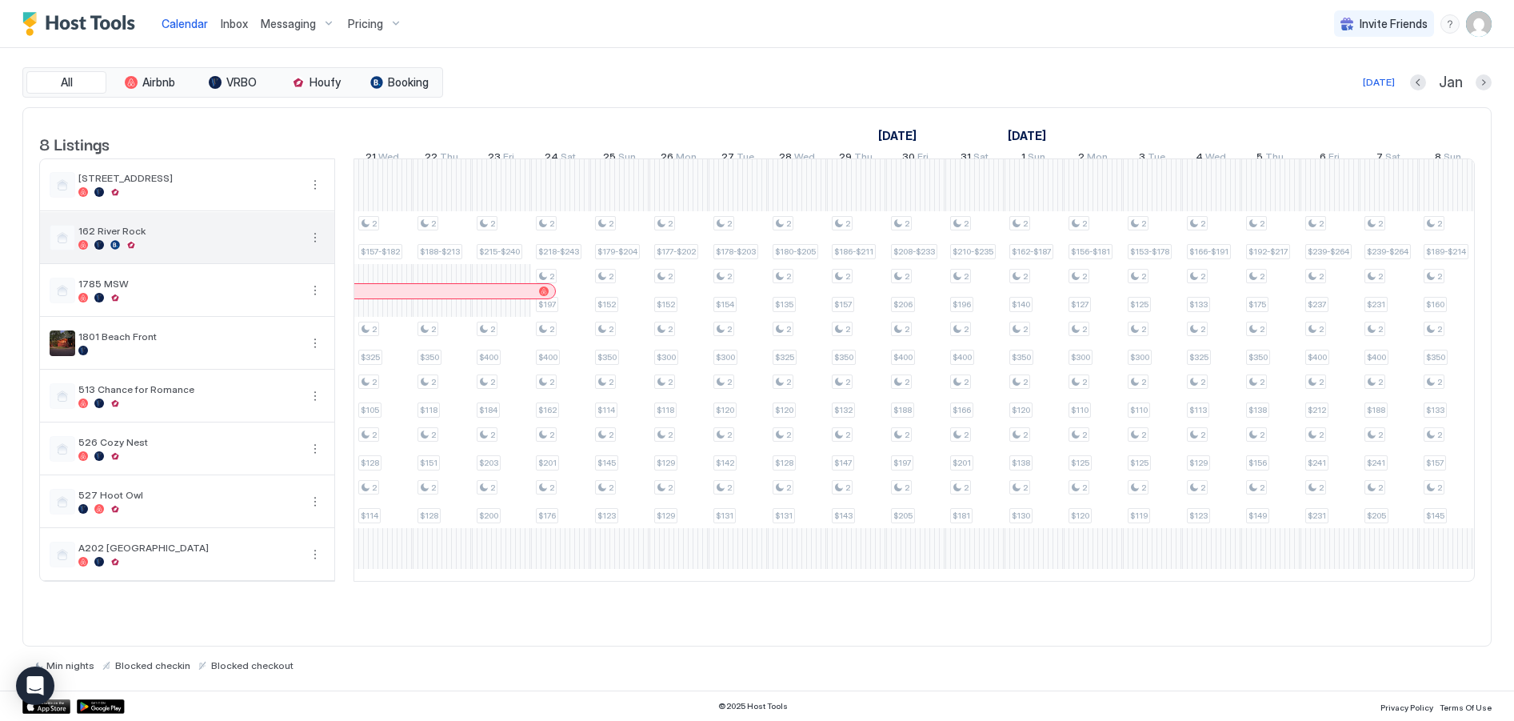
click at [314, 247] on button "More options" at bounding box center [315, 237] width 19 height 19
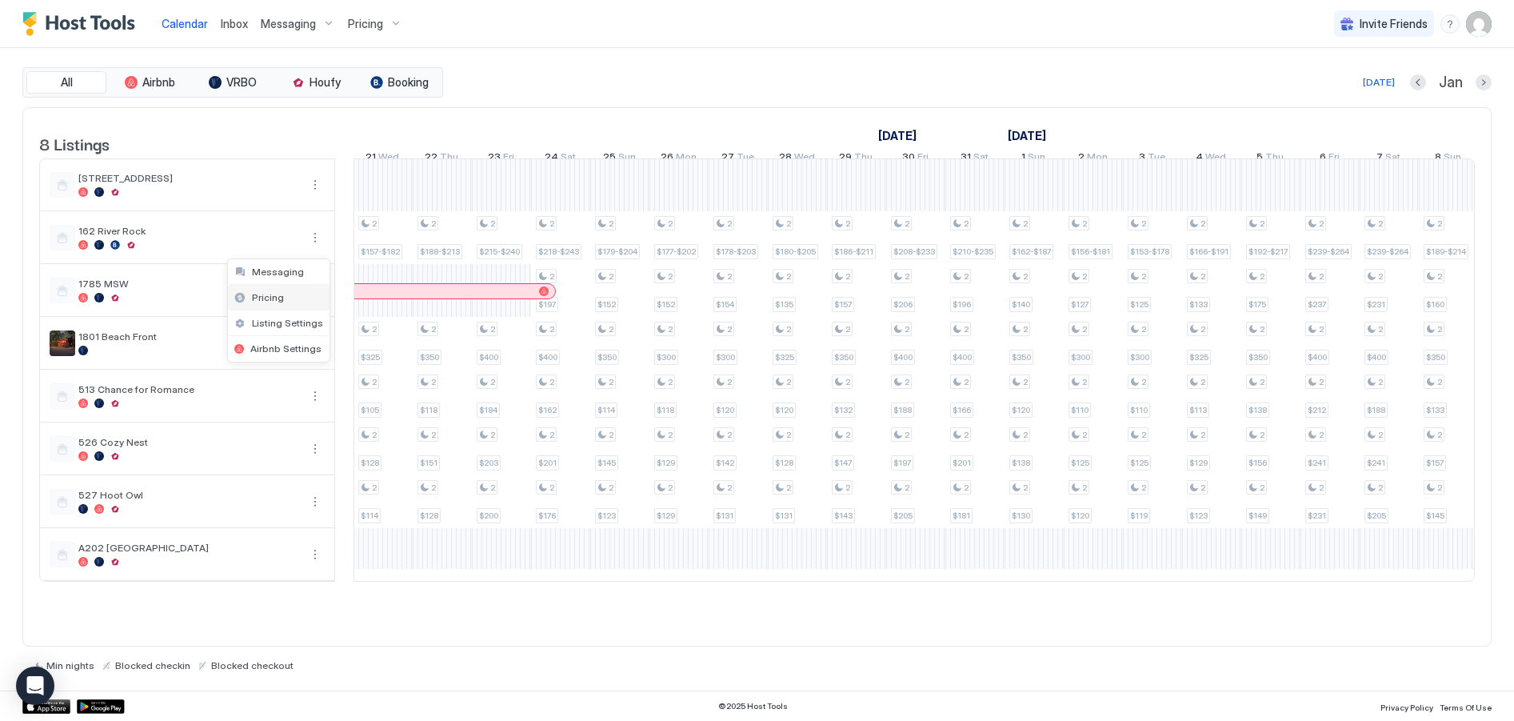
click at [266, 298] on span "Pricing" at bounding box center [268, 297] width 32 height 12
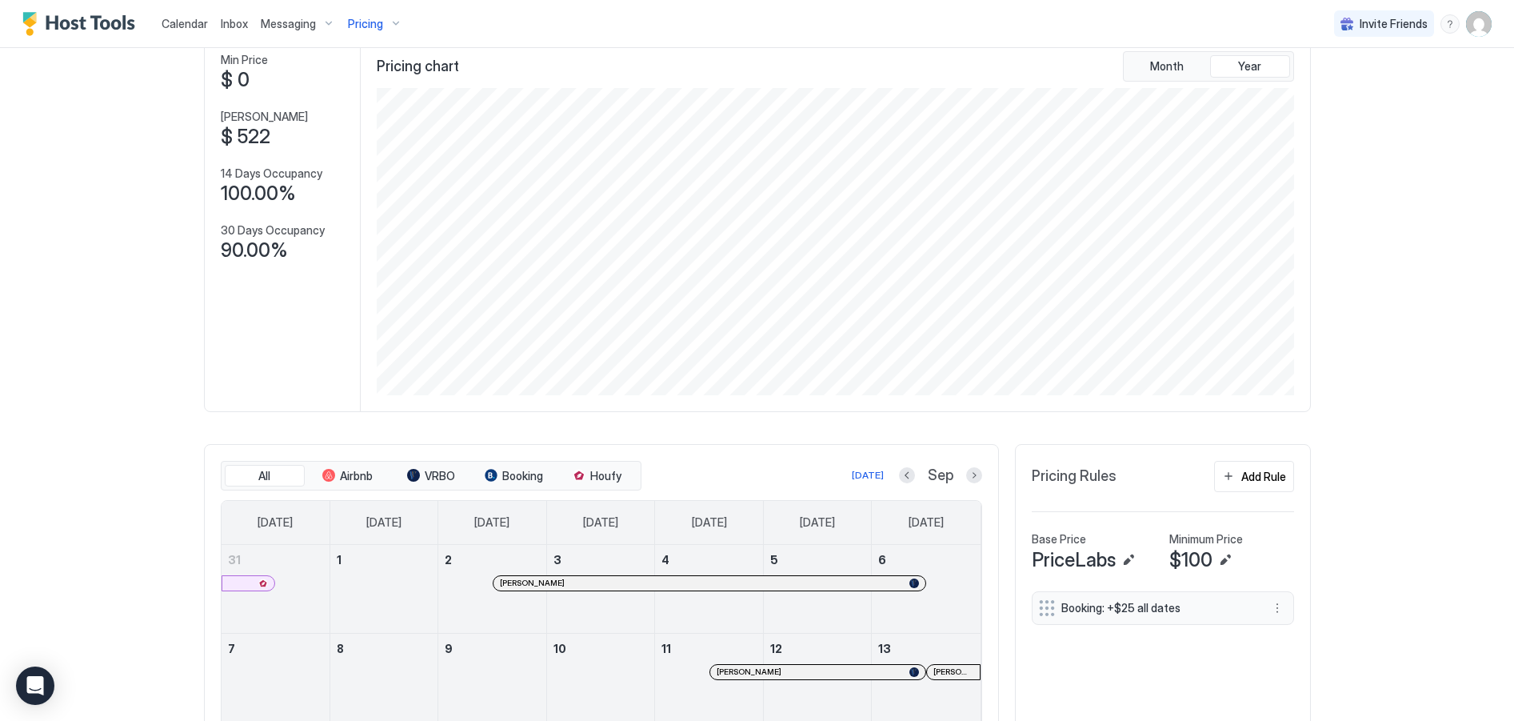
scroll to position [240, 0]
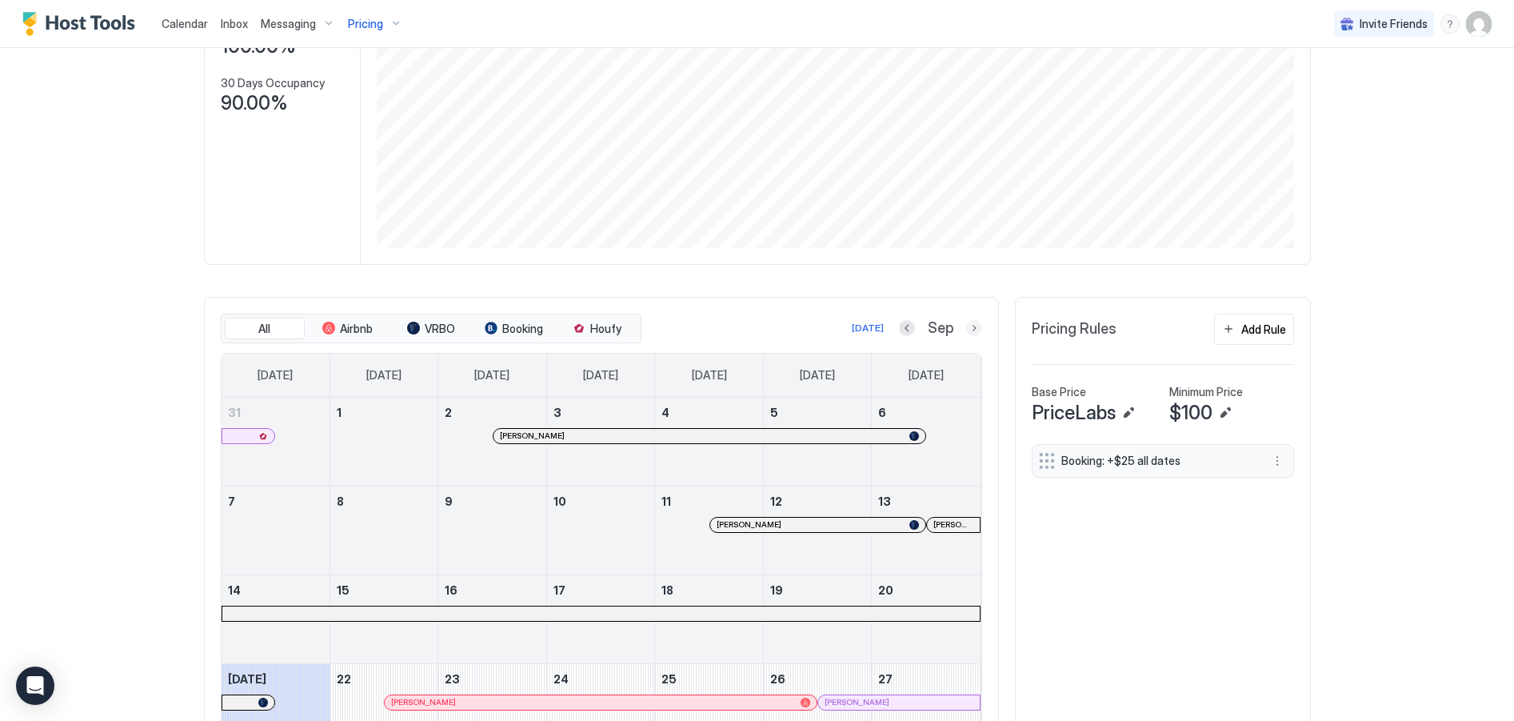
click at [969, 327] on button "Next month" at bounding box center [974, 328] width 16 height 16
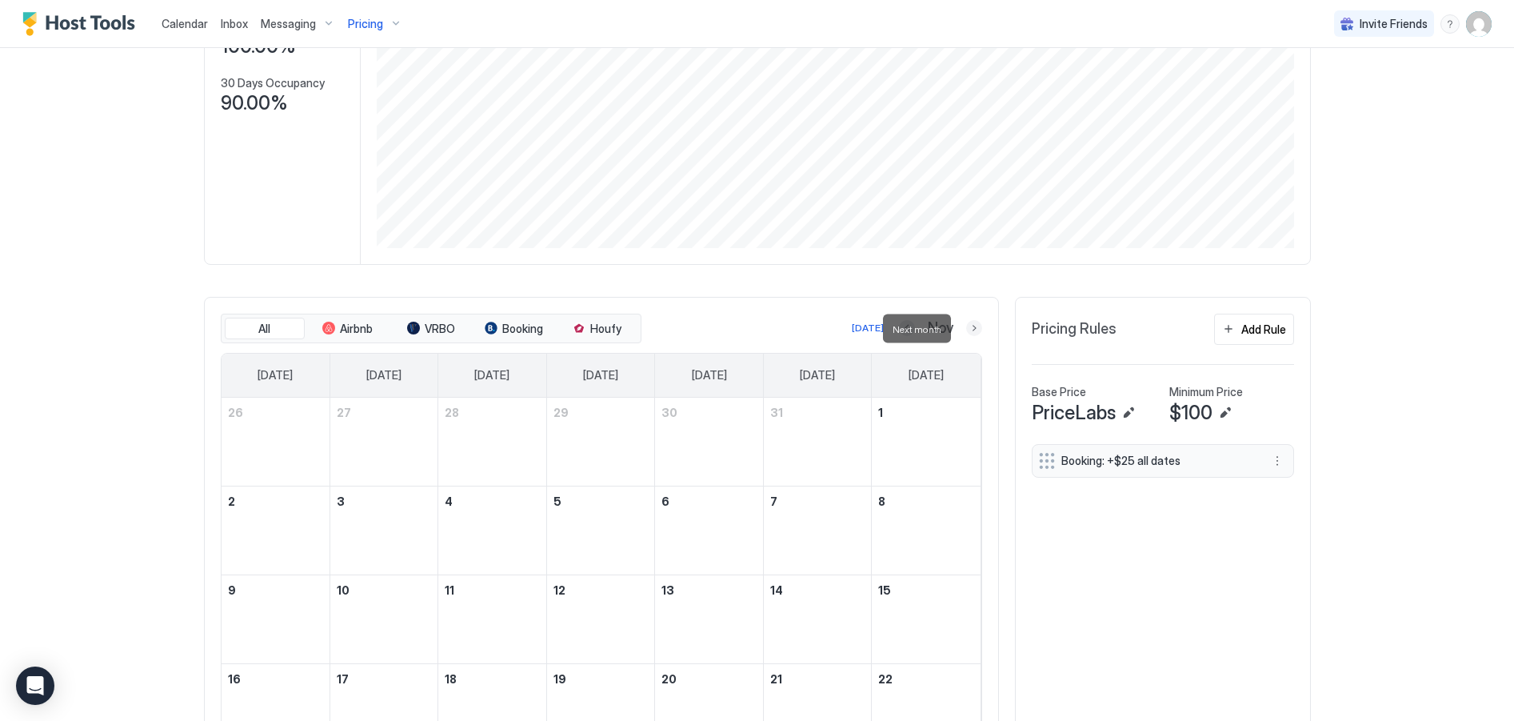
click at [969, 327] on button "Next month" at bounding box center [974, 328] width 16 height 16
click at [958, 332] on div "Feb" at bounding box center [942, 328] width 82 height 18
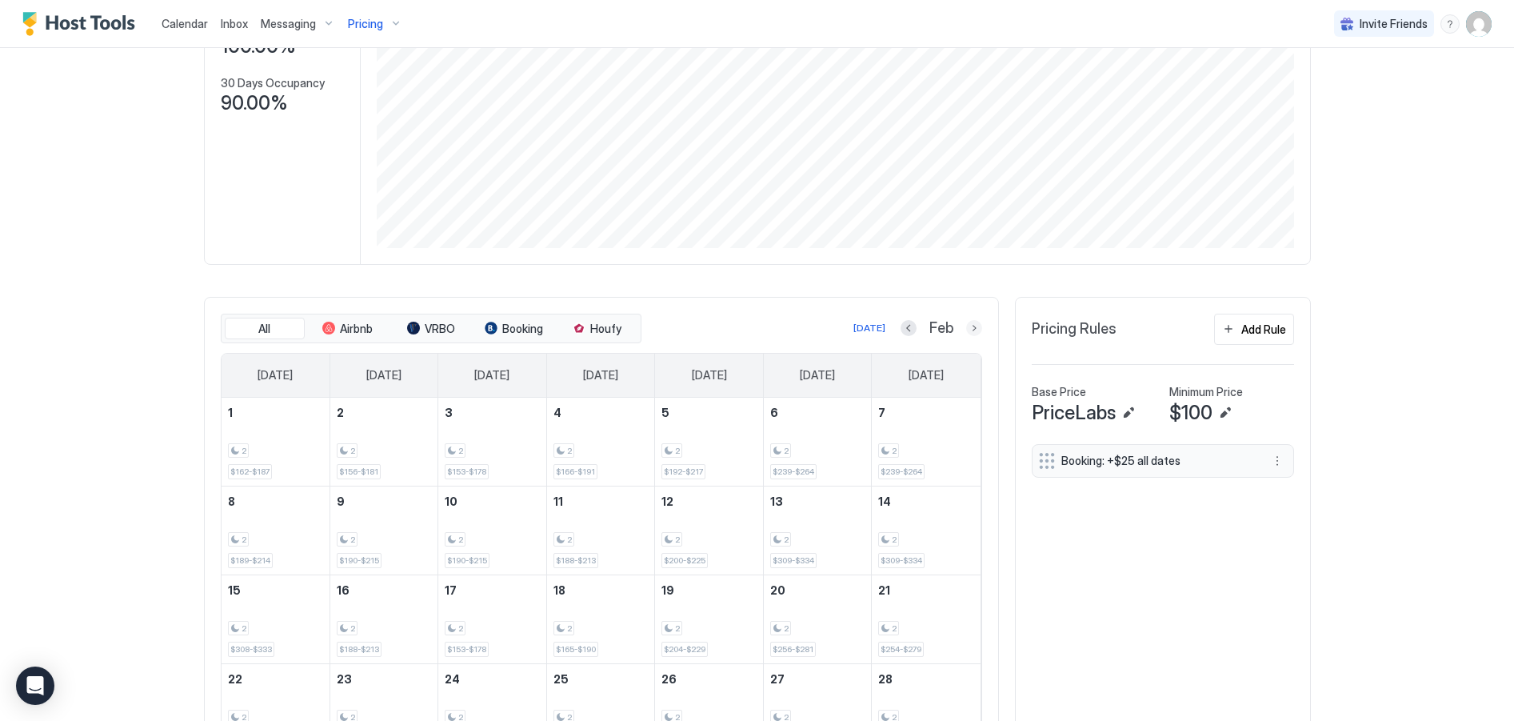
click at [967, 327] on button "Next month" at bounding box center [974, 328] width 16 height 16
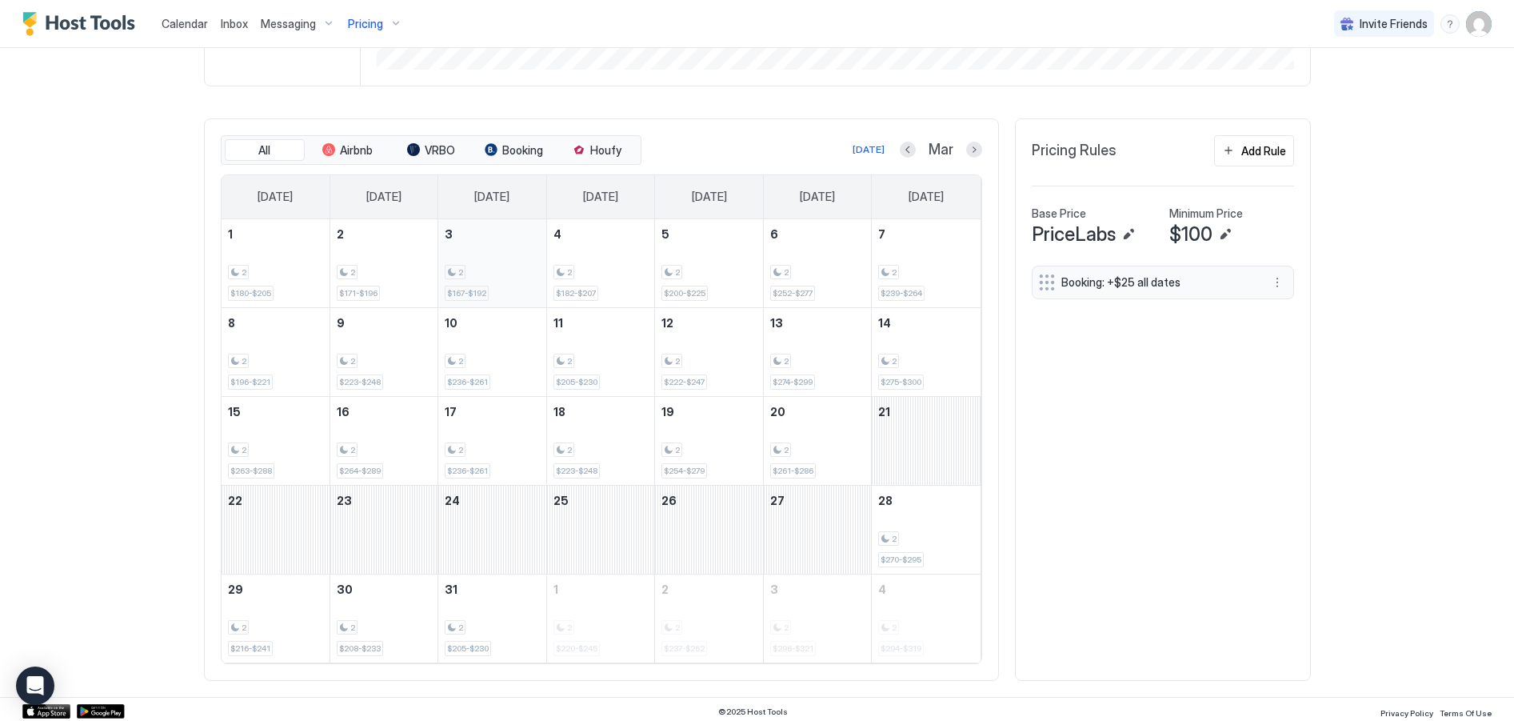
scroll to position [423, 0]
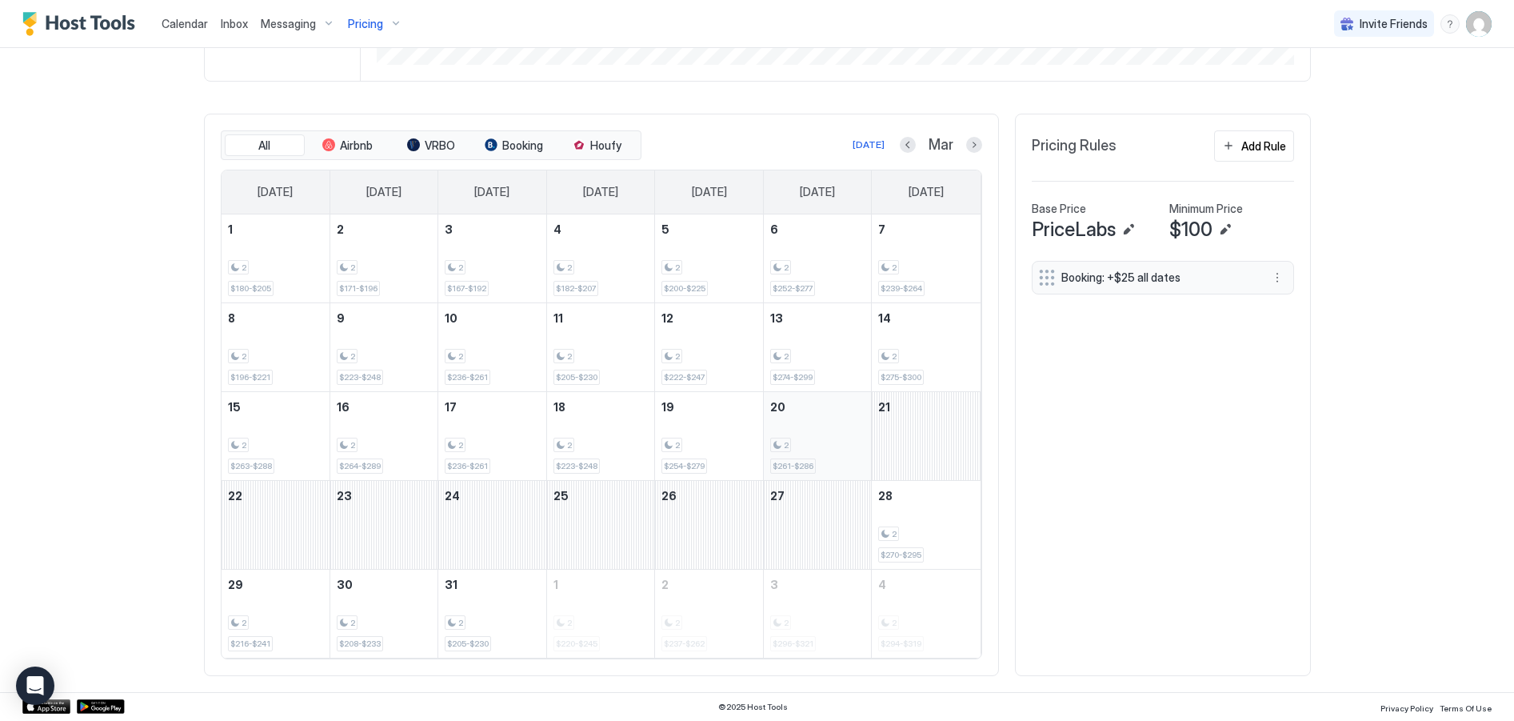
click at [786, 452] on div "2 $261-$286" at bounding box center [817, 435] width 95 height 75
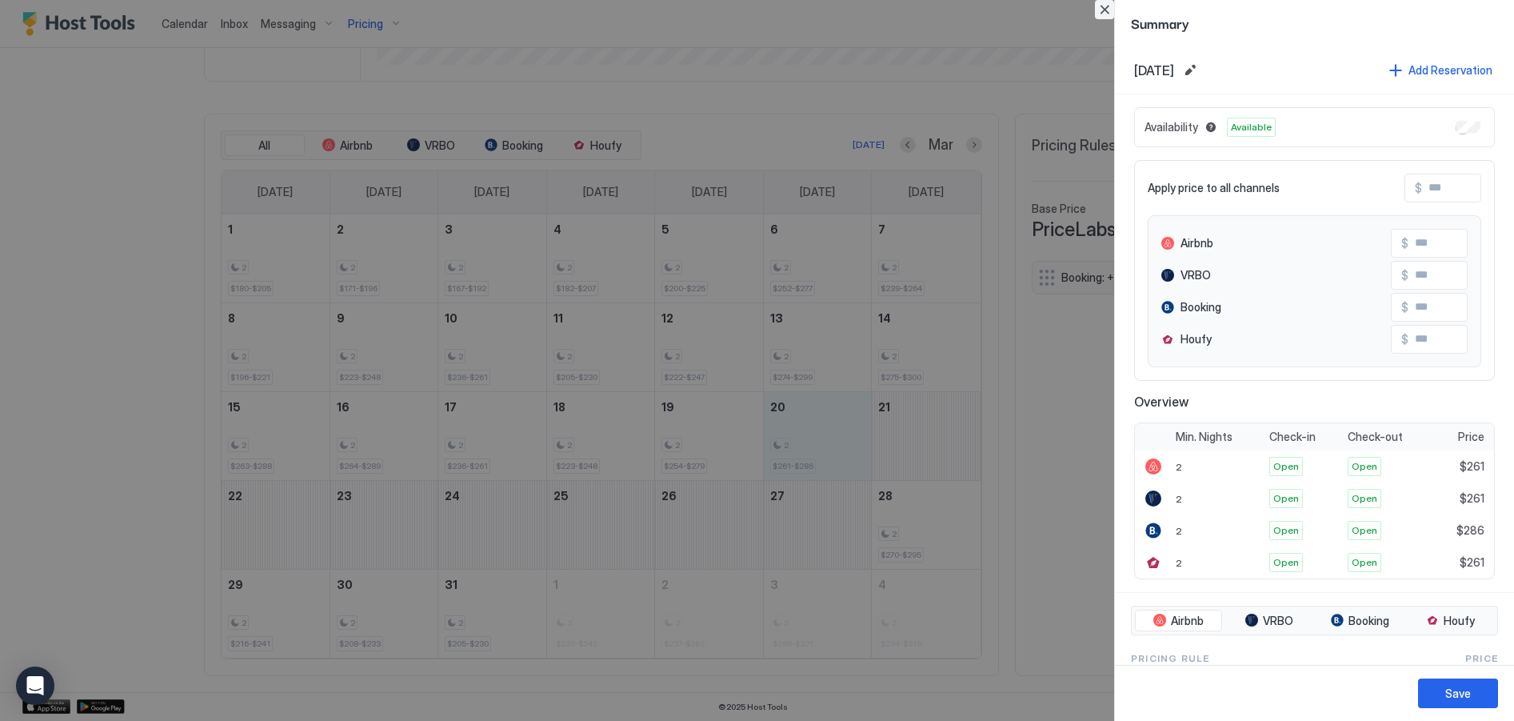
click at [1106, 9] on button "Close" at bounding box center [1104, 9] width 19 height 19
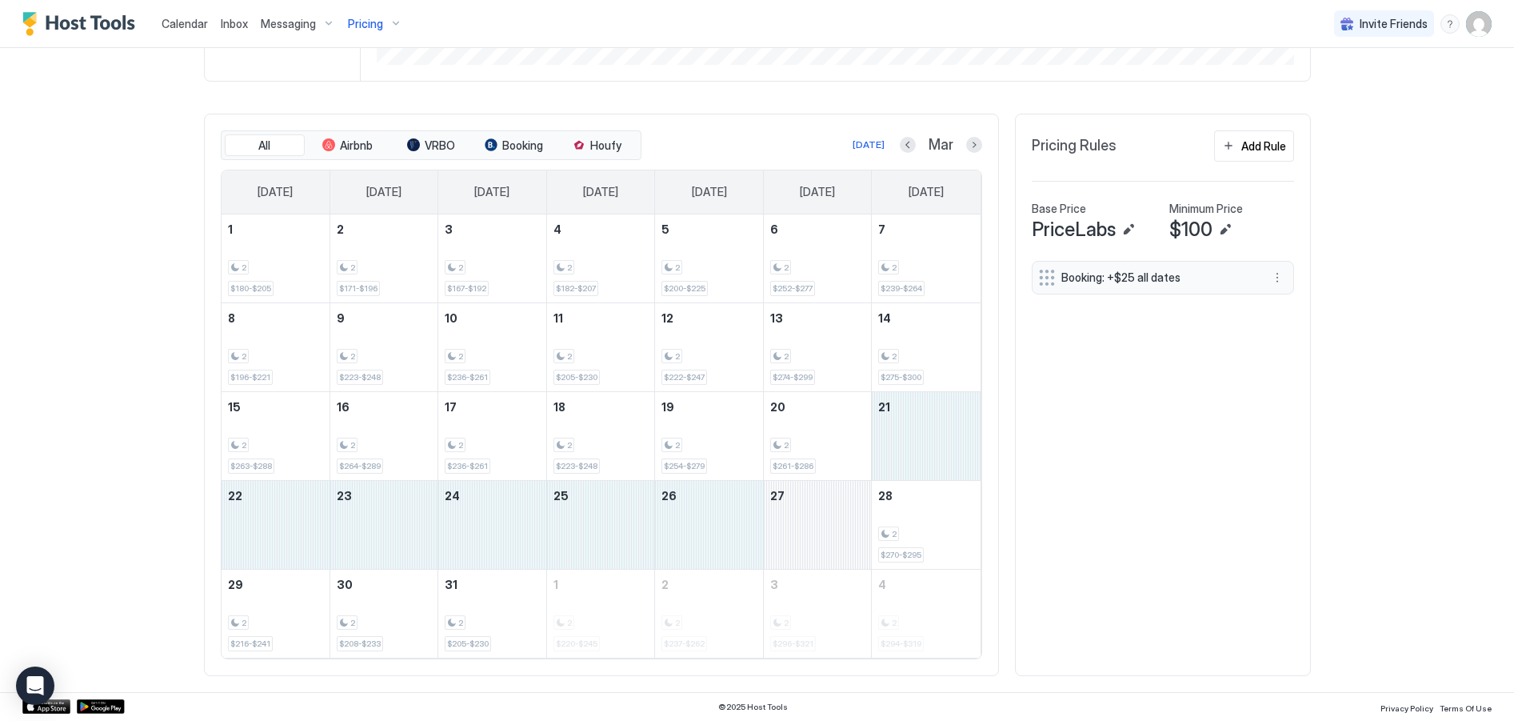
drag, startPoint x: 919, startPoint y: 408, endPoint x: 841, endPoint y: 538, distance: 152.2
click at [841, 538] on tbody "1 2 $180-$205 2 2 $171-$196 3 2 $167-$192 4 2 $182-$207 5 2 $200-$225 6 2 $252-…" at bounding box center [601, 435] width 759 height 443
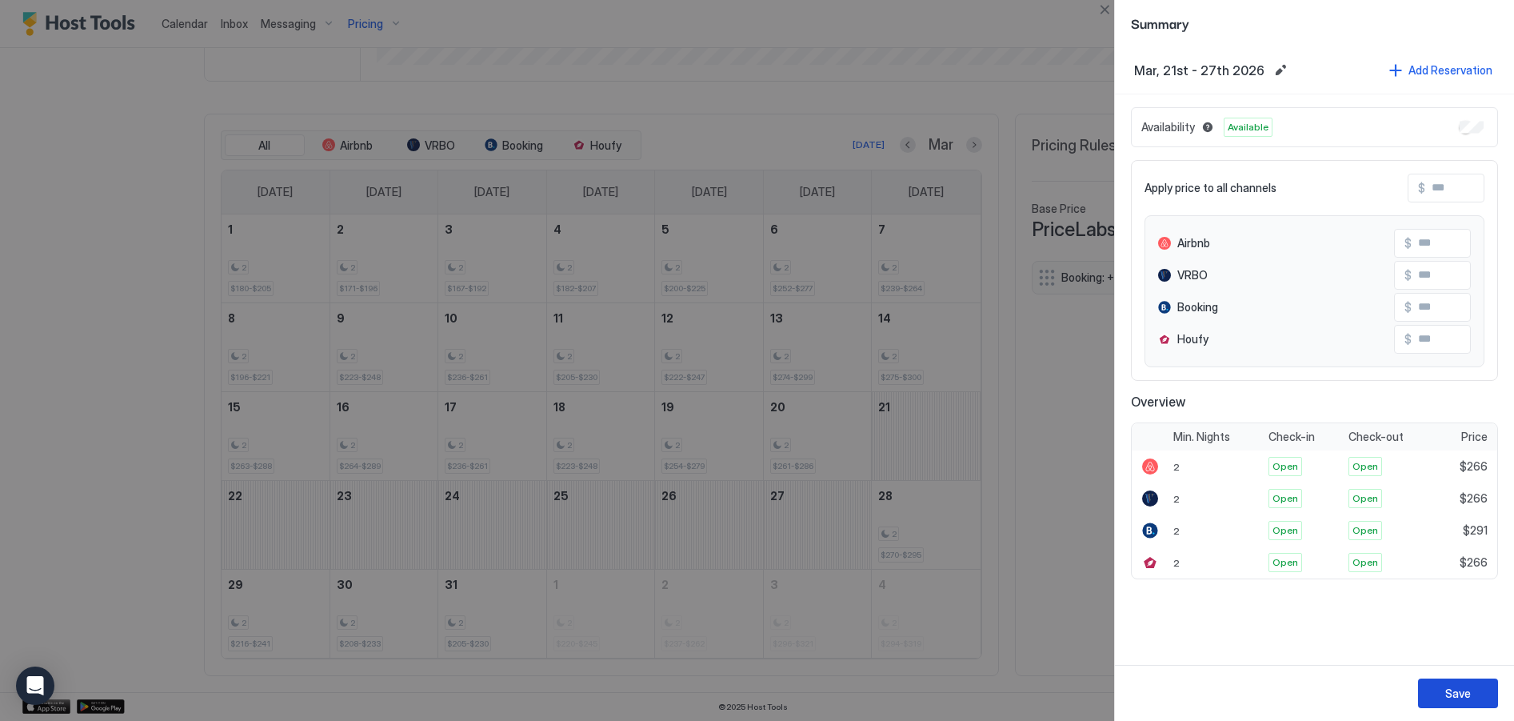
click at [1452, 689] on div "Save" at bounding box center [1459, 693] width 26 height 17
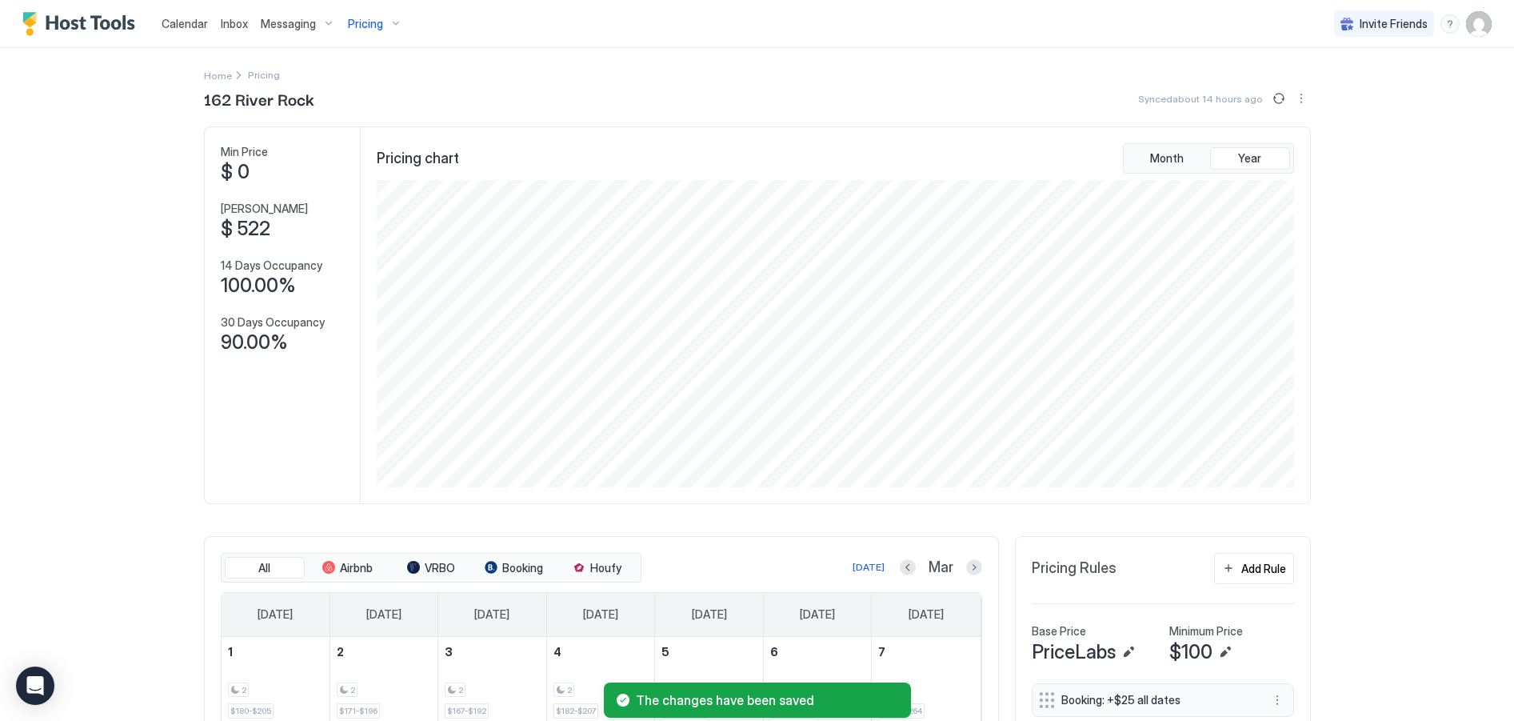
scroll to position [0, 0]
click at [1246, 105] on div "Synced about 14 hours ago" at bounding box center [1224, 99] width 173 height 19
click at [1270, 99] on button "Sync prices" at bounding box center [1279, 99] width 19 height 19
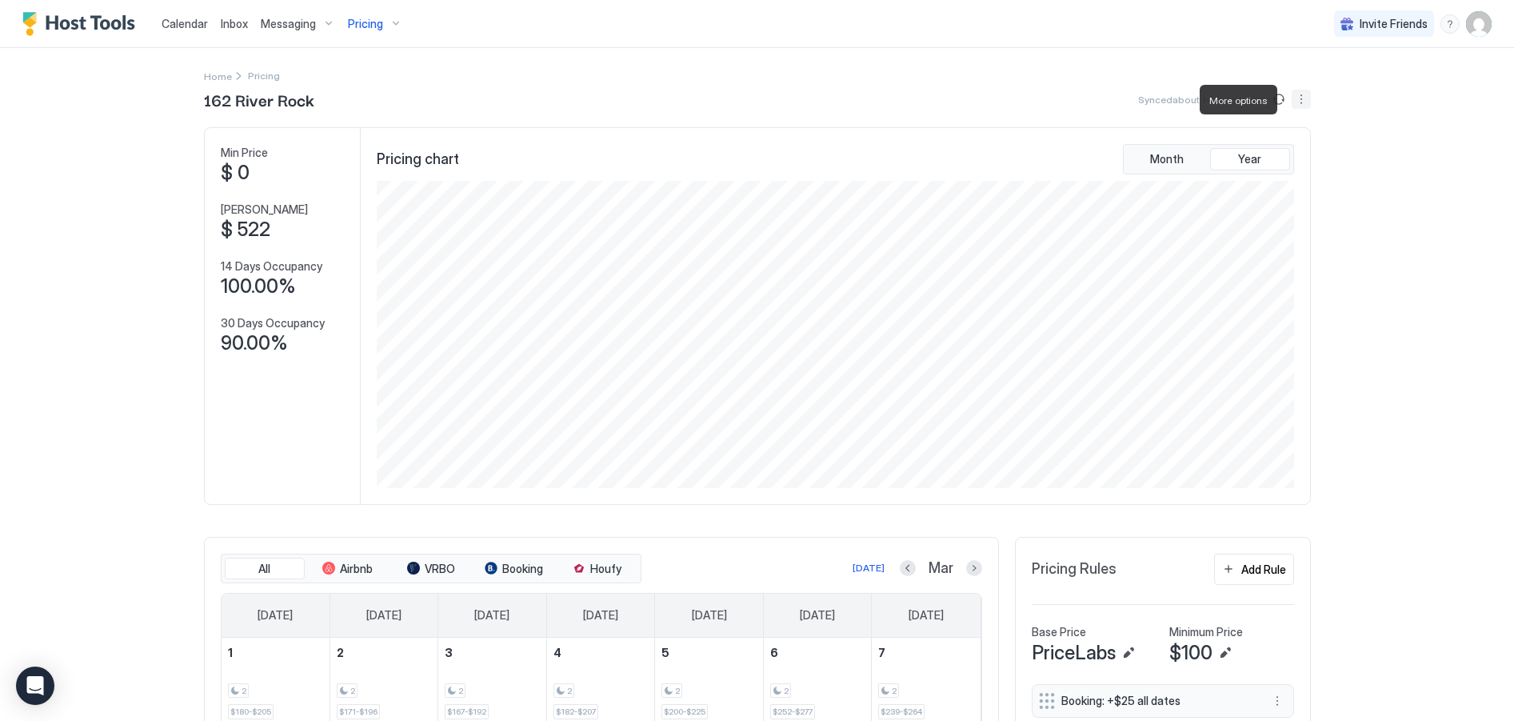
click at [1294, 106] on button "More options" at bounding box center [1301, 99] width 19 height 19
click at [1426, 110] on div at bounding box center [757, 360] width 1514 height 721
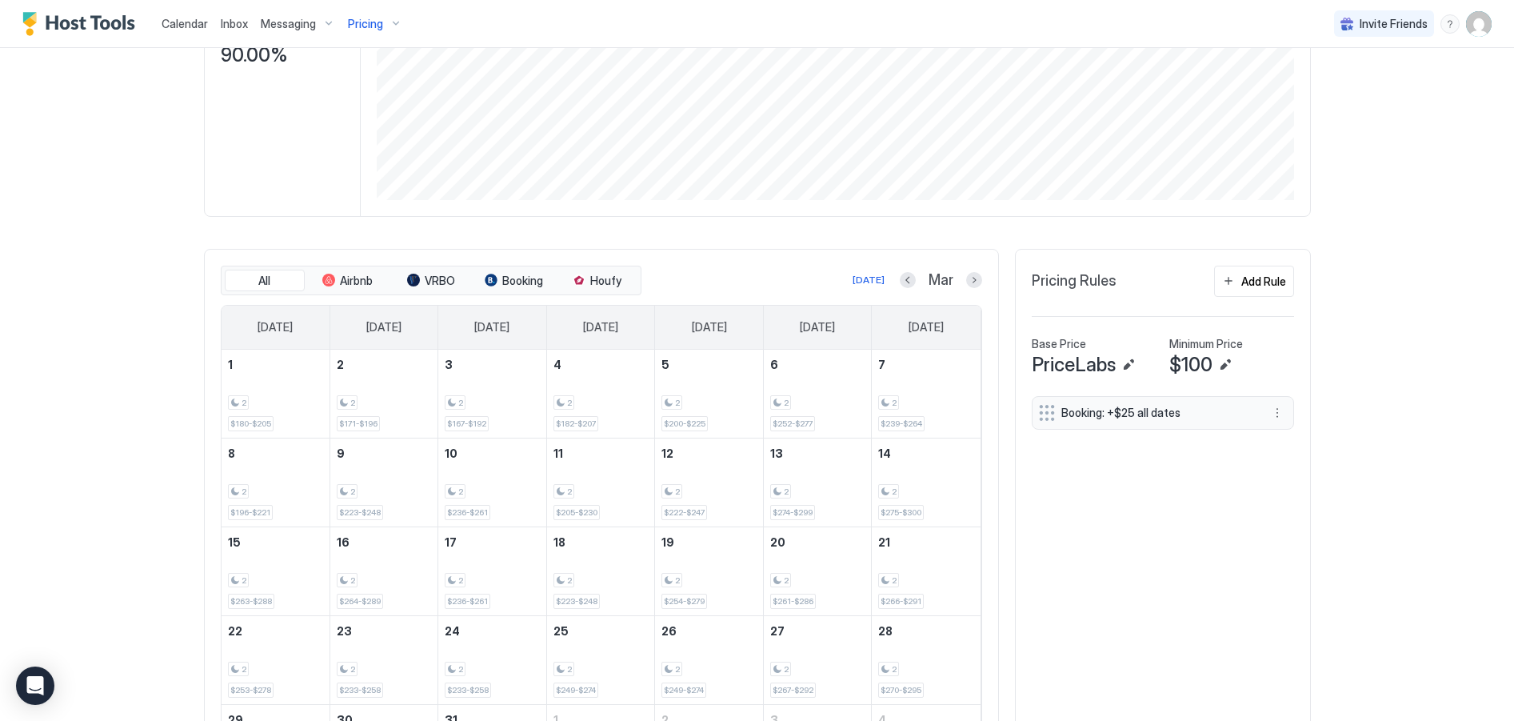
scroll to position [103, 0]
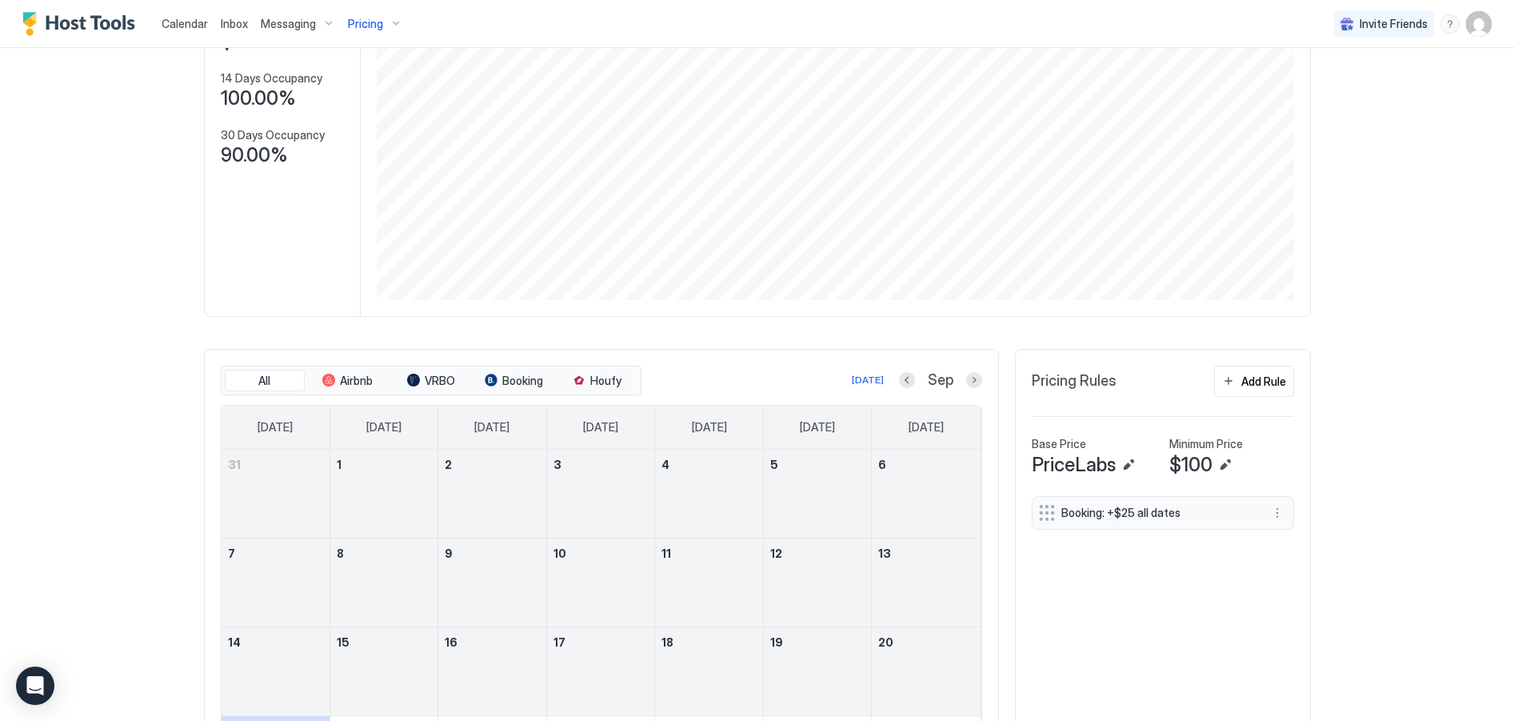
scroll to position [475, 0]
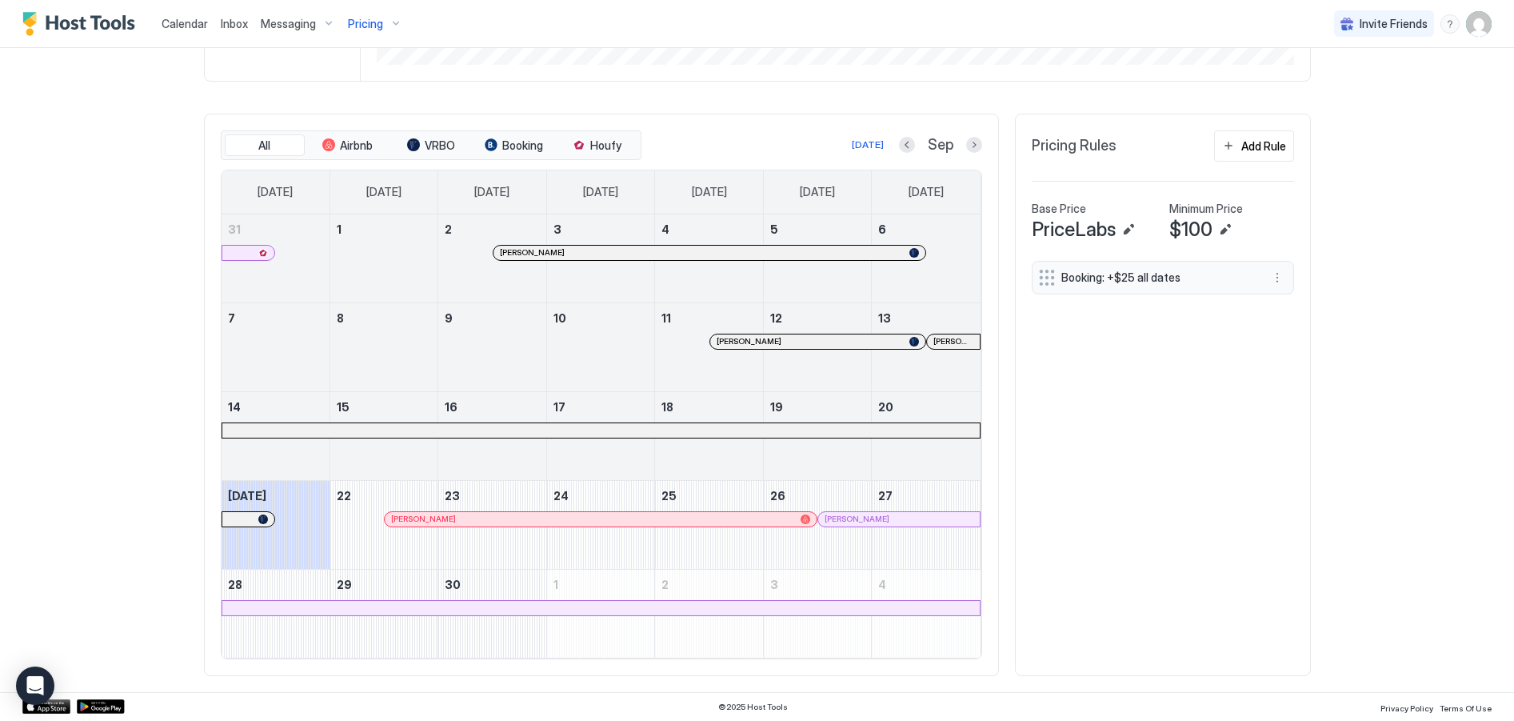
click at [968, 147] on button "Next month" at bounding box center [974, 145] width 16 height 16
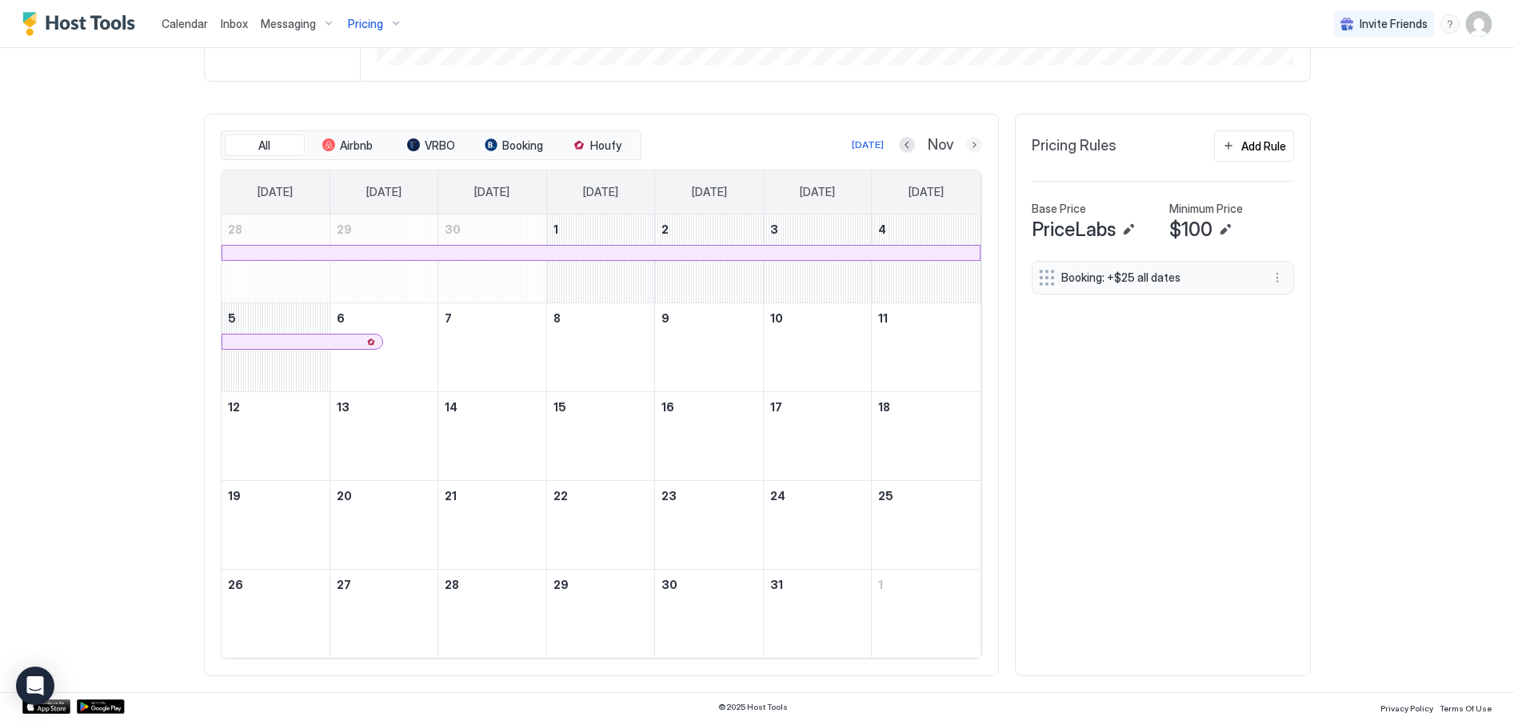
click at [968, 147] on button "Next month" at bounding box center [974, 145] width 16 height 16
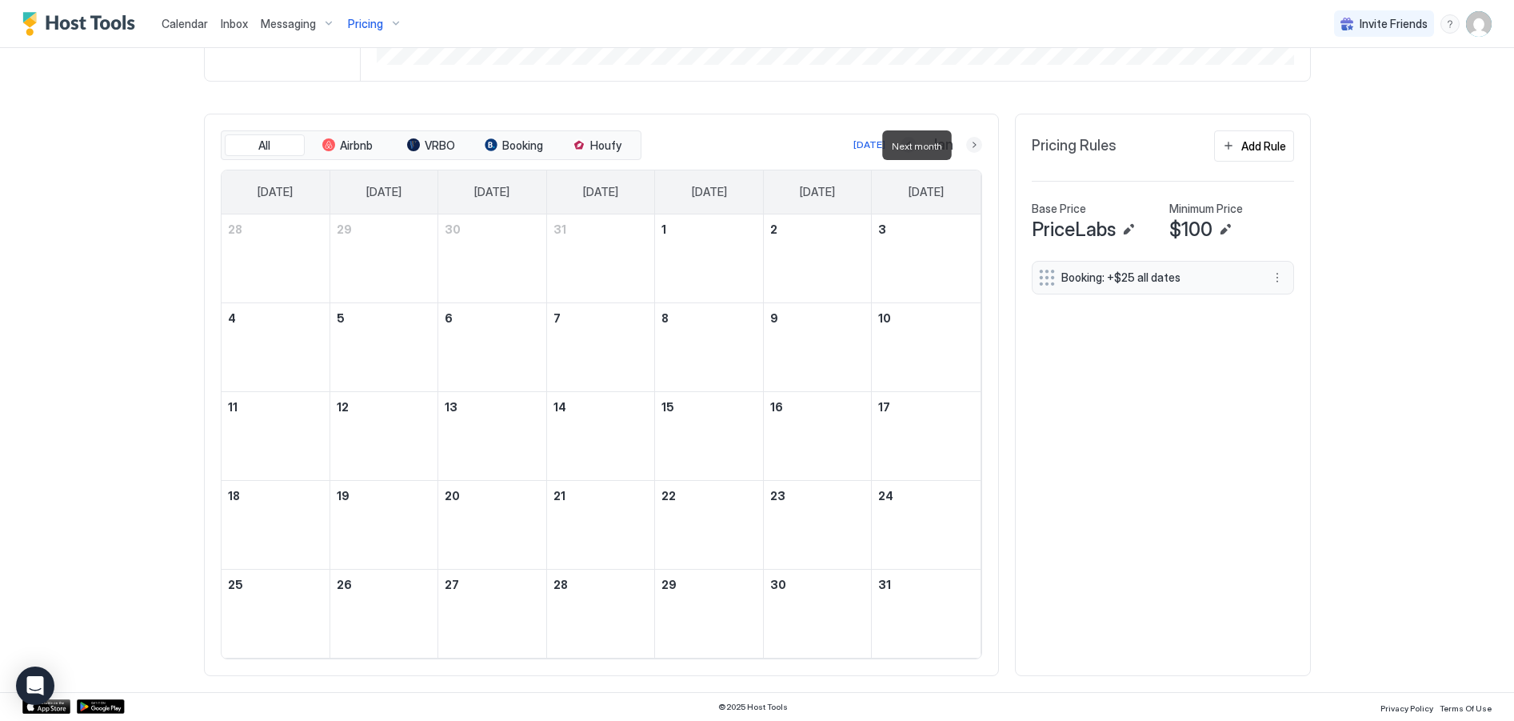
click at [968, 147] on button "Next month" at bounding box center [974, 145] width 16 height 16
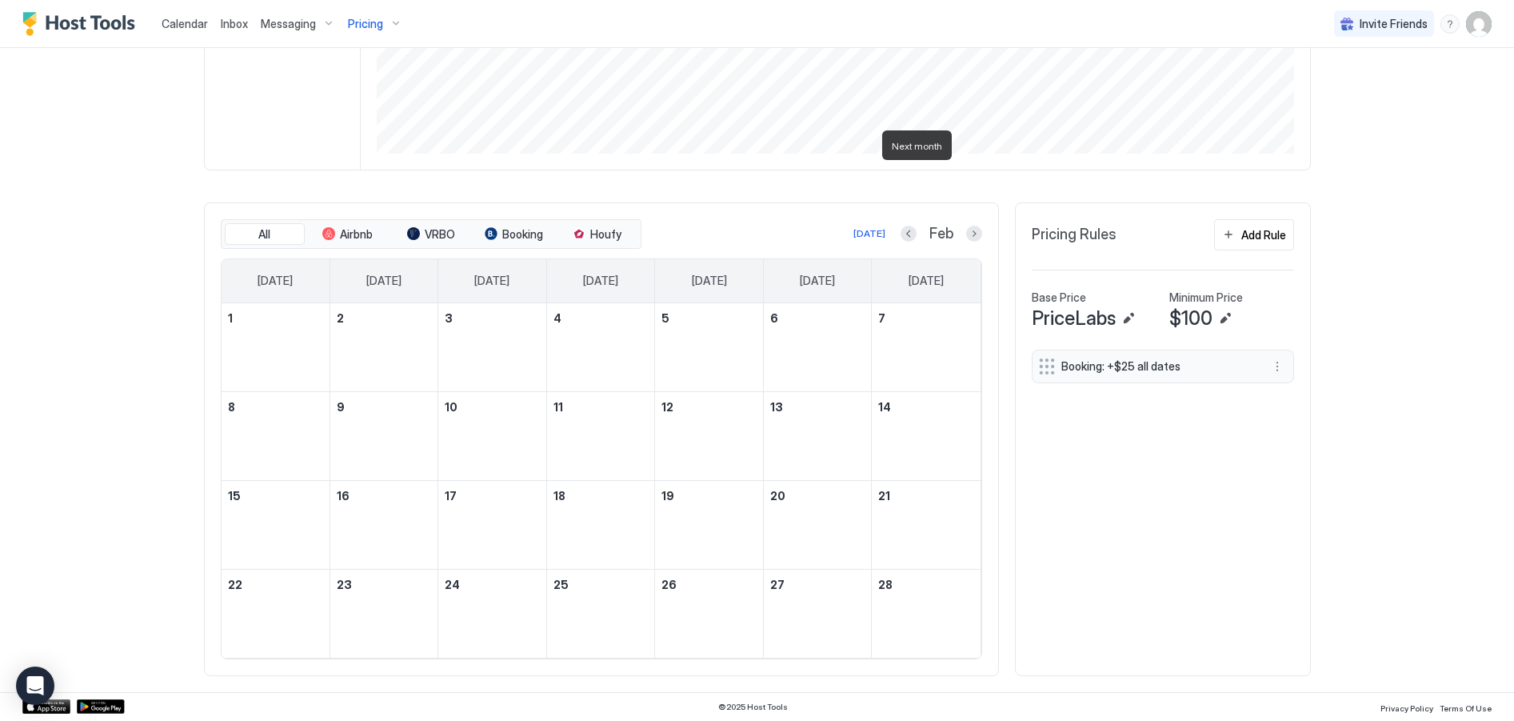
scroll to position [386, 0]
click at [972, 232] on button "Next month" at bounding box center [974, 234] width 16 height 16
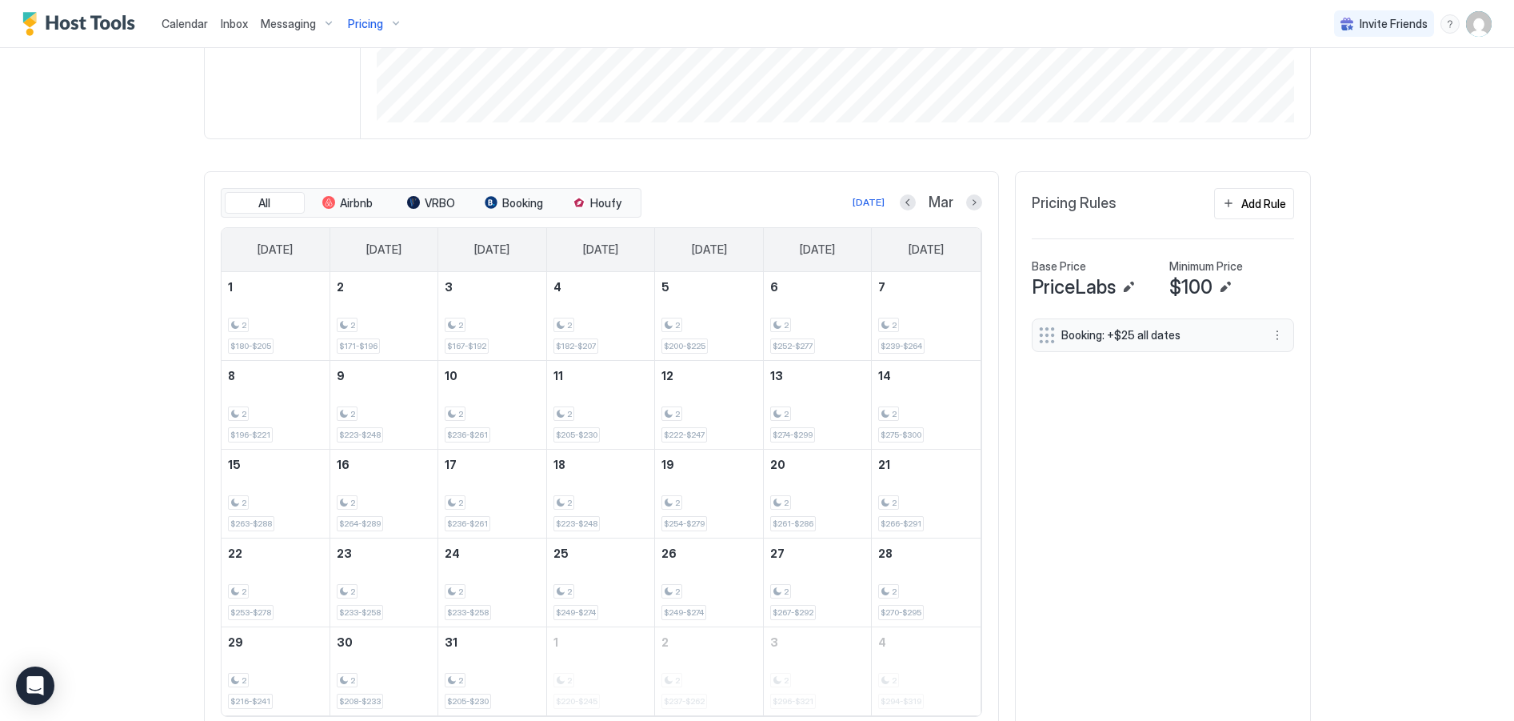
scroll to position [475, 0]
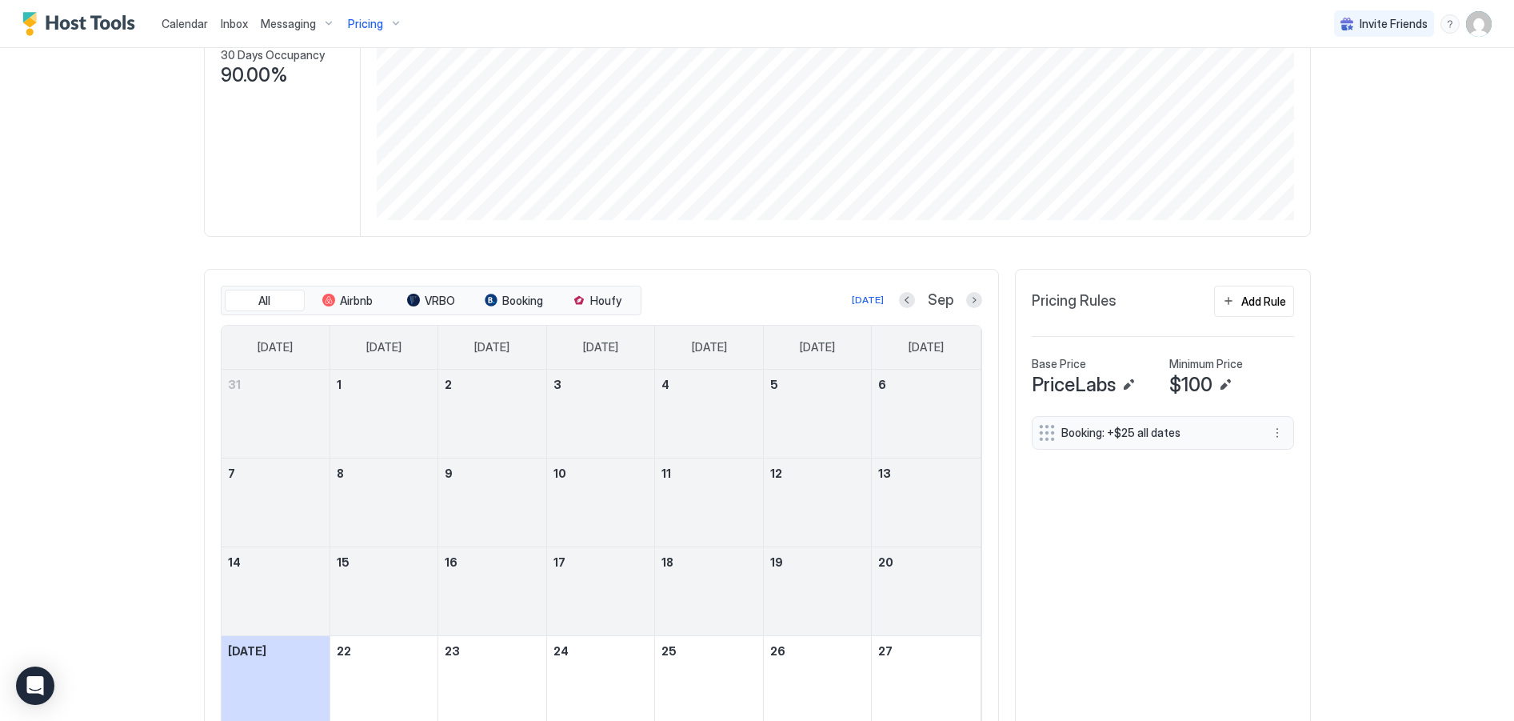
scroll to position [475, 0]
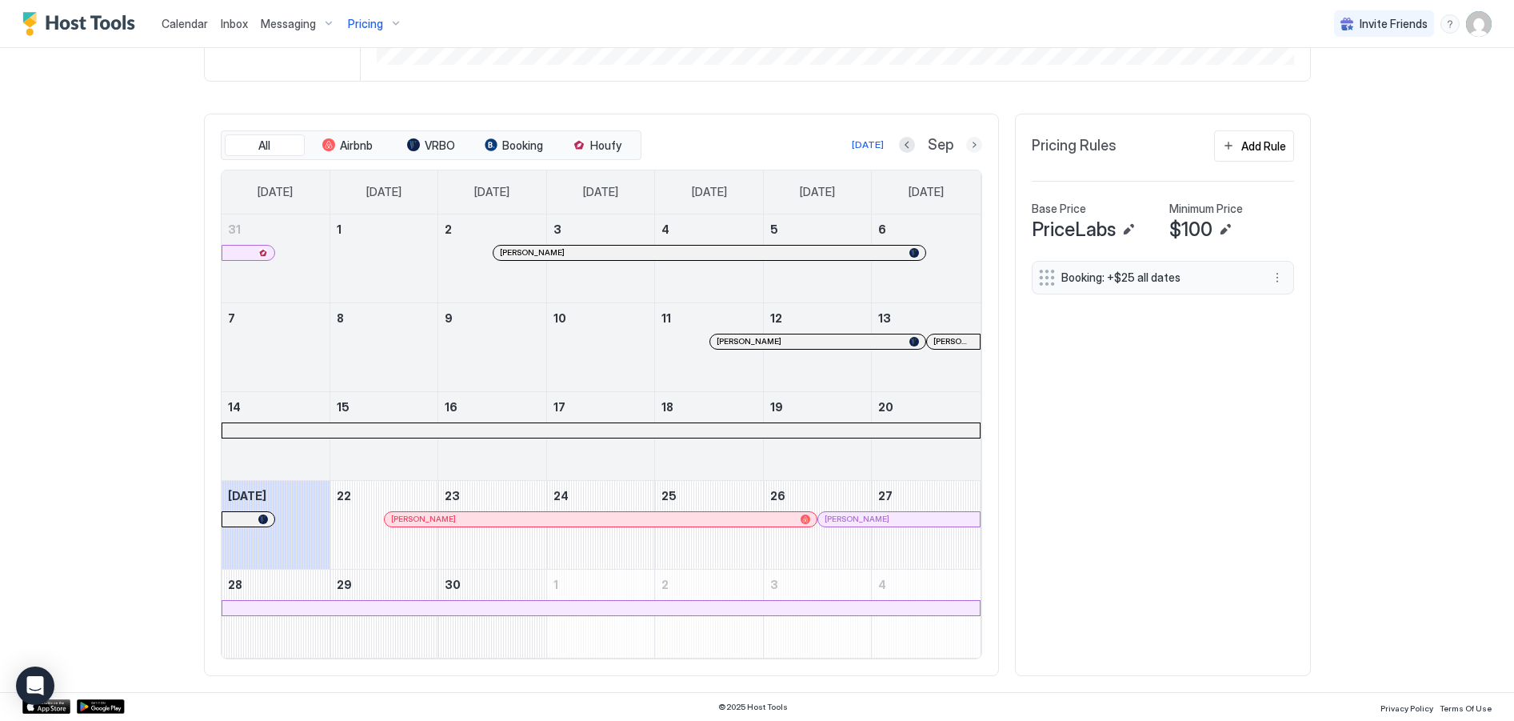
click at [970, 146] on button "Next month" at bounding box center [974, 145] width 16 height 16
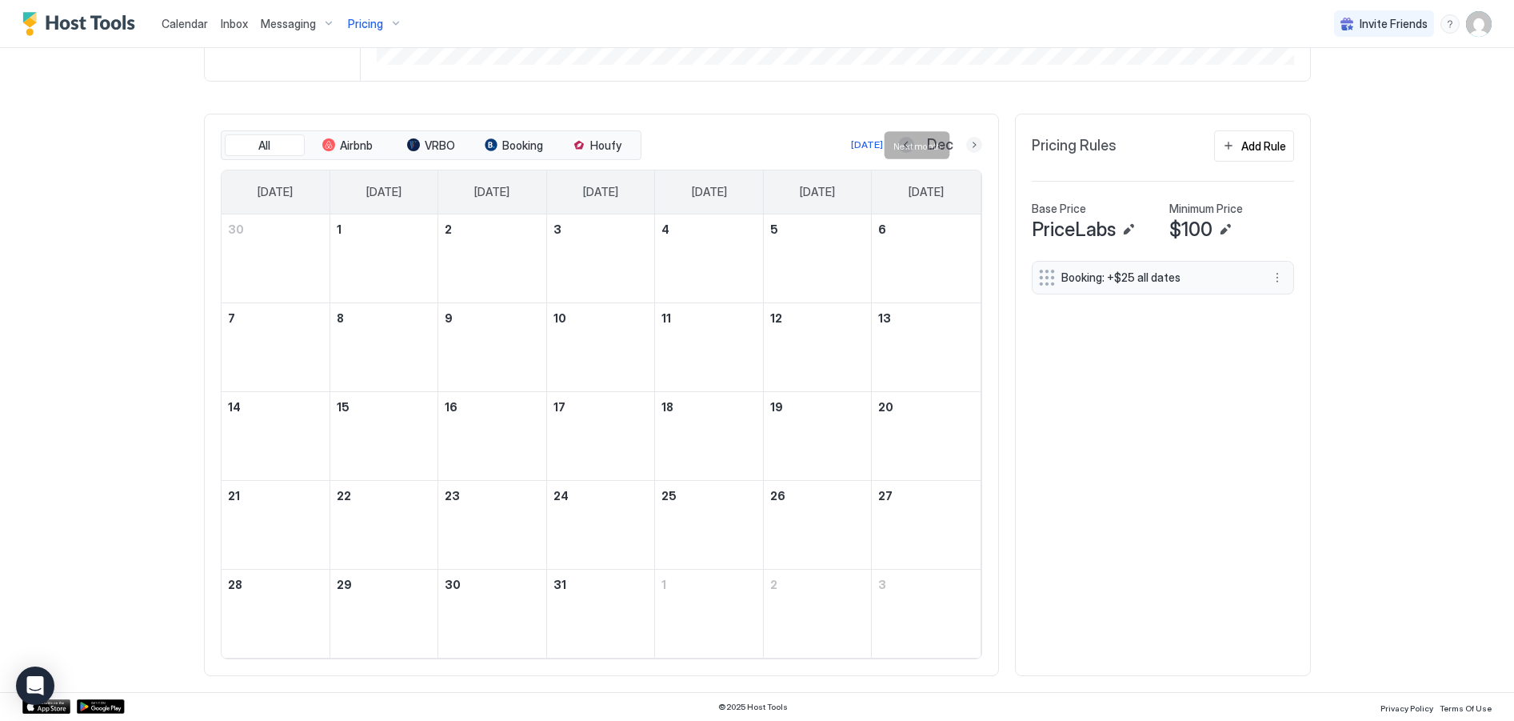
click at [970, 146] on button "Next month" at bounding box center [974, 145] width 16 height 16
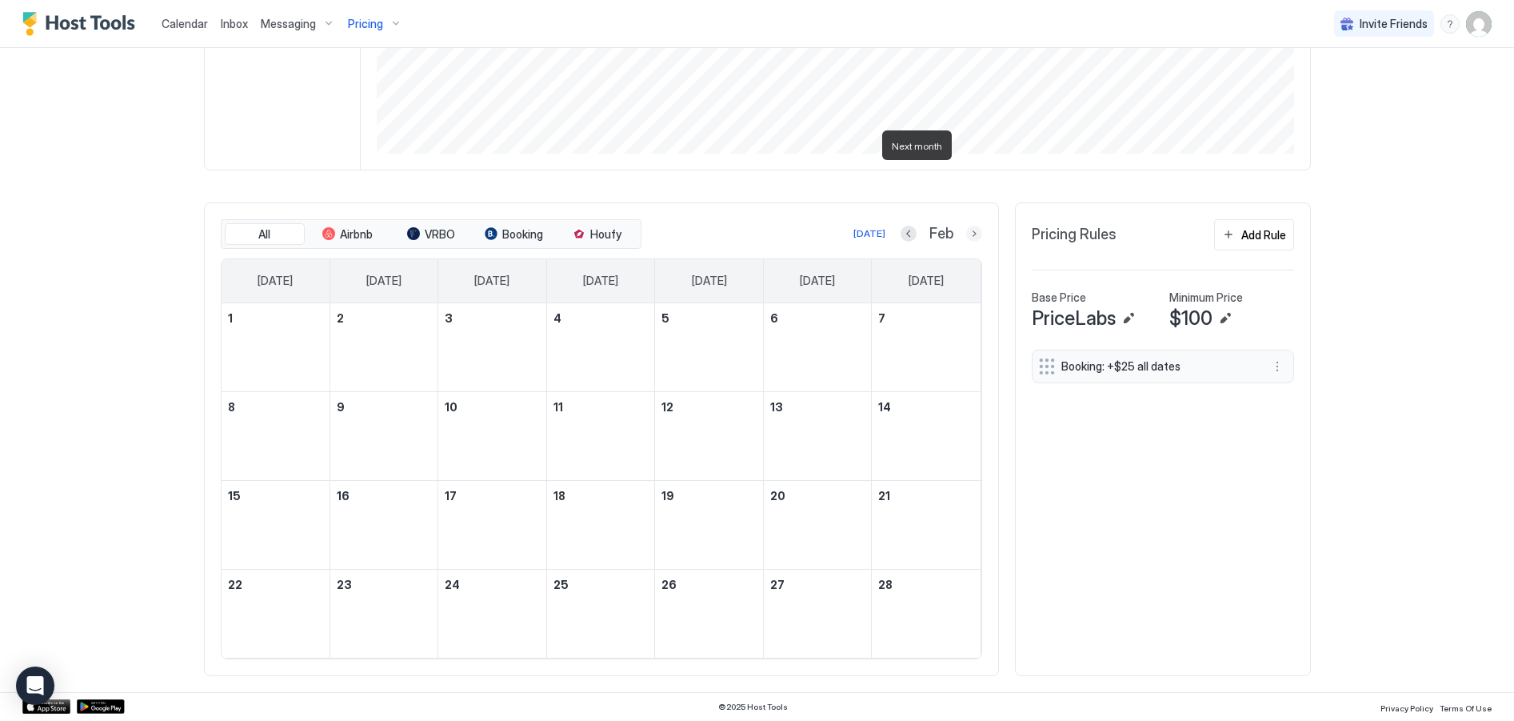
scroll to position [386, 0]
click at [971, 234] on button "Next month" at bounding box center [974, 234] width 16 height 16
